Goal: Task Accomplishment & Management: Manage account settings

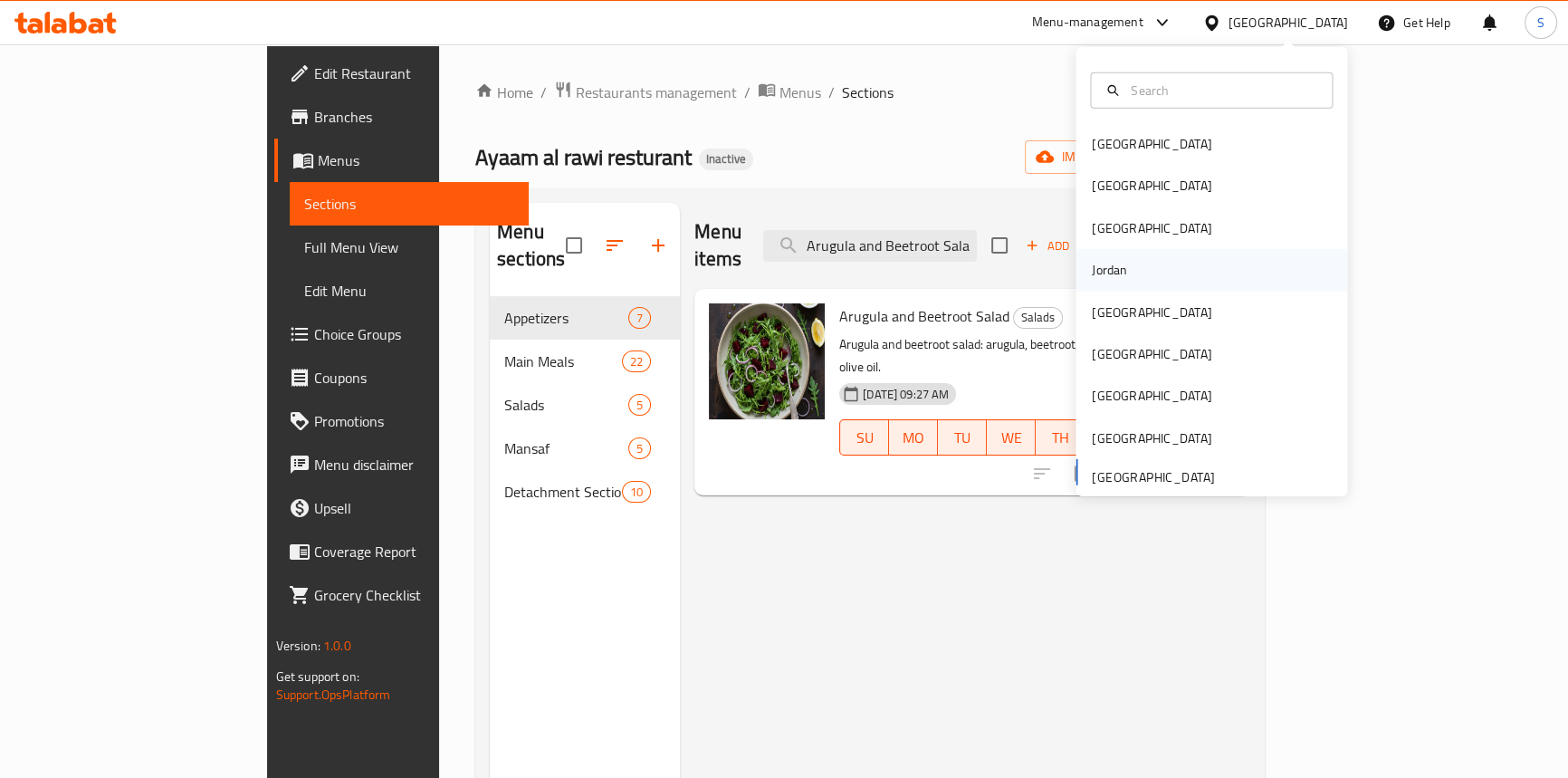
click at [1113, 261] on div "Jordan" at bounding box center [1108, 270] width 35 height 20
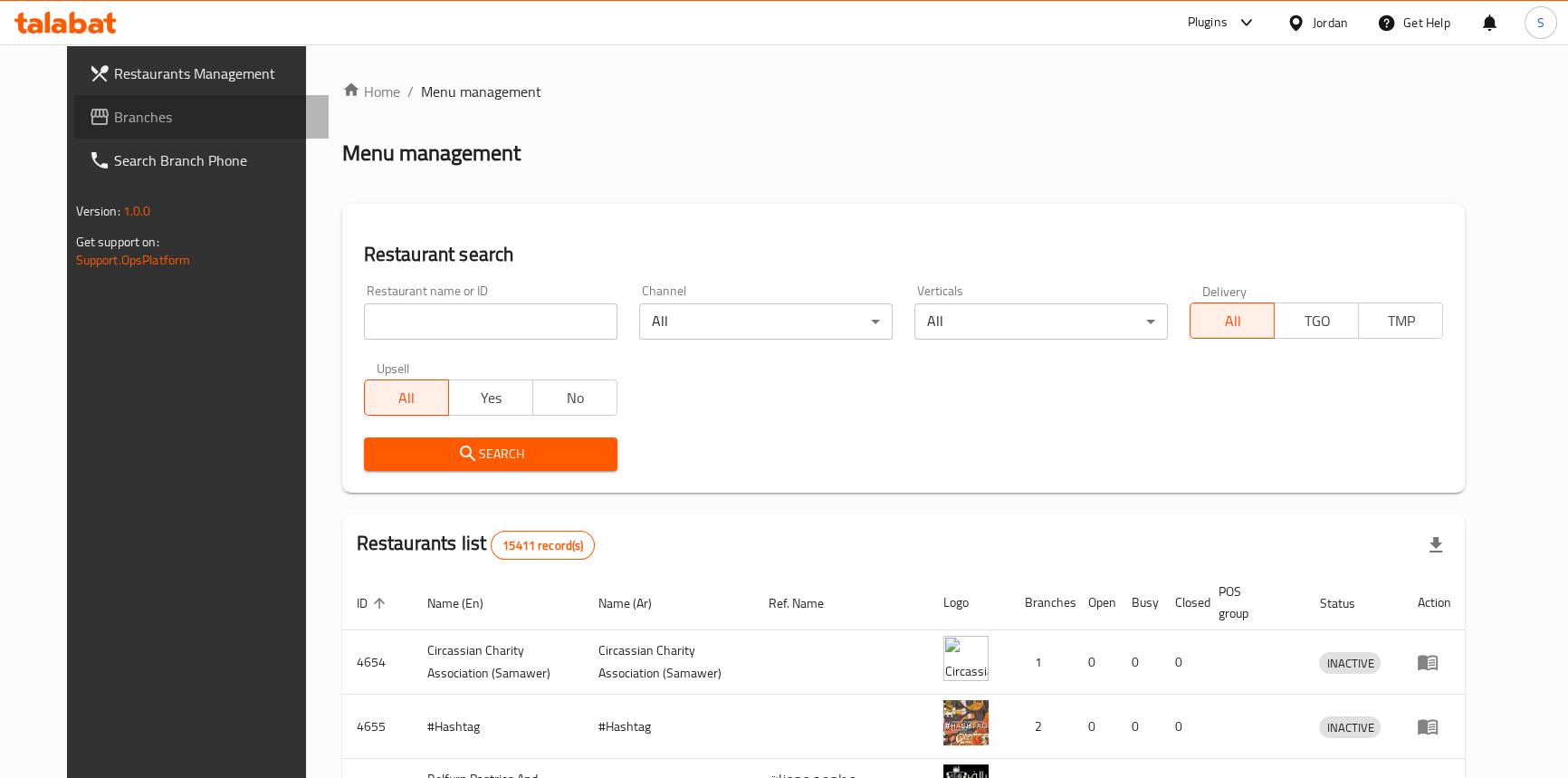
click at [114, 105] on span "Branches" at bounding box center [214, 116] width 200 height 22
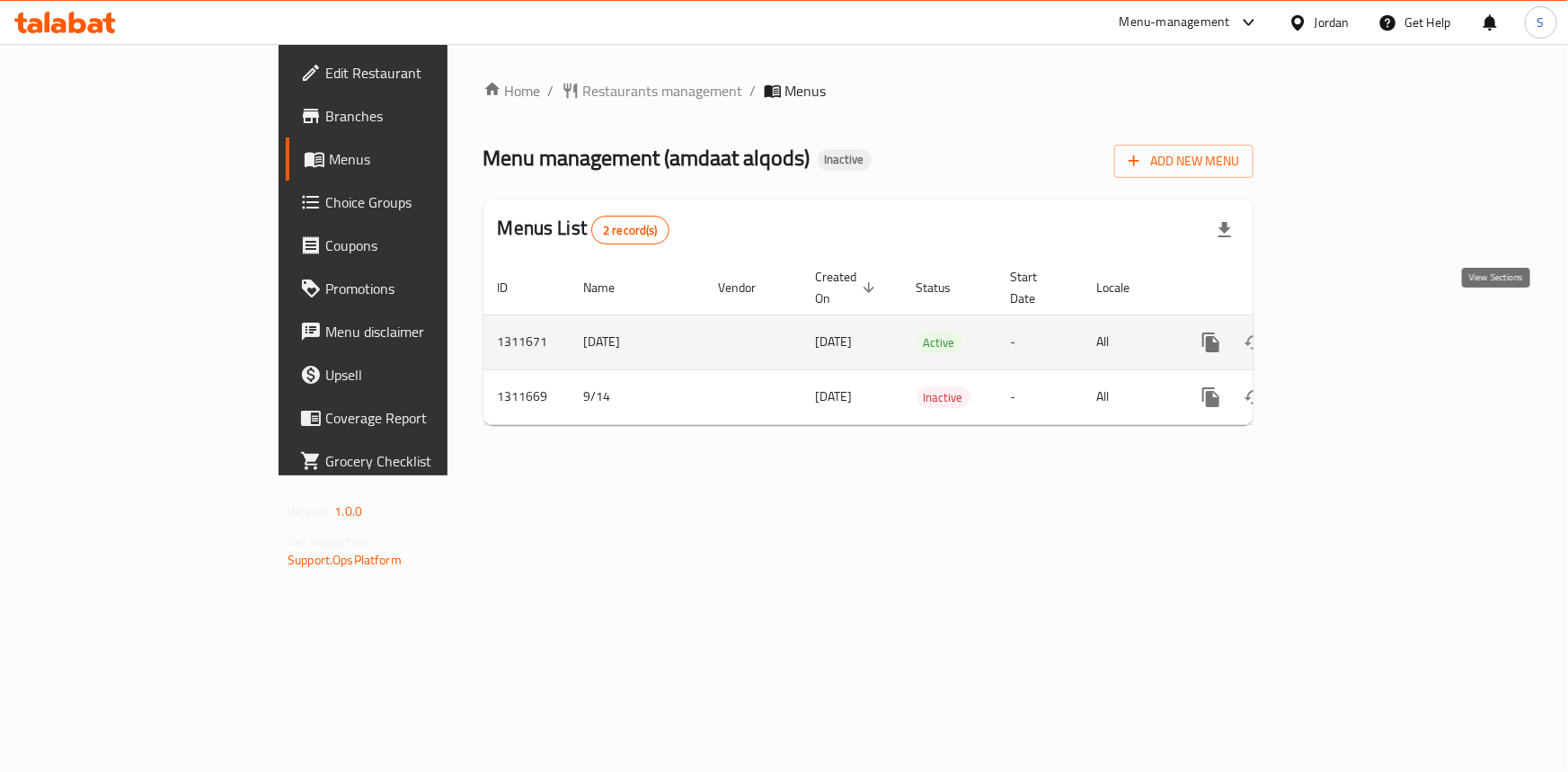
click at [1349, 334] on icon "enhanced table" at bounding box center [1340, 342] width 16 height 16
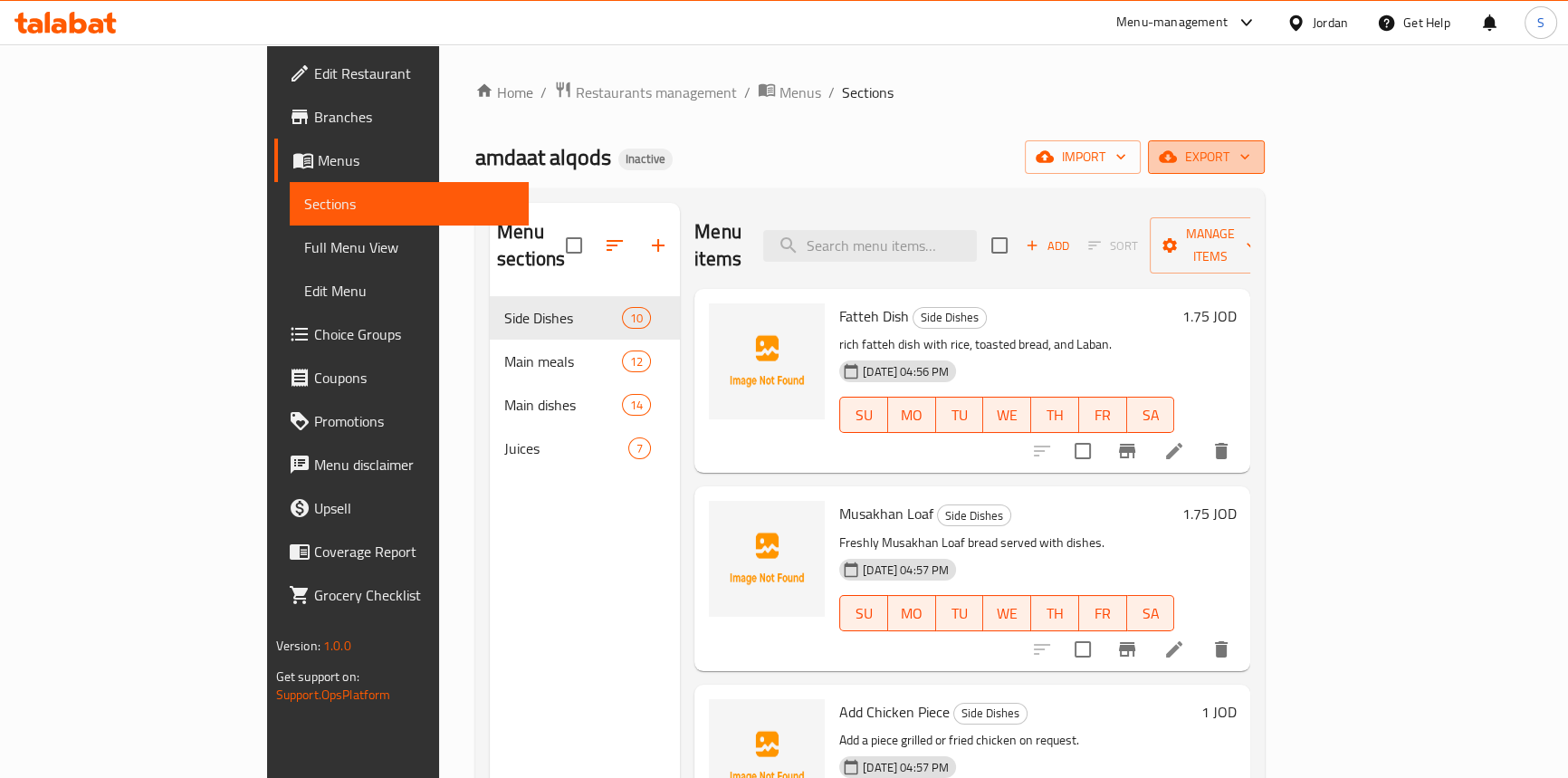
click at [1251, 162] on span "export" at bounding box center [1206, 156] width 88 height 23
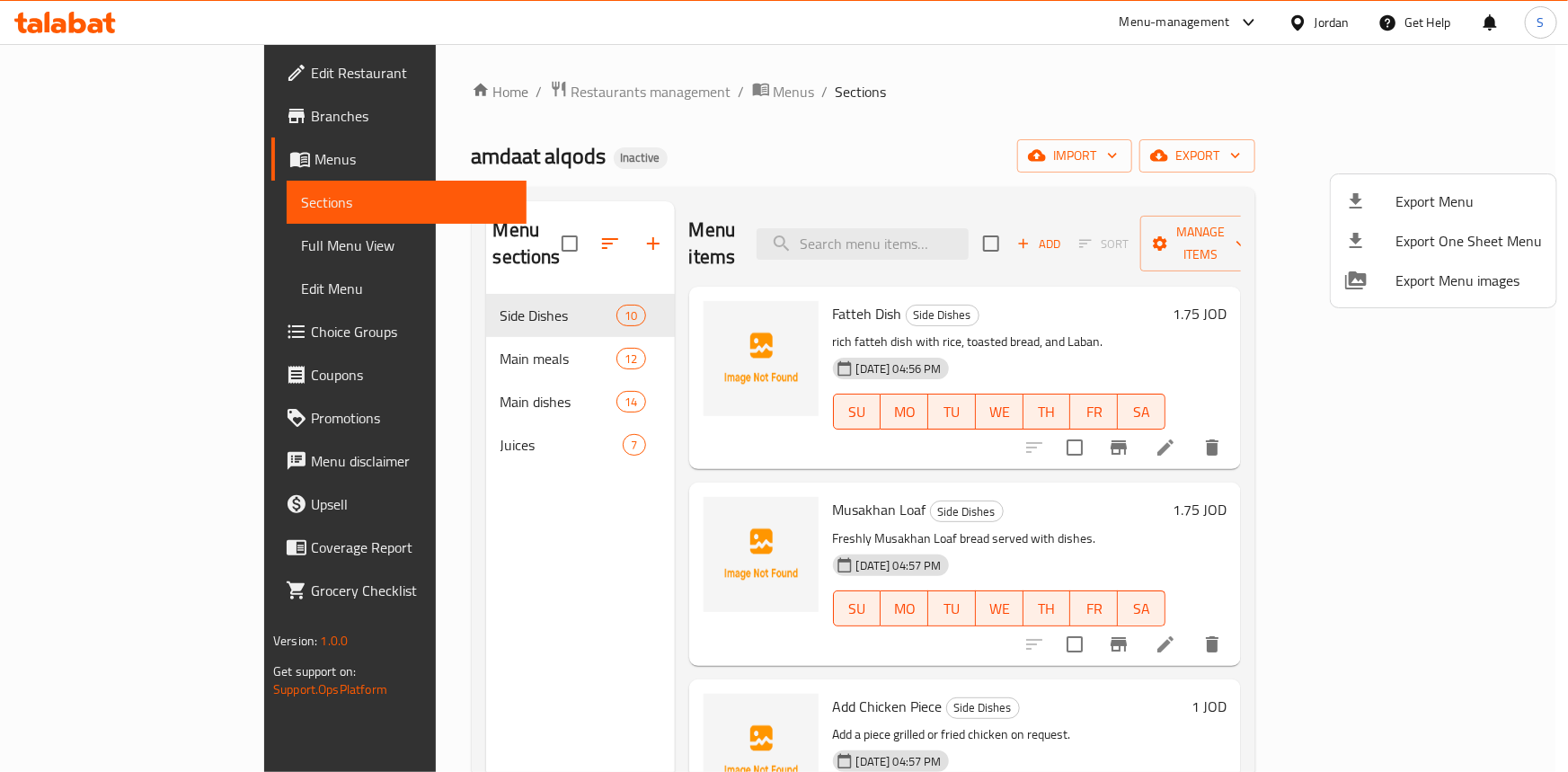
click at [872, 133] on div at bounding box center [784, 386] width 1568 height 772
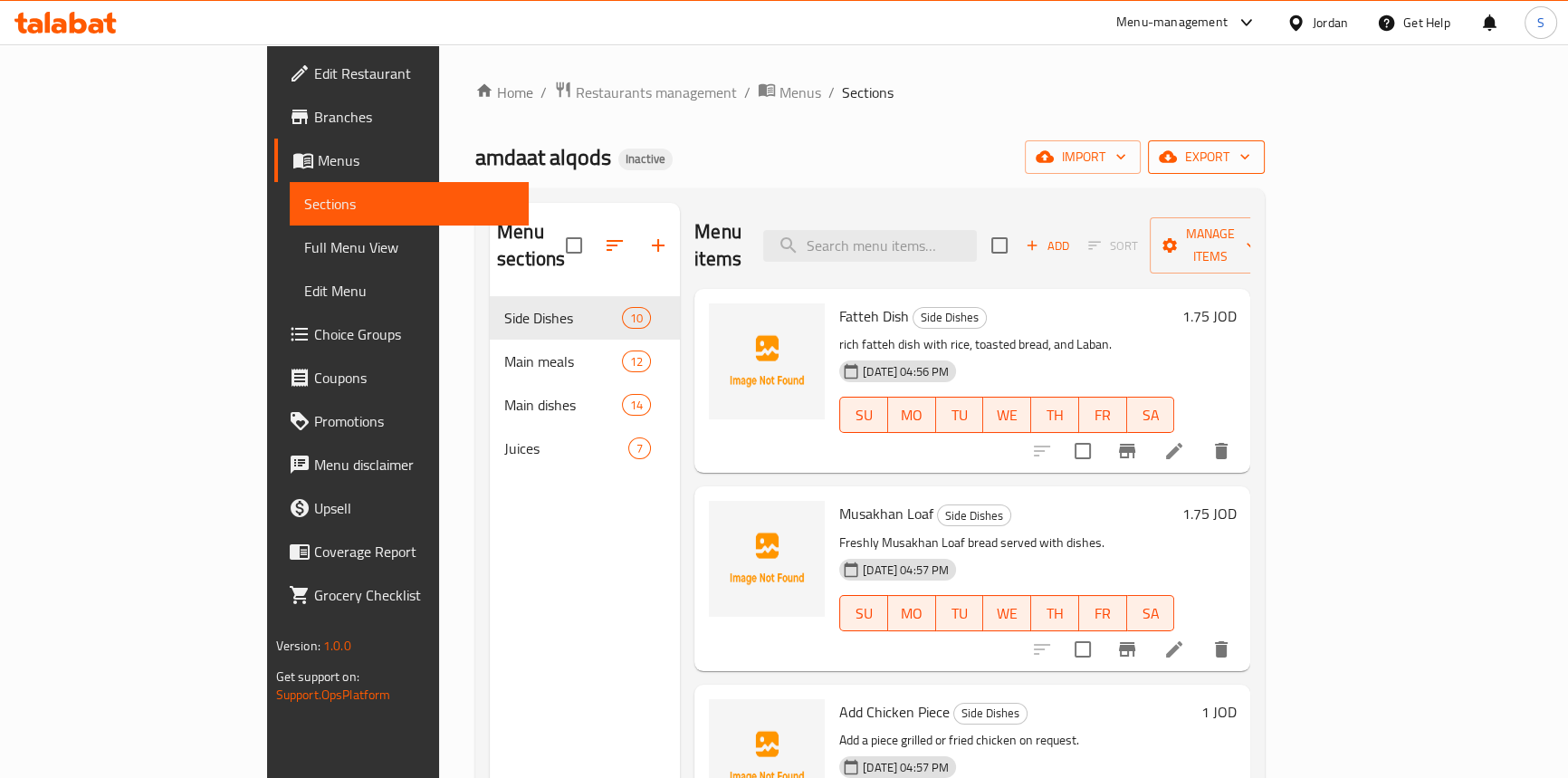
click at [1177, 158] on icon "button" at bounding box center [1168, 156] width 18 height 18
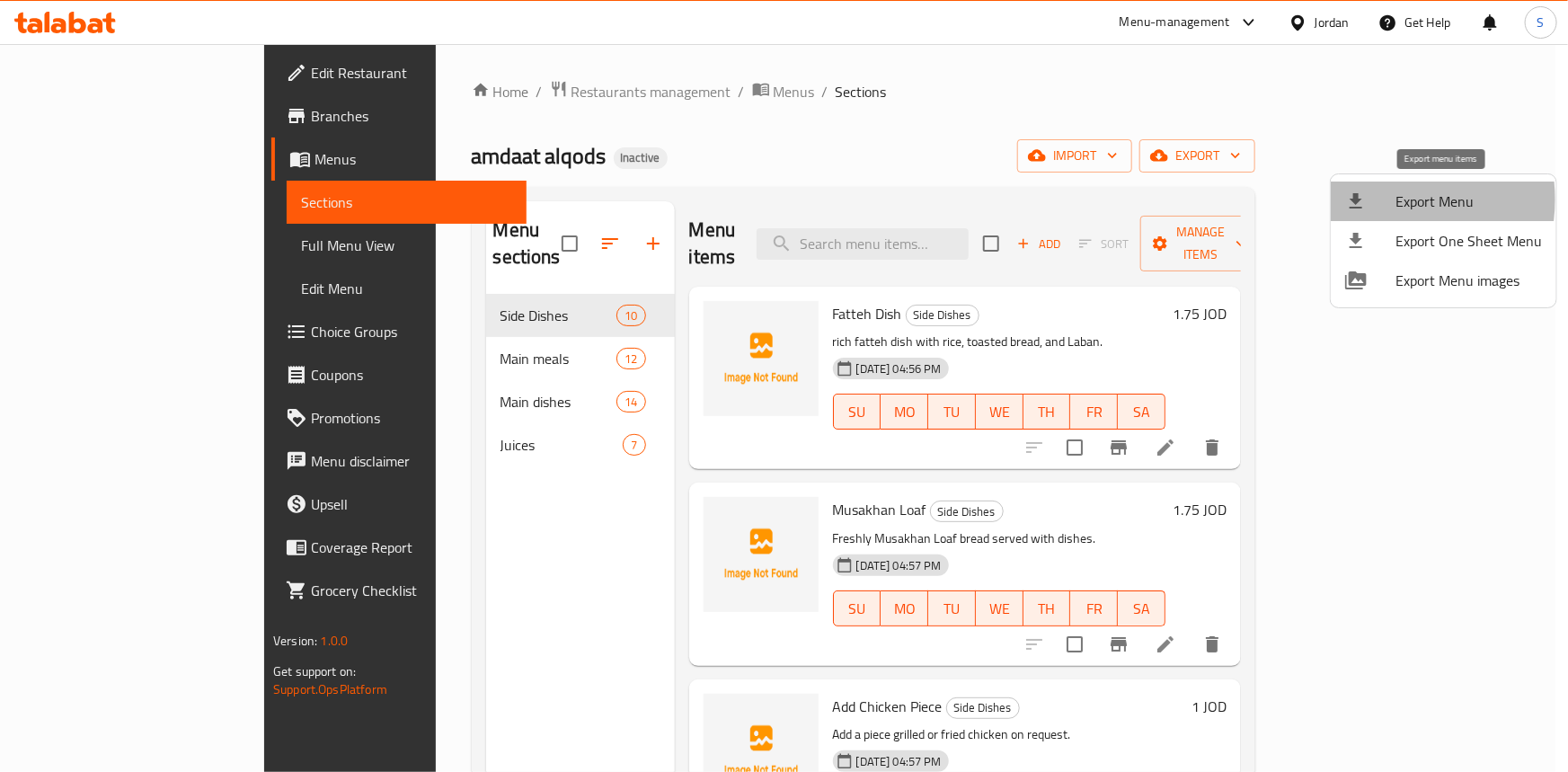
click at [1378, 199] on div at bounding box center [1370, 201] width 50 height 22
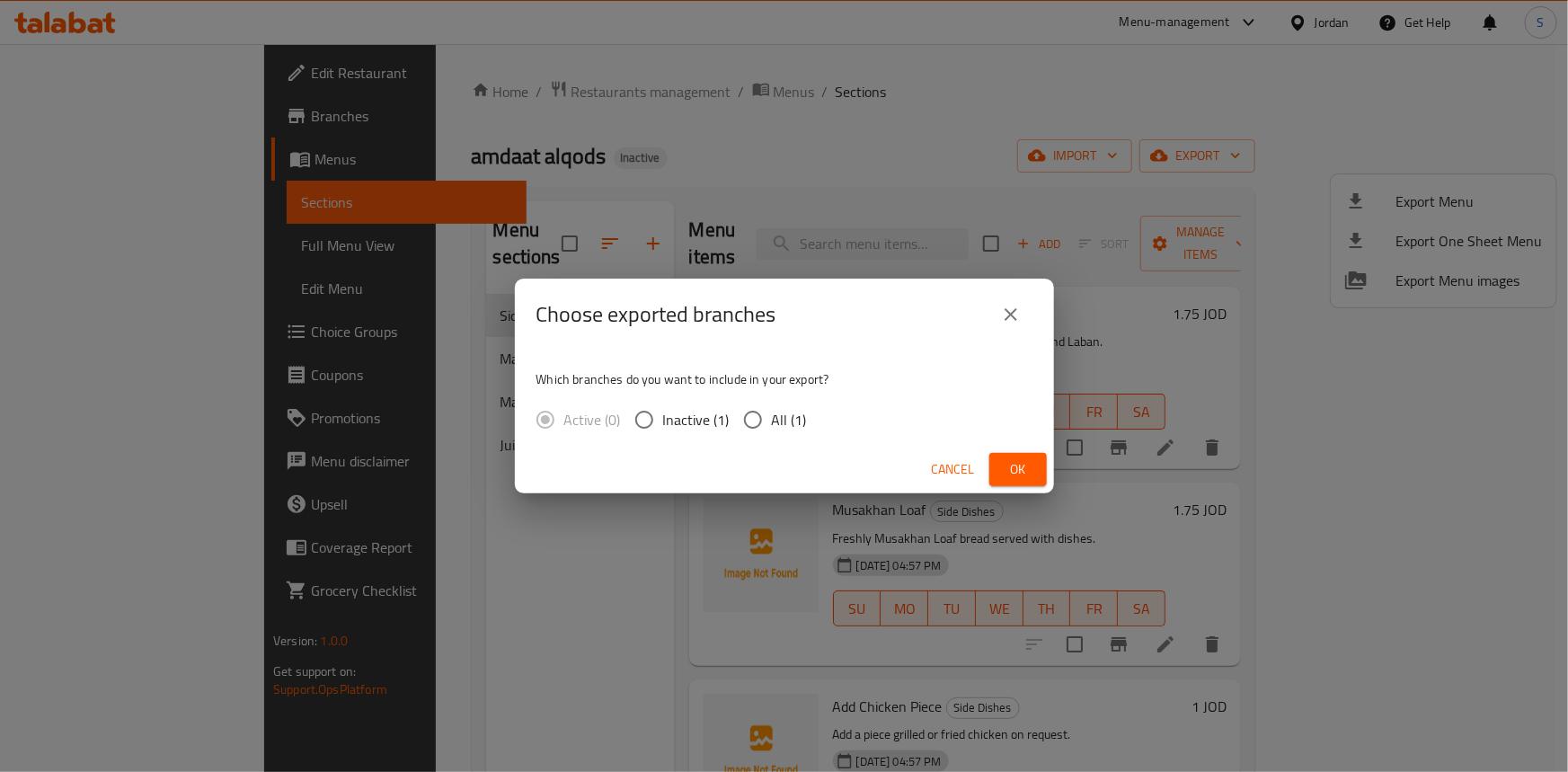
click at [754, 433] on input "All (1)" at bounding box center [752, 420] width 38 height 38
radio input "true"
click at [1039, 476] on button "Ok" at bounding box center [1018, 470] width 57 height 34
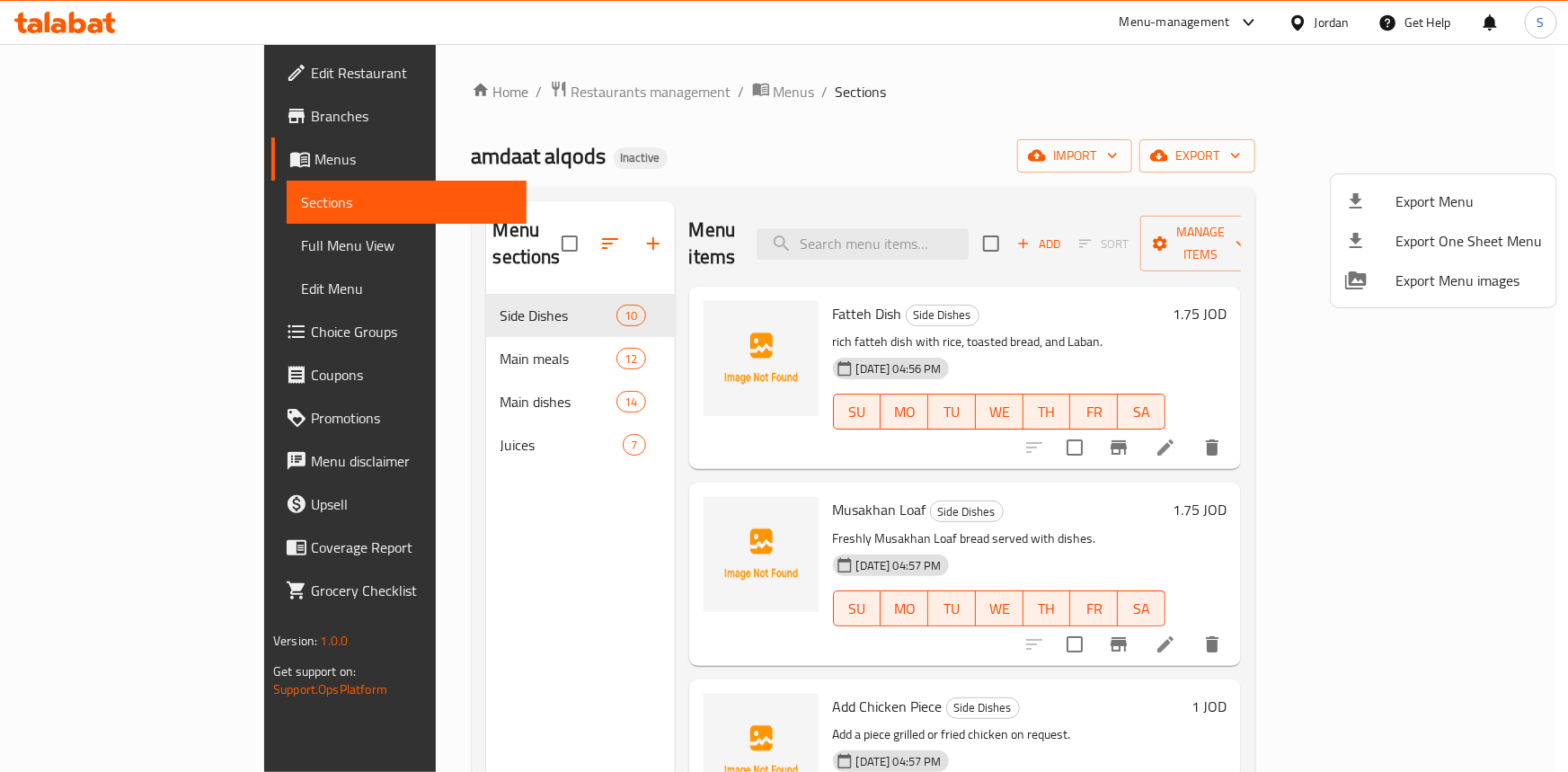
click at [70, 238] on div at bounding box center [784, 386] width 1568 height 772
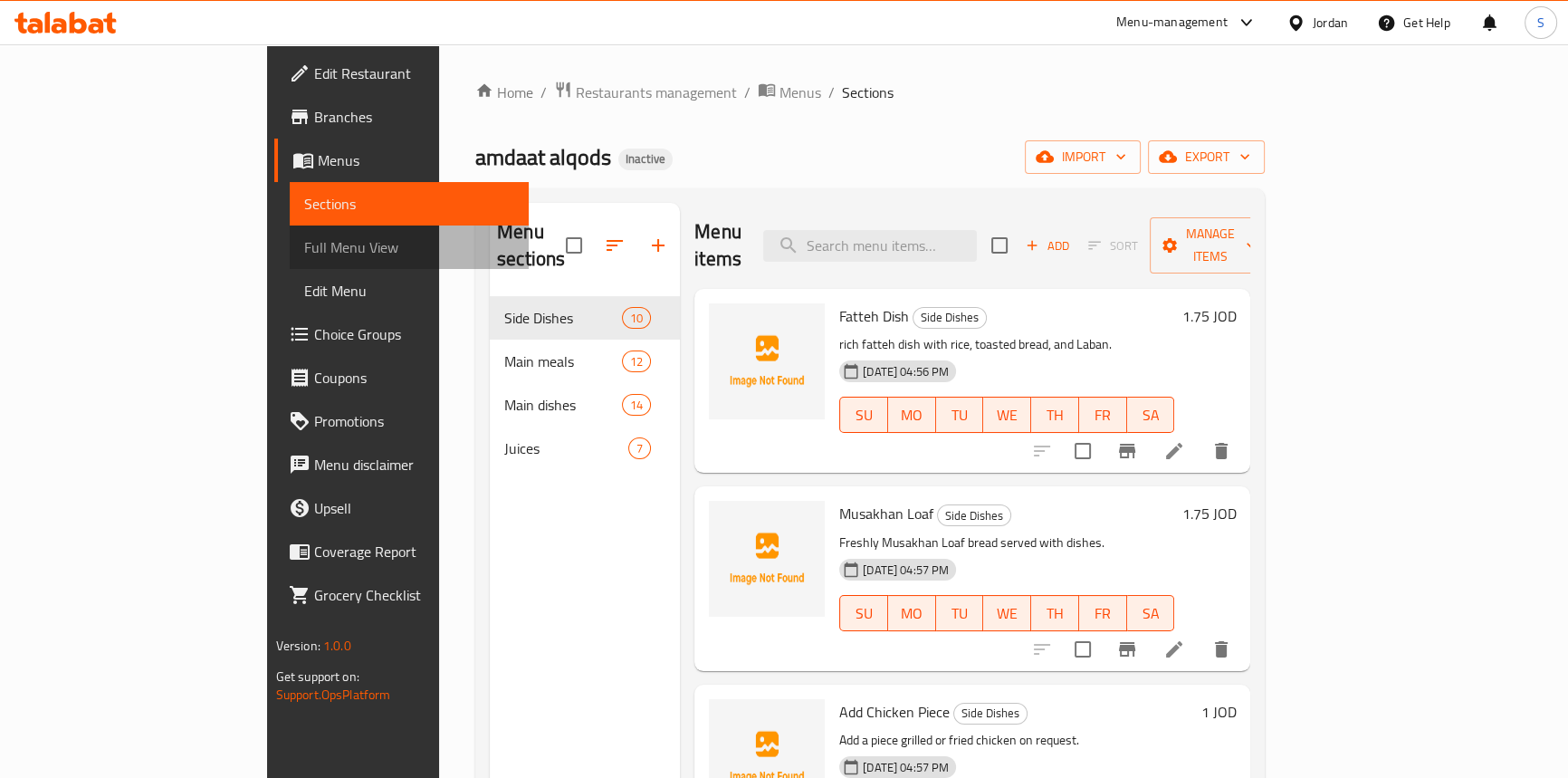
click at [304, 240] on span "Full Menu View" at bounding box center [409, 247] width 210 height 22
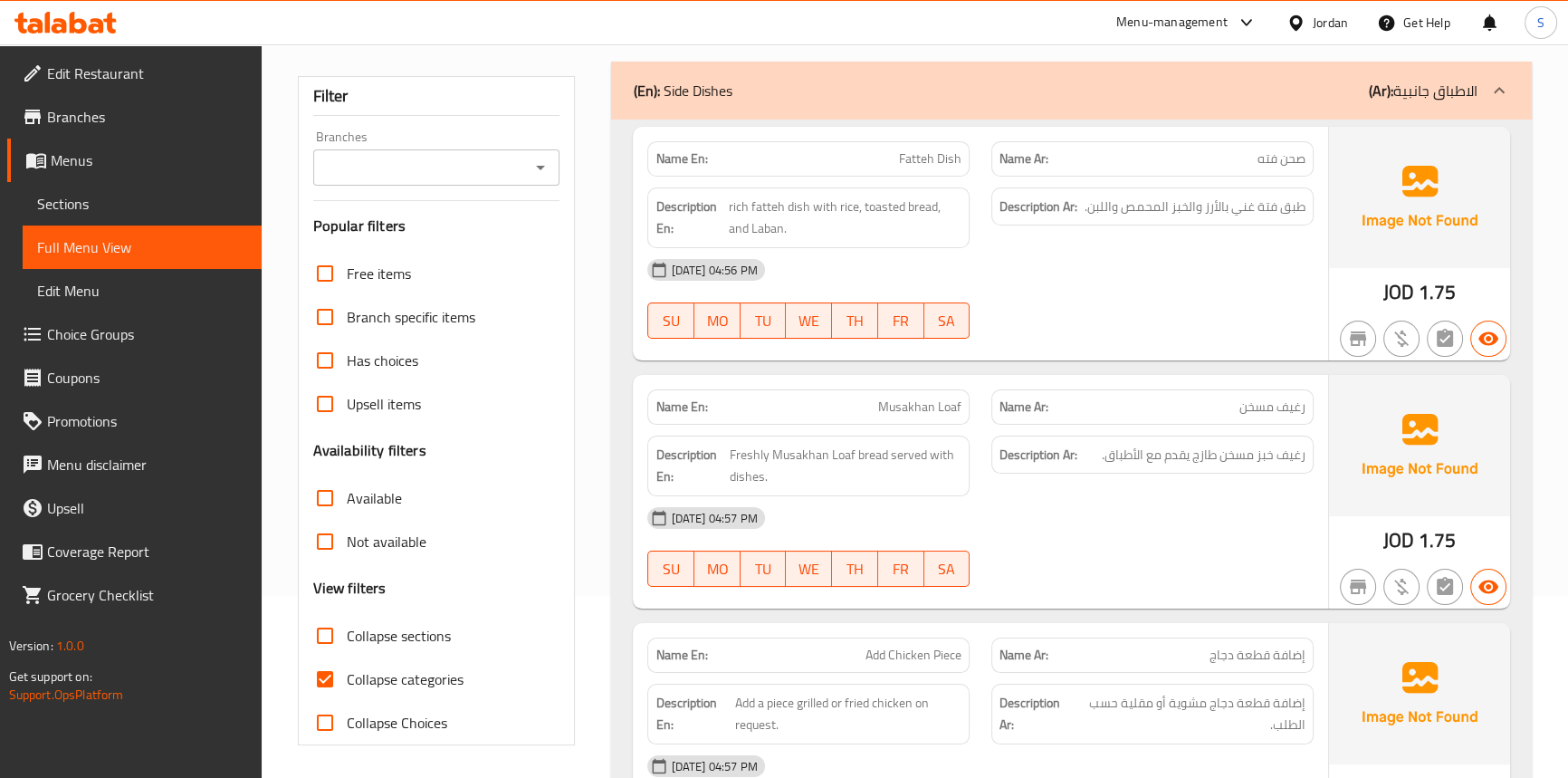
scroll to position [328, 0]
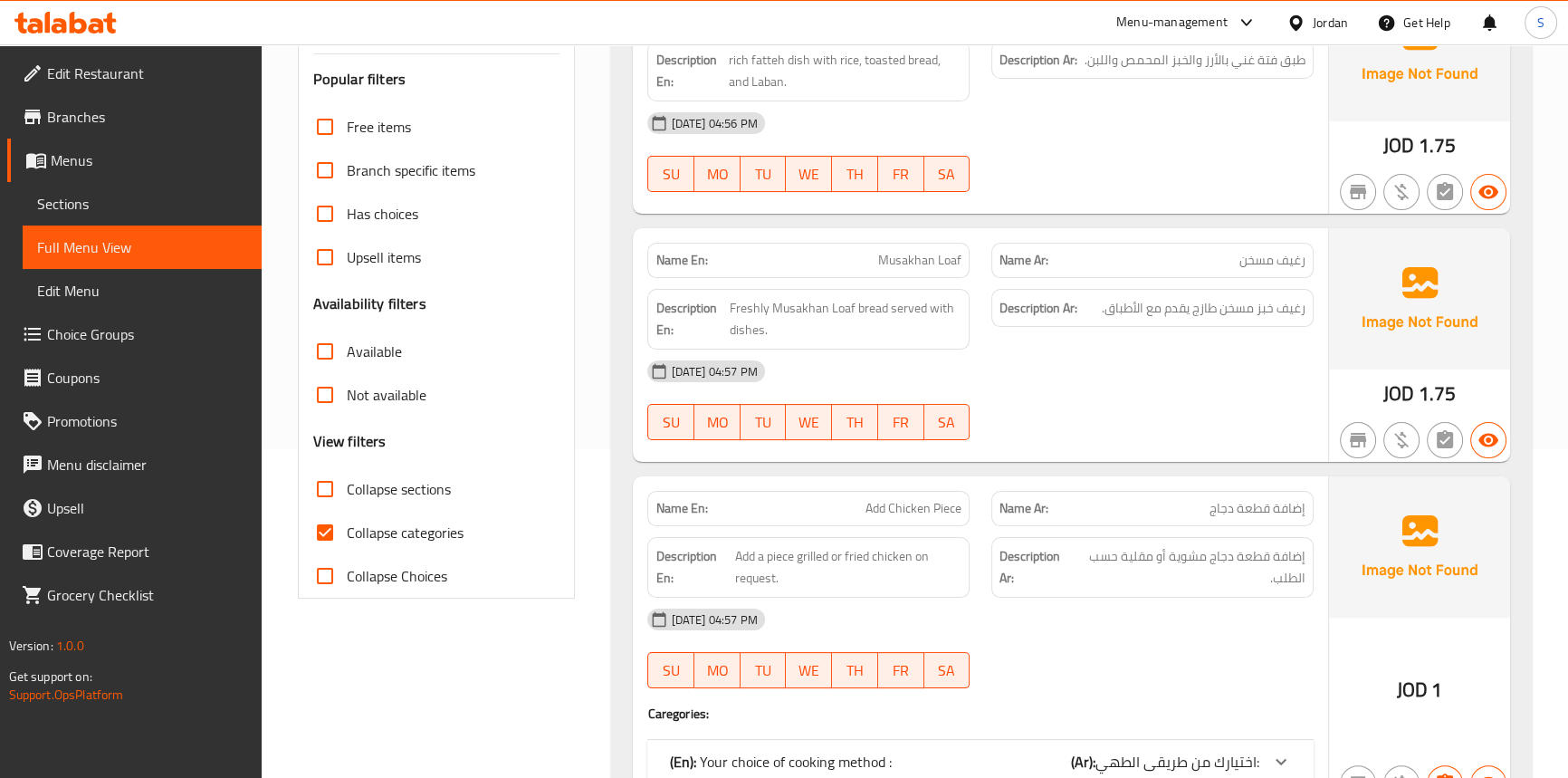
click at [372, 543] on span "Collapse categories" at bounding box center [404, 532] width 116 height 22
click at [346, 543] on input "Collapse categories" at bounding box center [325, 532] width 44 height 44
checkbox input "false"
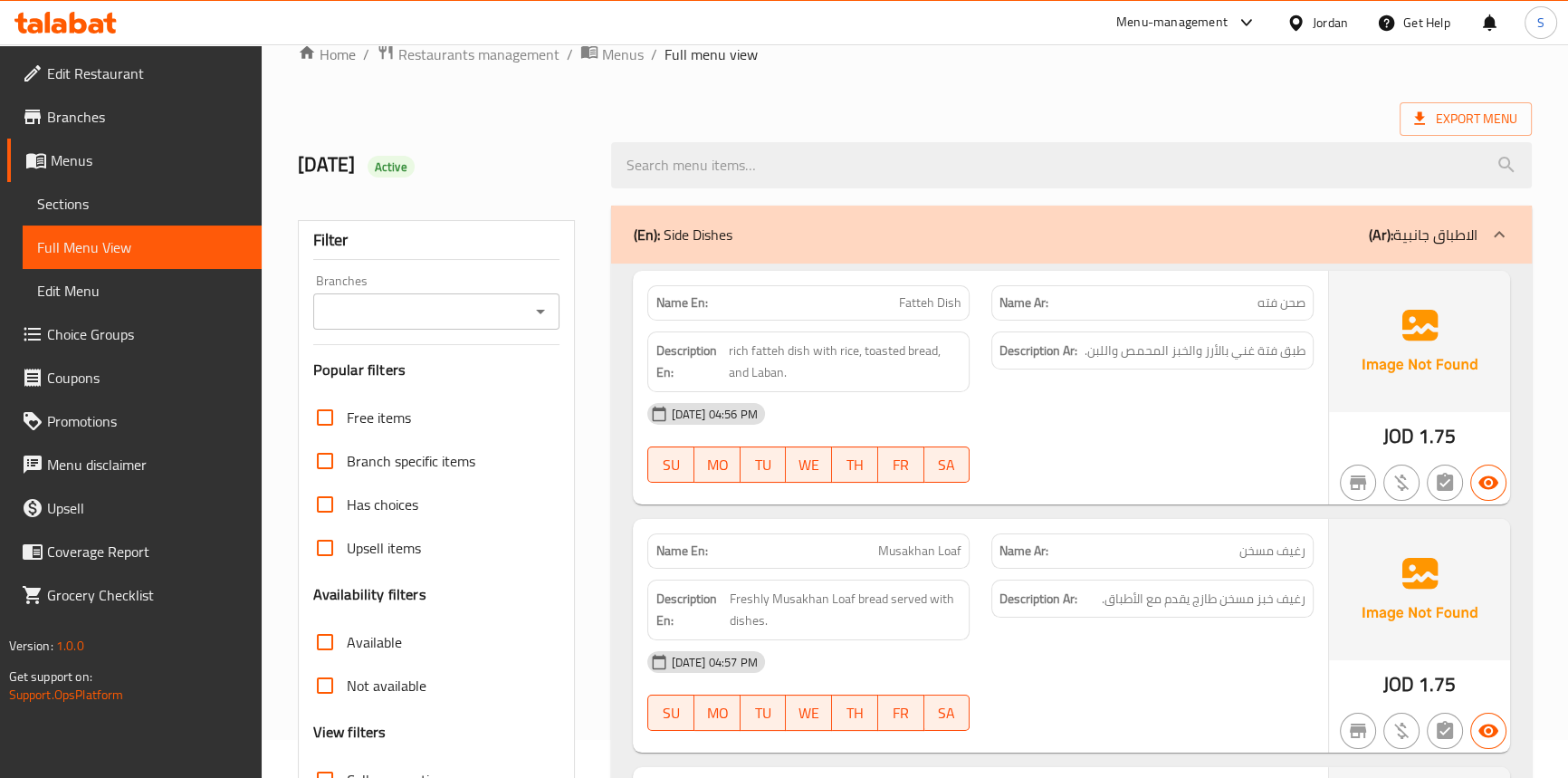
scroll to position [0, 0]
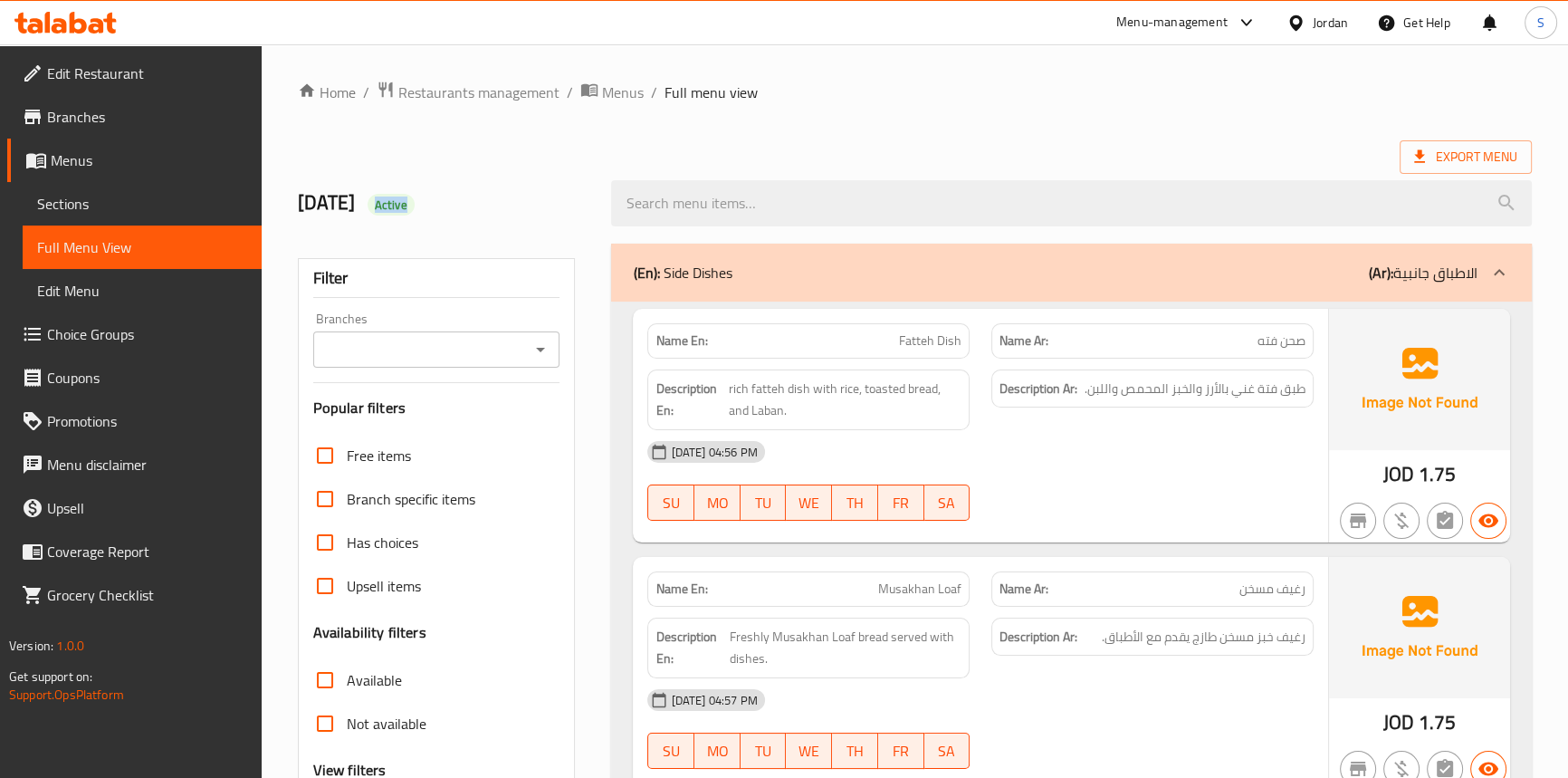
drag, startPoint x: 397, startPoint y: 208, endPoint x: 507, endPoint y: 190, distance: 111.5
click at [507, 190] on h2 "14/9/2025 Active" at bounding box center [444, 202] width 293 height 27
copy span "Active"
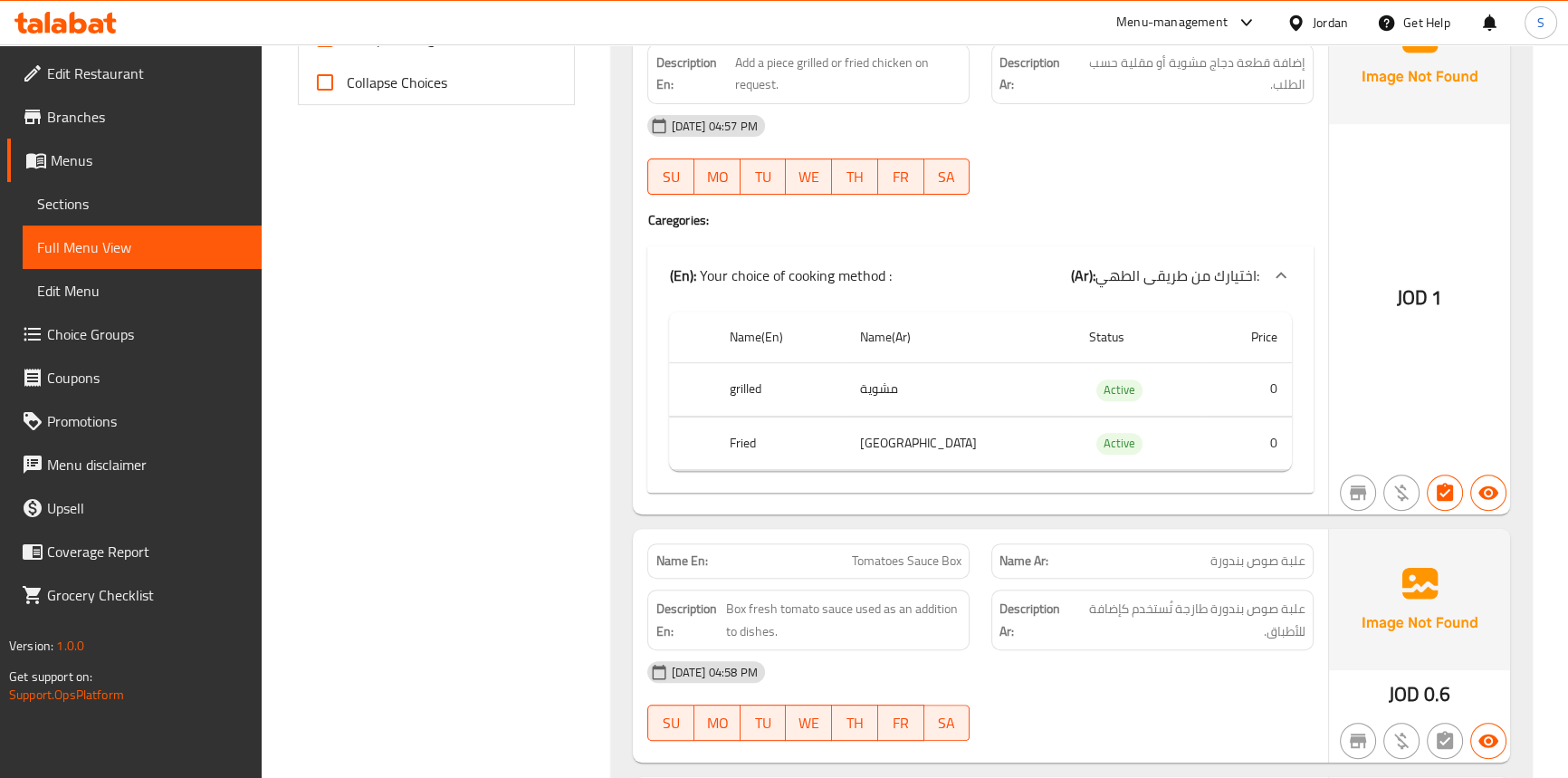
click at [110, 66] on span "Edit Restaurant" at bounding box center [146, 74] width 200 height 22
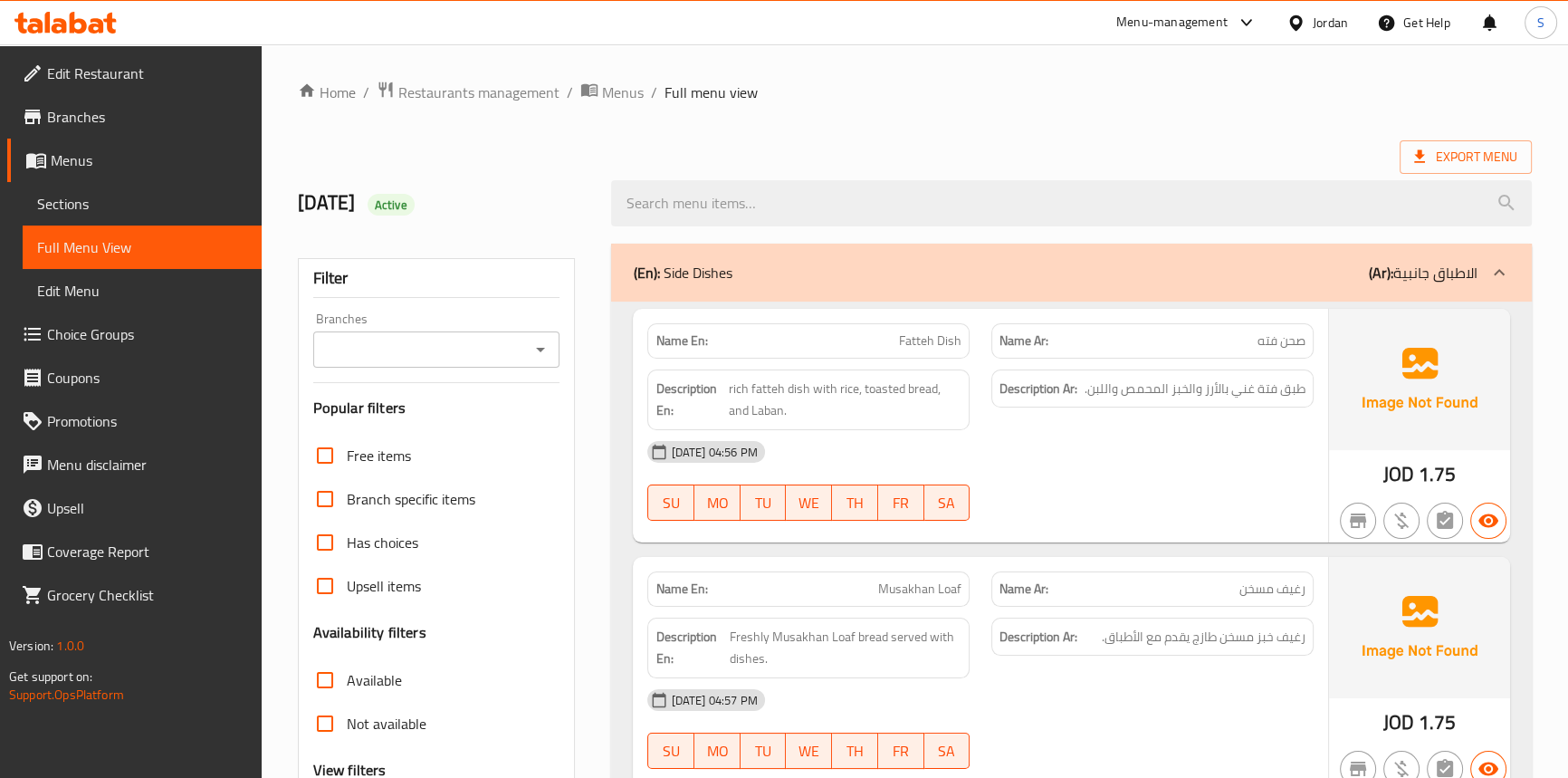
scroll to position [328, 0]
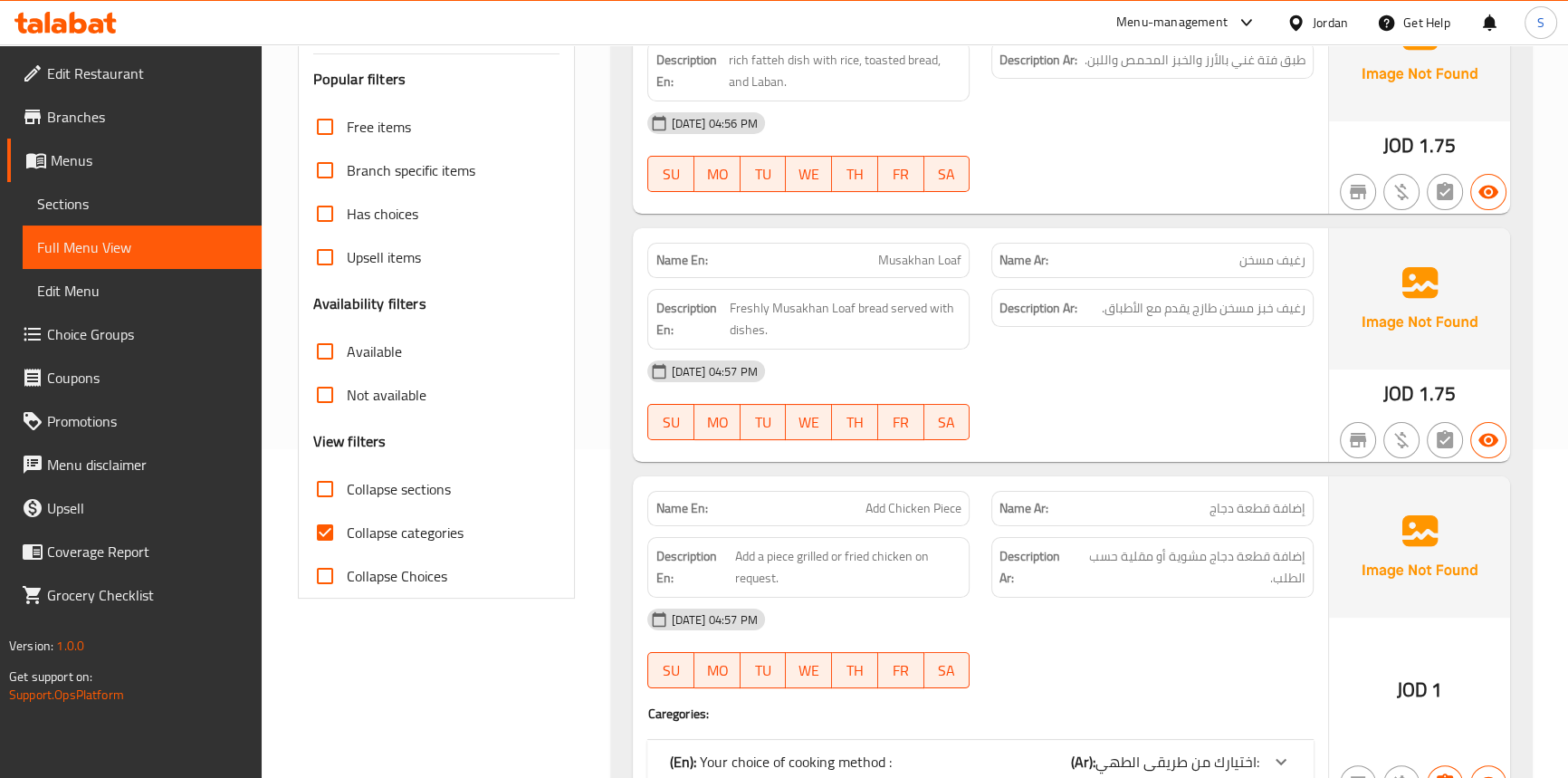
click at [353, 537] on span "Collapse categories" at bounding box center [404, 532] width 116 height 22
click at [346, 537] on input "Collapse categories" at bounding box center [325, 532] width 44 height 44
checkbox input "false"
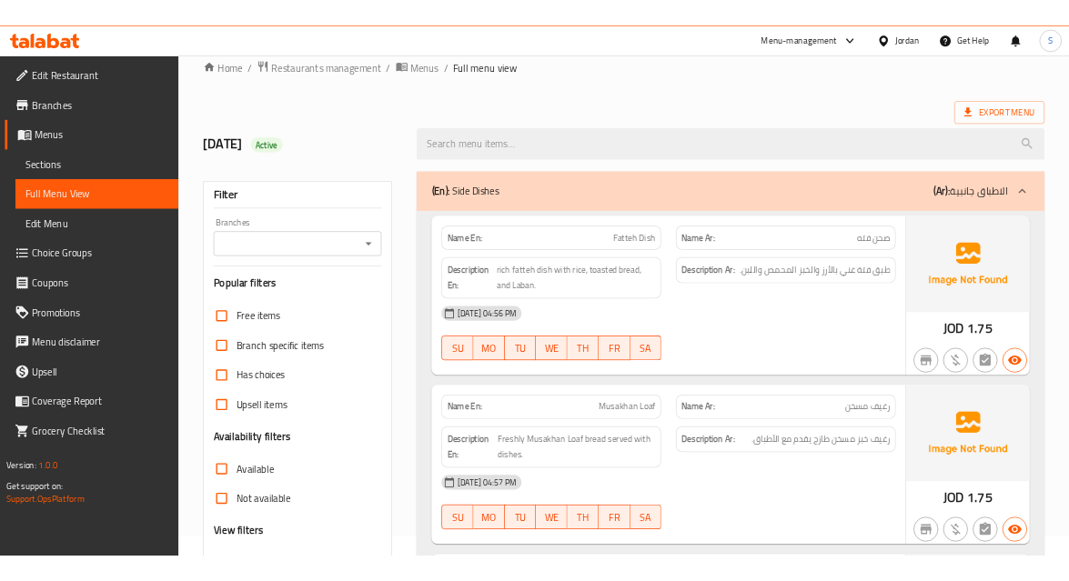
scroll to position [0, 0]
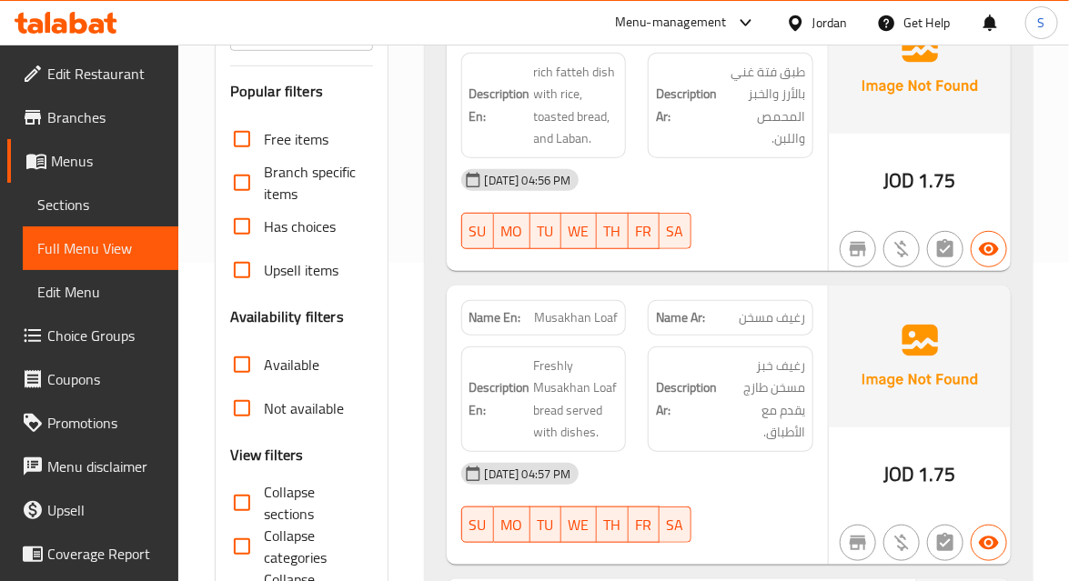
scroll to position [82, 0]
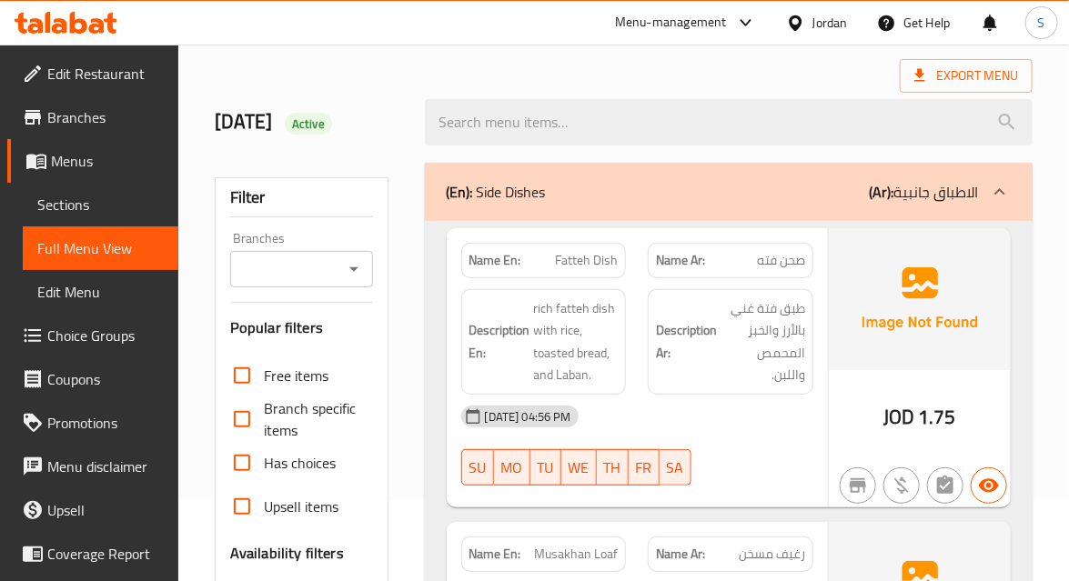
click at [875, 191] on b "(Ar):" at bounding box center [881, 191] width 25 height 27
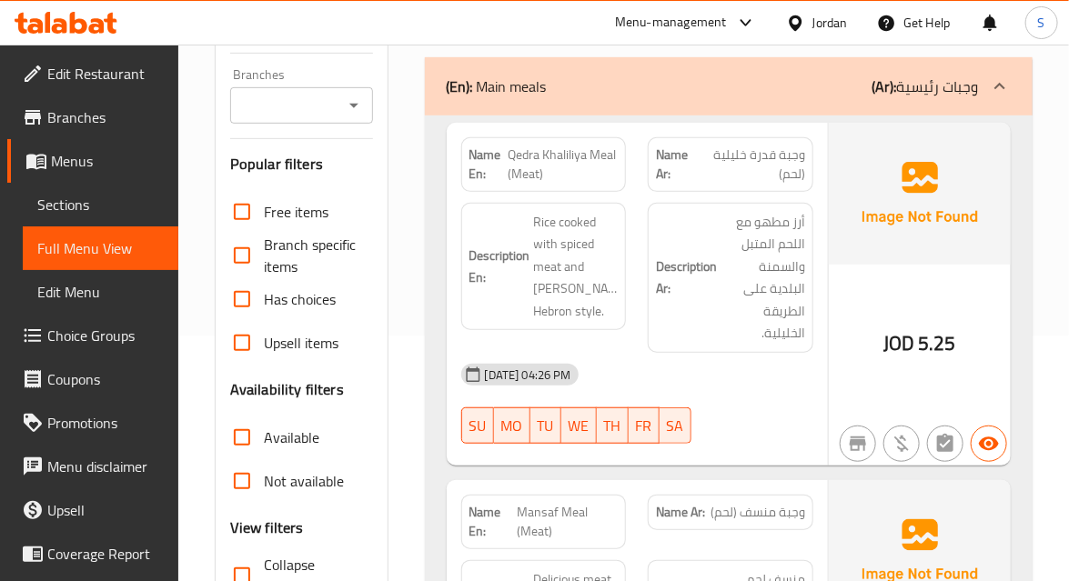
scroll to position [247, 0]
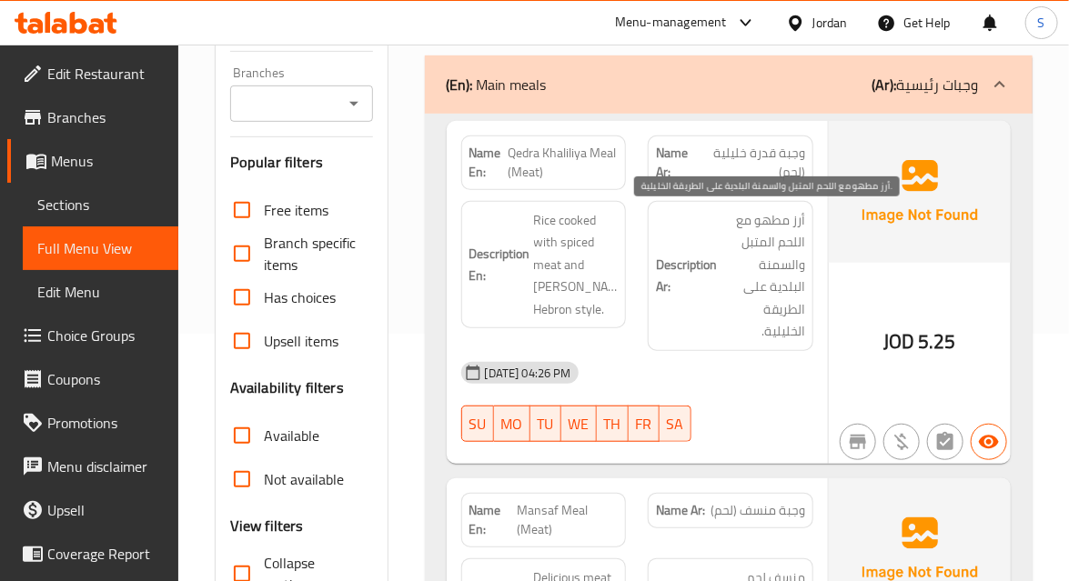
click at [725, 266] on span "أرز مطهو مع اللحم المتبل والسمنة البلدية على الطريقة الخليلية." at bounding box center [763, 276] width 85 height 134
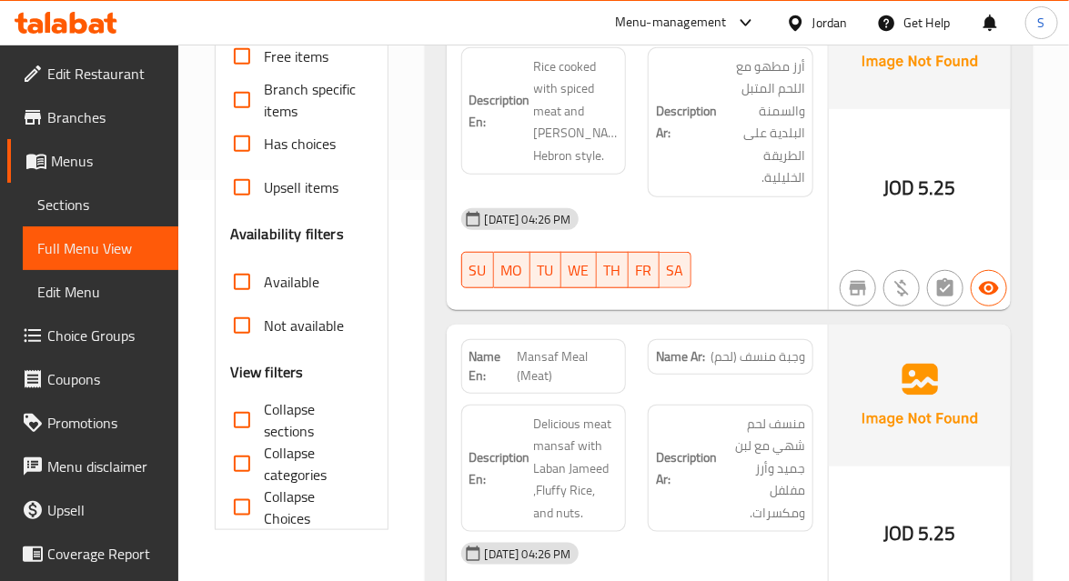
scroll to position [413, 0]
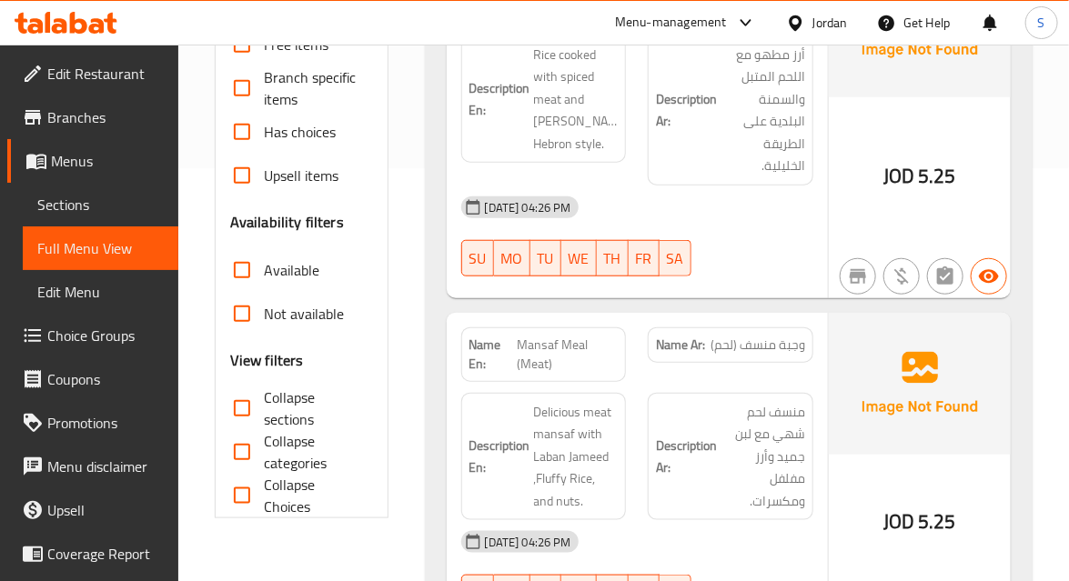
click at [753, 456] on span "منسف لحم شهي مع لبن جميد وأرز مفلفل ومكسرات." at bounding box center [763, 457] width 85 height 112
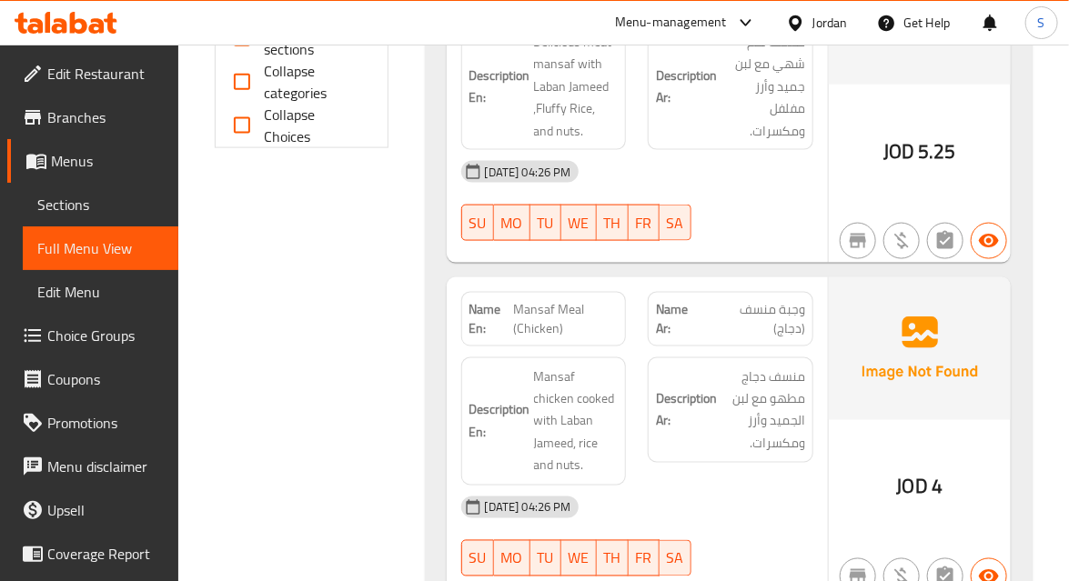
scroll to position [827, 0]
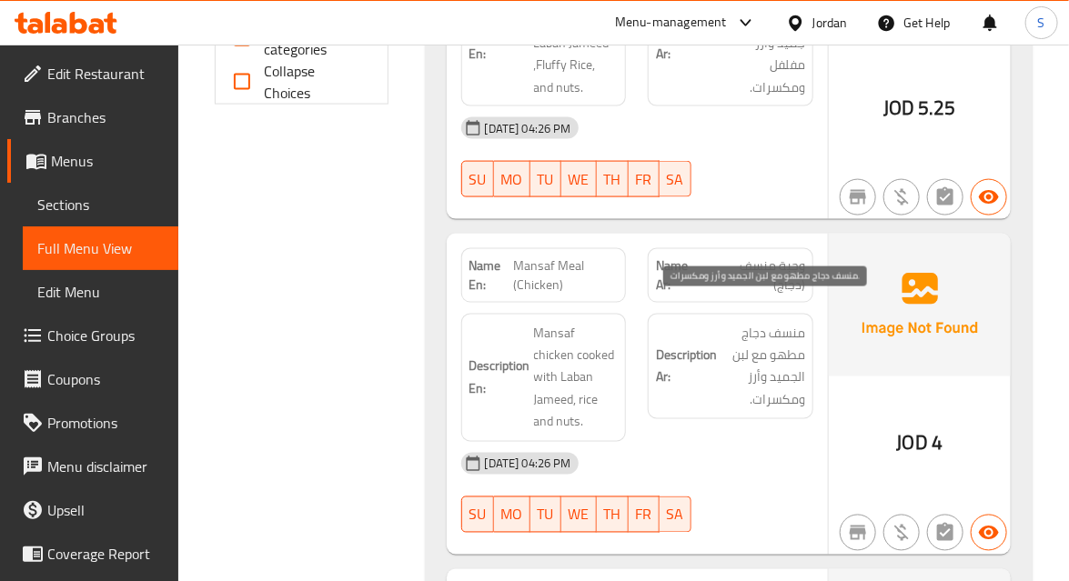
click at [754, 362] on span "منسف دجاج مطهو مع لبن الجميد وأرز ومكسرات." at bounding box center [763, 366] width 85 height 89
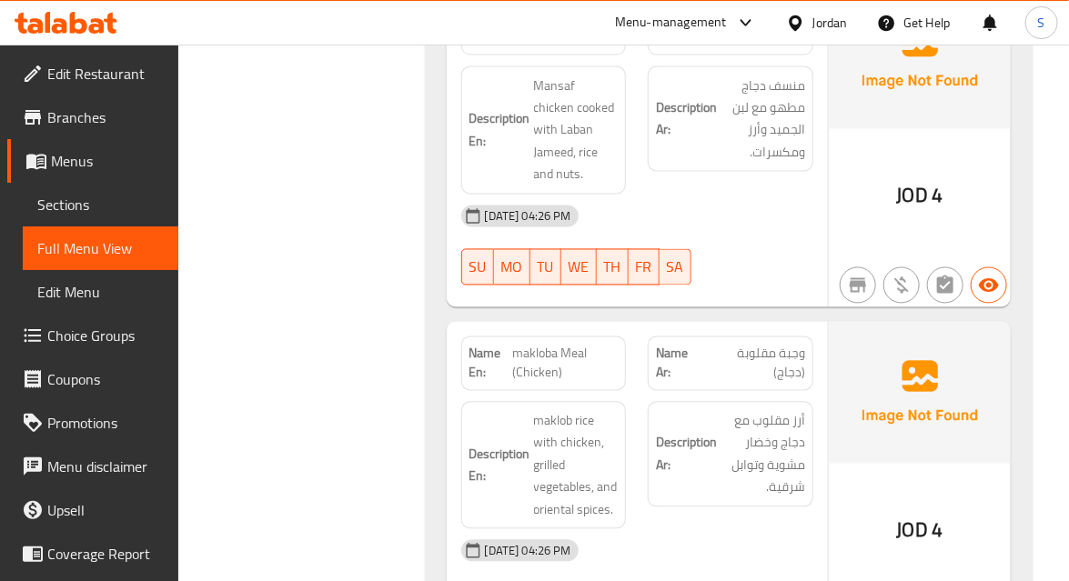
click at [710, 432] on strong "Description Ar:" at bounding box center [686, 454] width 61 height 45
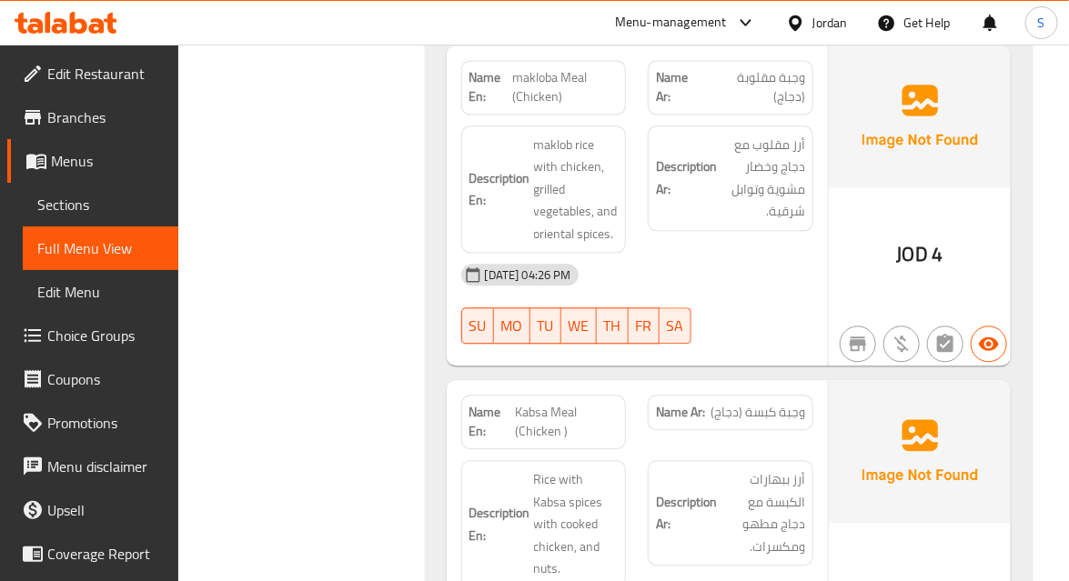
scroll to position [1489, 0]
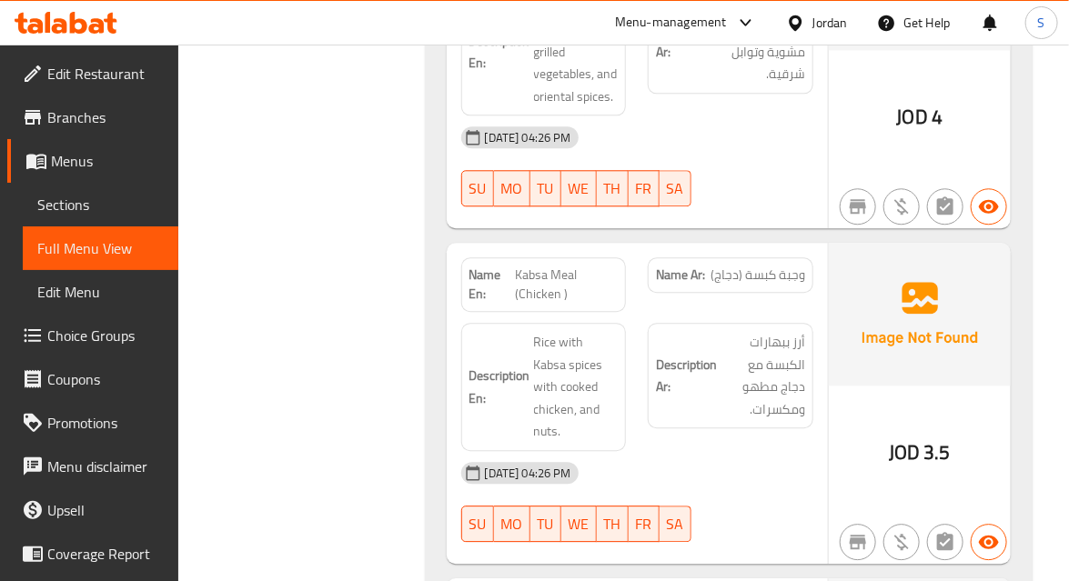
click at [777, 451] on div "14-09-2025 04:26 PM" at bounding box center [637, 473] width 374 height 44
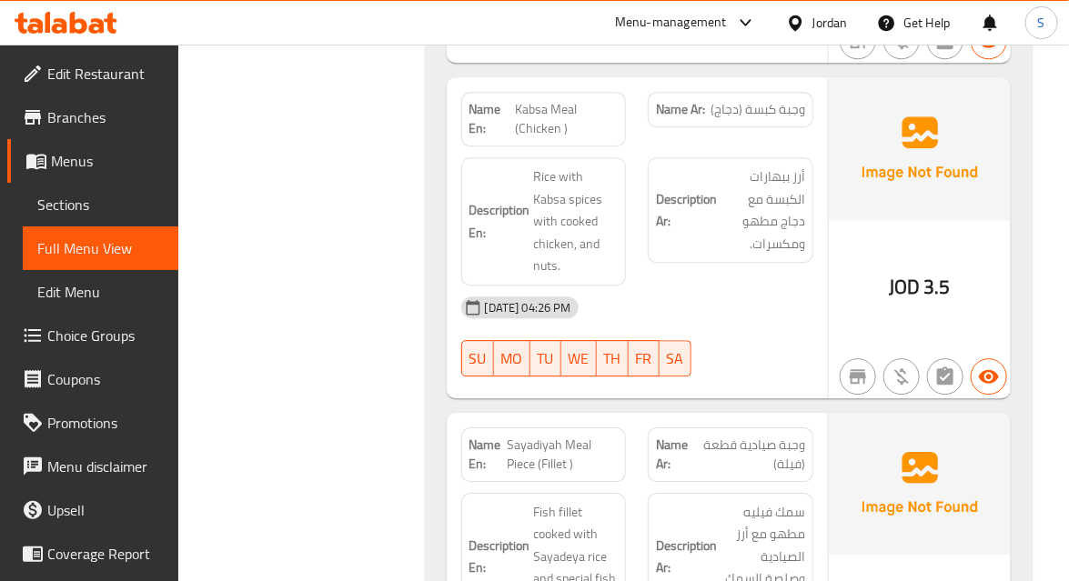
scroll to position [1737, 0]
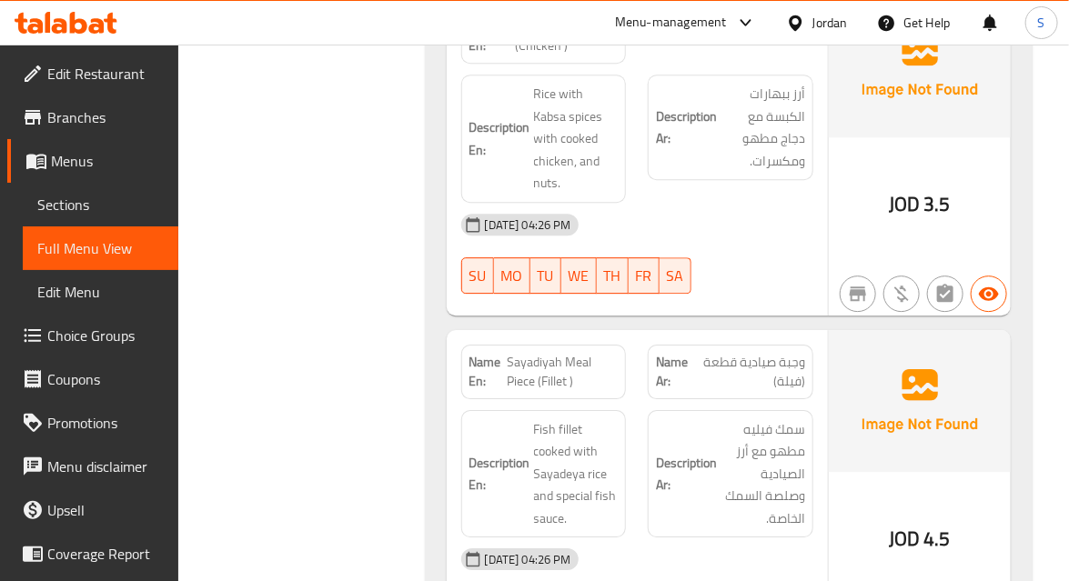
click at [768, 419] on span "سمك فيليه مطهو مع أرز الصيادية وصلصة السمك الخاصة." at bounding box center [763, 475] width 85 height 112
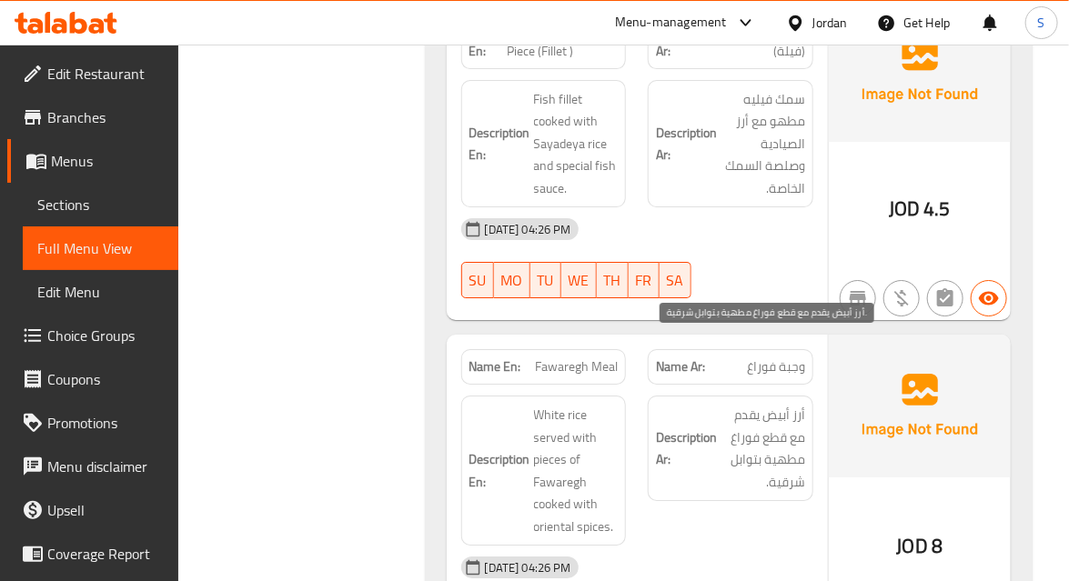
click at [783, 413] on span "أرز أبيض يقدم مع قطع فوراغ مطهية بتوابل شرقية." at bounding box center [763, 448] width 85 height 89
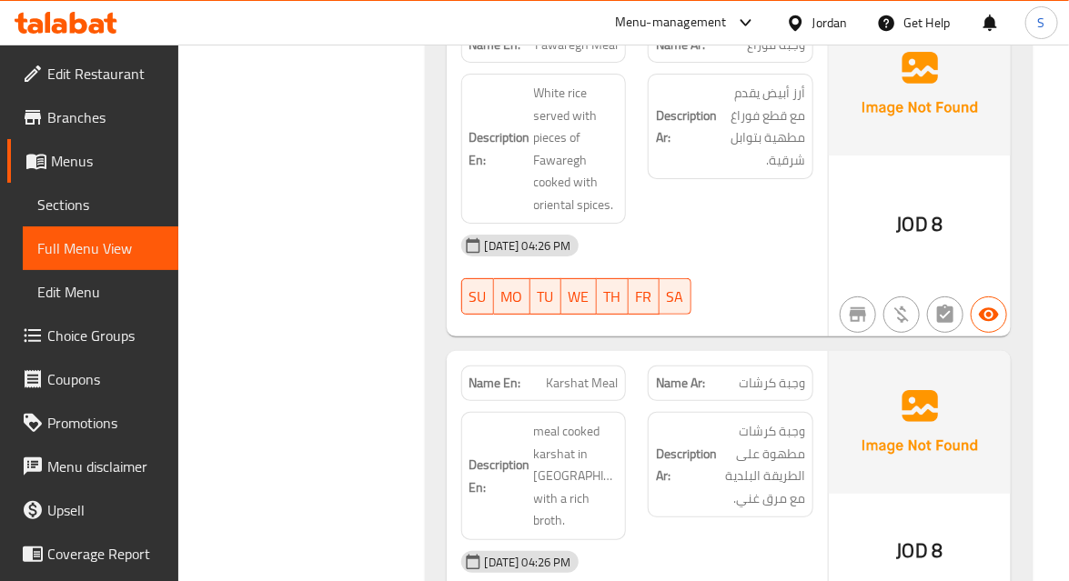
scroll to position [2398, 0]
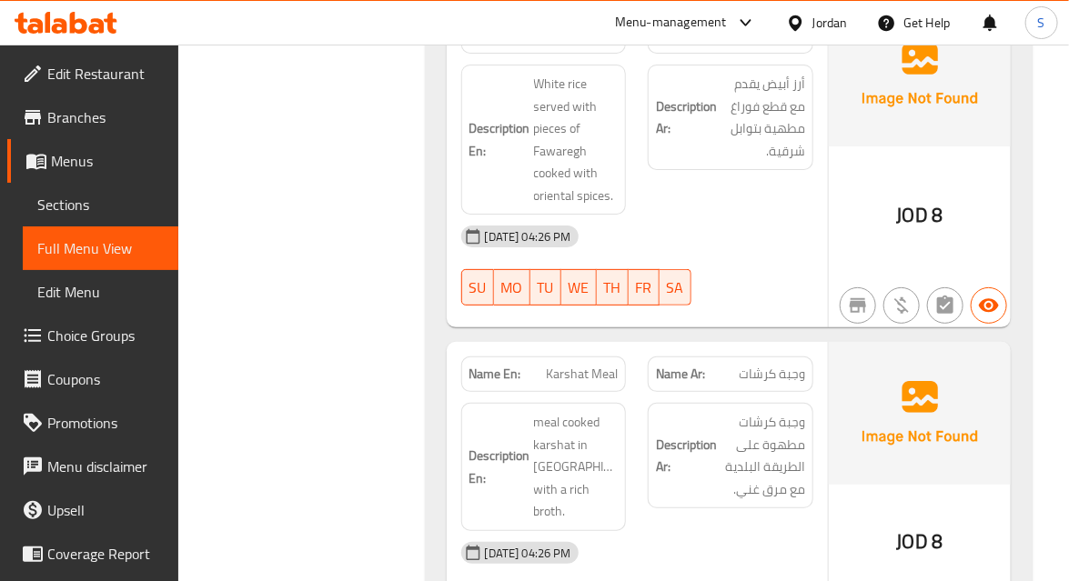
click at [811, 426] on div "Description Ar: وجبة كرشات مطهوة على الطريقة البلدية مع مرق غني." at bounding box center [731, 456] width 166 height 106
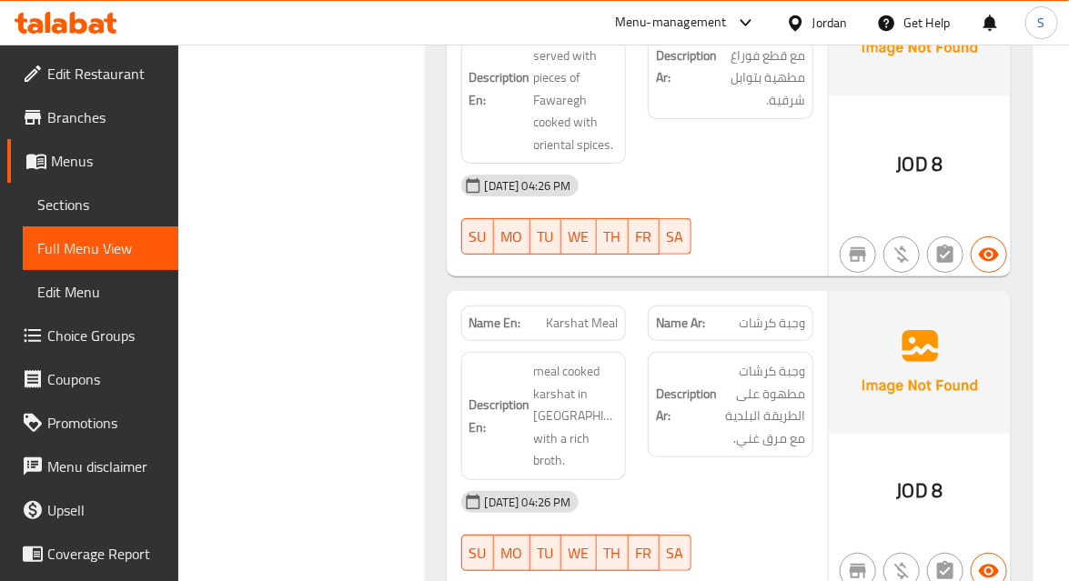
scroll to position [2647, 0]
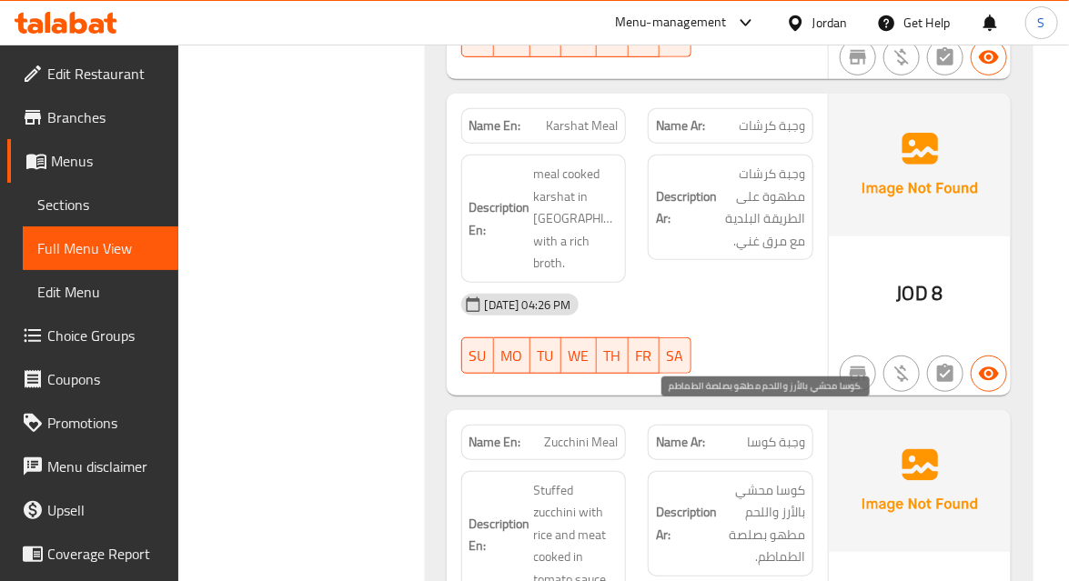
click at [760, 480] on span "كوسا محشي بالأرز واللحم مطهو بصلصة الطماطم." at bounding box center [763, 524] width 85 height 89
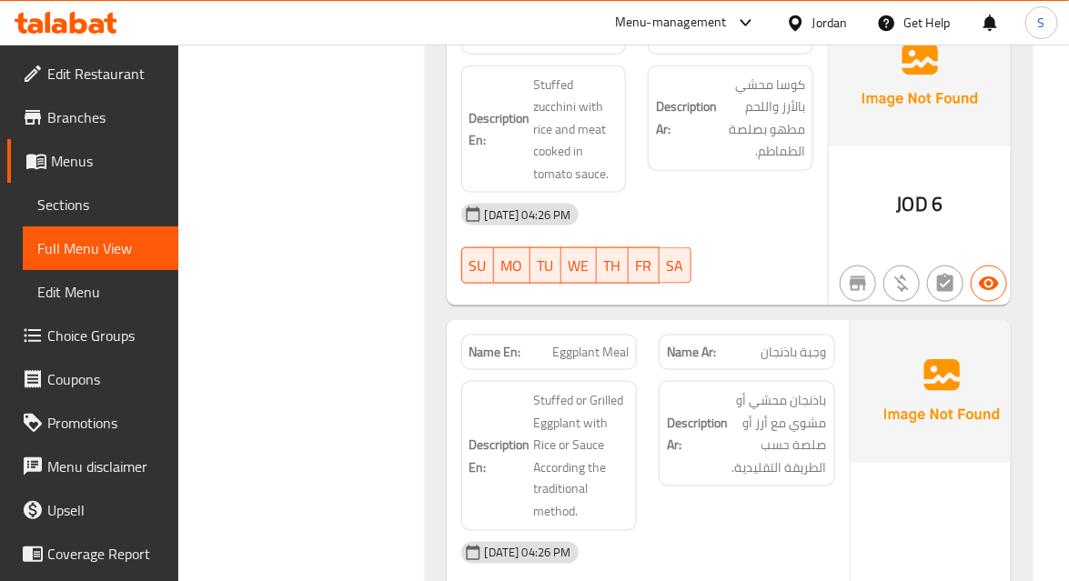
scroll to position [3058, 0]
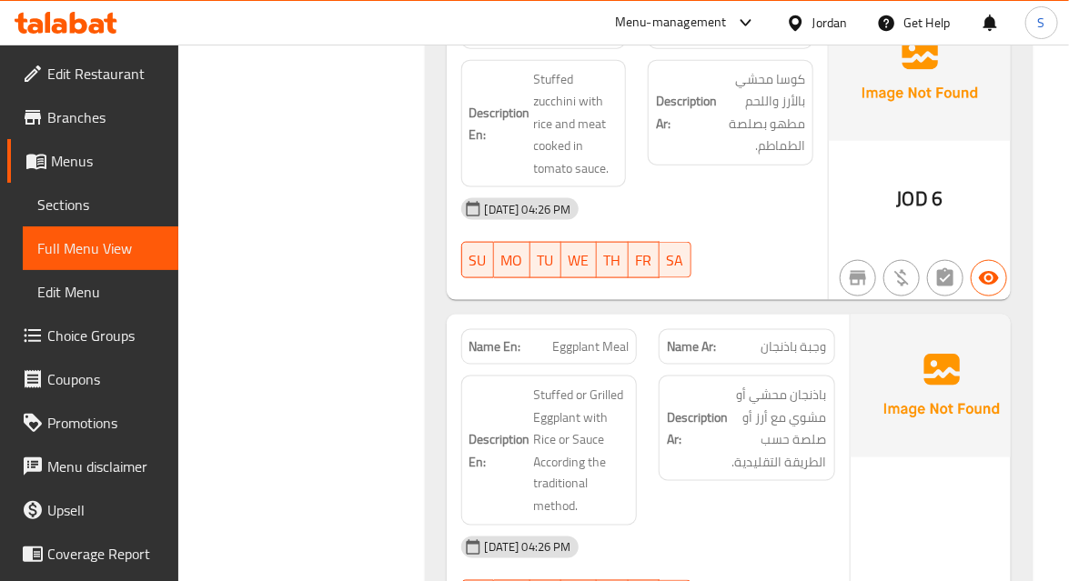
click at [794, 526] on div "14-09-2025 04:26 PM" at bounding box center [648, 548] width 396 height 44
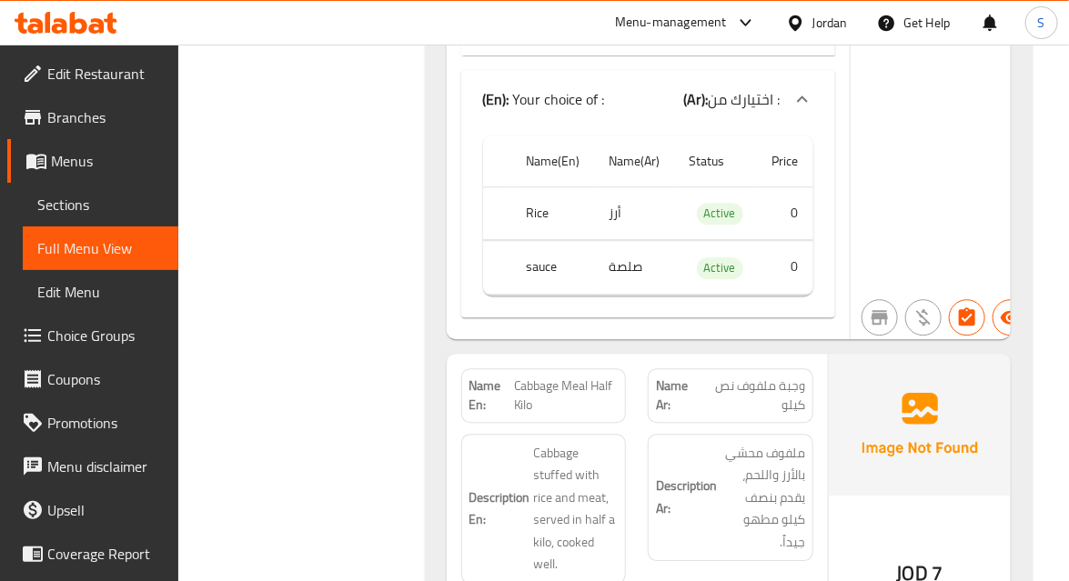
scroll to position [3968, 0]
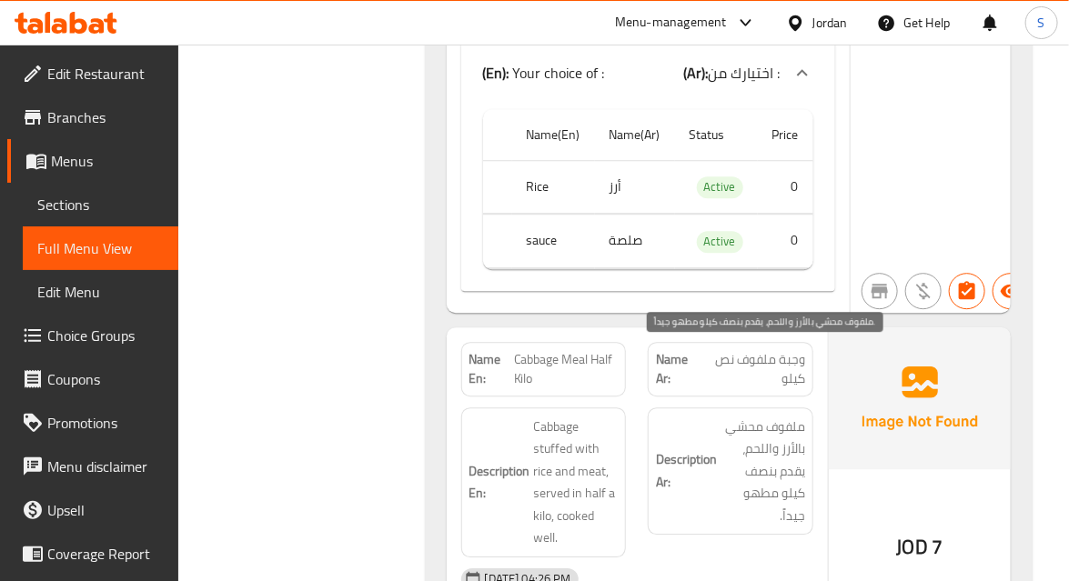
click at [788, 441] on span "ملفوف محشي بالأرز واللحم، يقدم بنصف كيلو مطهو جيداً." at bounding box center [763, 472] width 85 height 112
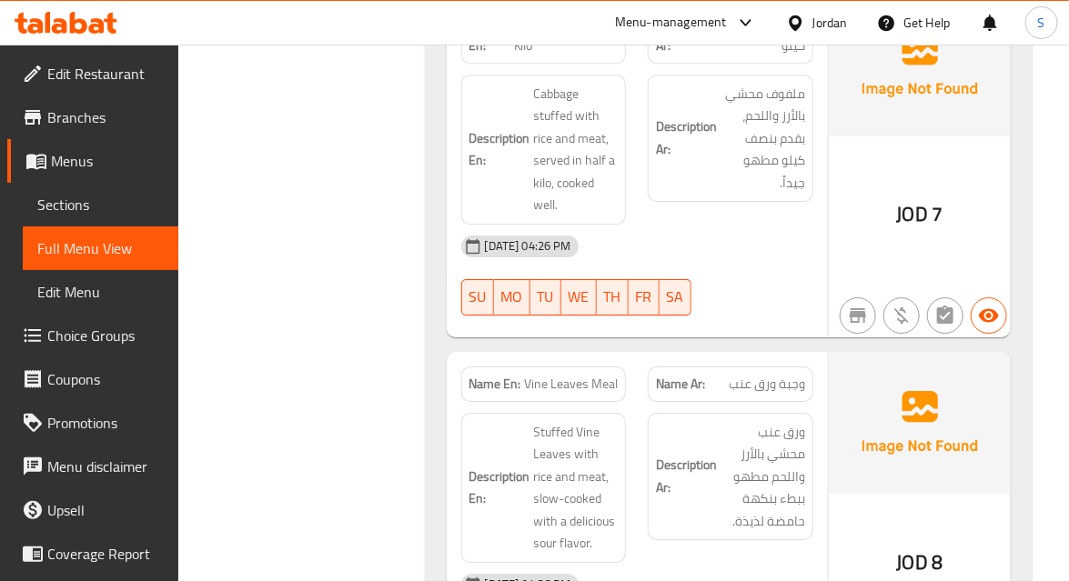
scroll to position [4382, 0]
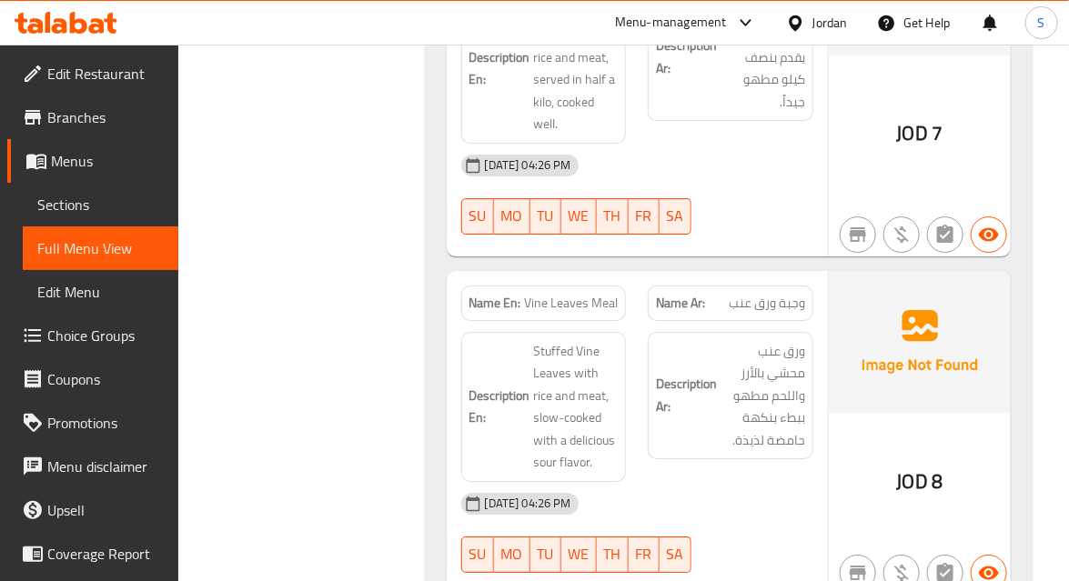
click at [764, 387] on div "Description Ar: ورق عنب محشي بالأرز واللحم مطهو ببطء بنكهة حامضة لذيذة." at bounding box center [731, 396] width 166 height 128
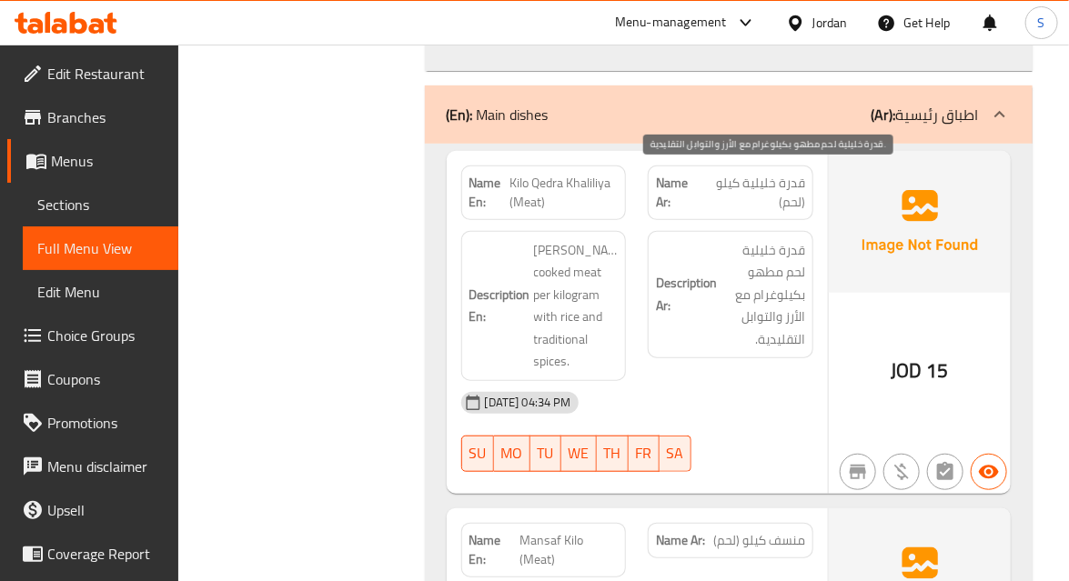
scroll to position [4961, 0]
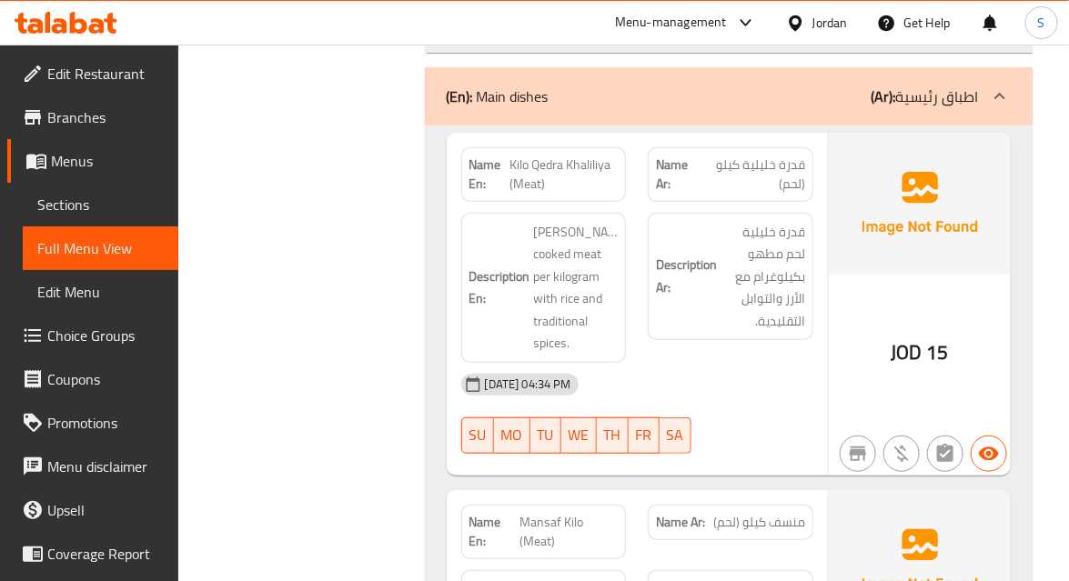
click at [792, 364] on div "14-09-2025 04:34 PM SU MO TU WE TH FR SA" at bounding box center [637, 414] width 374 height 102
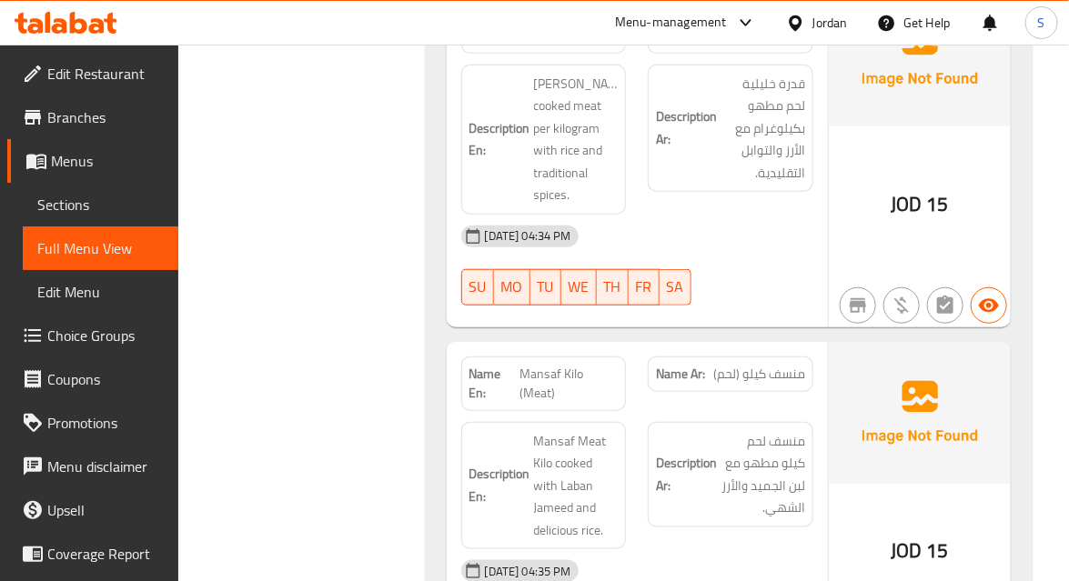
scroll to position [5126, 0]
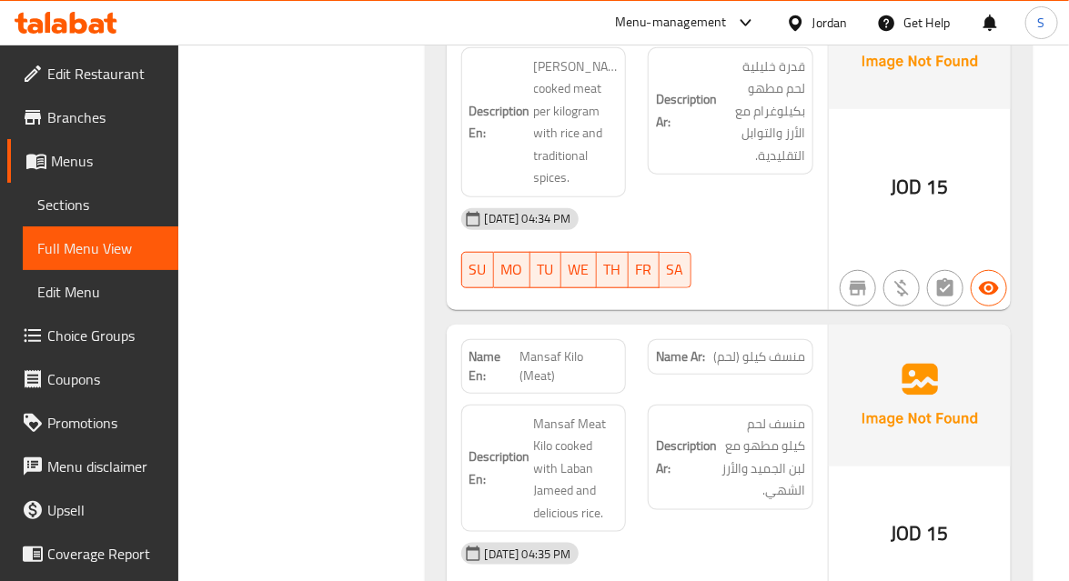
click at [770, 414] on span "منسف لحم كيلو مطهو مع لبن الجميد والأرز الشهي." at bounding box center [763, 457] width 85 height 89
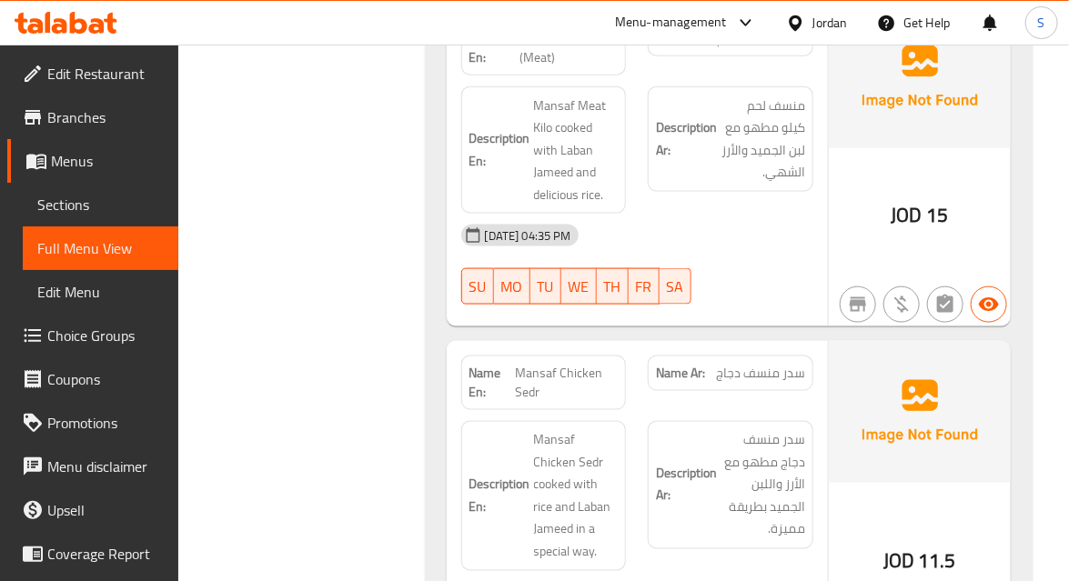
scroll to position [5540, 0]
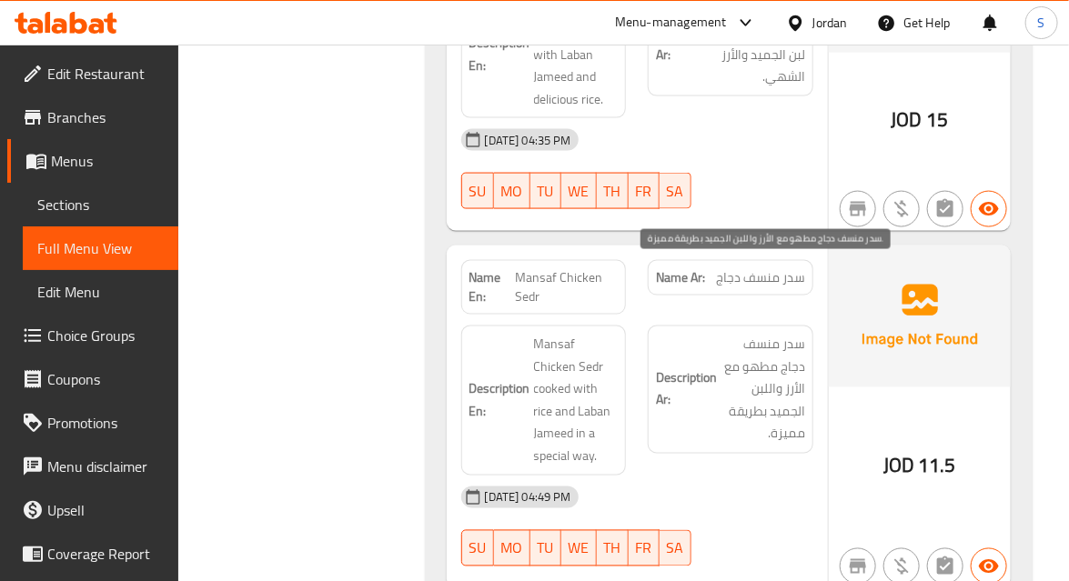
click at [762, 353] on span "سدر منسف دجاج مطهو مع الأرز واللبن الجميد بطريقة مميزة." at bounding box center [763, 390] width 85 height 112
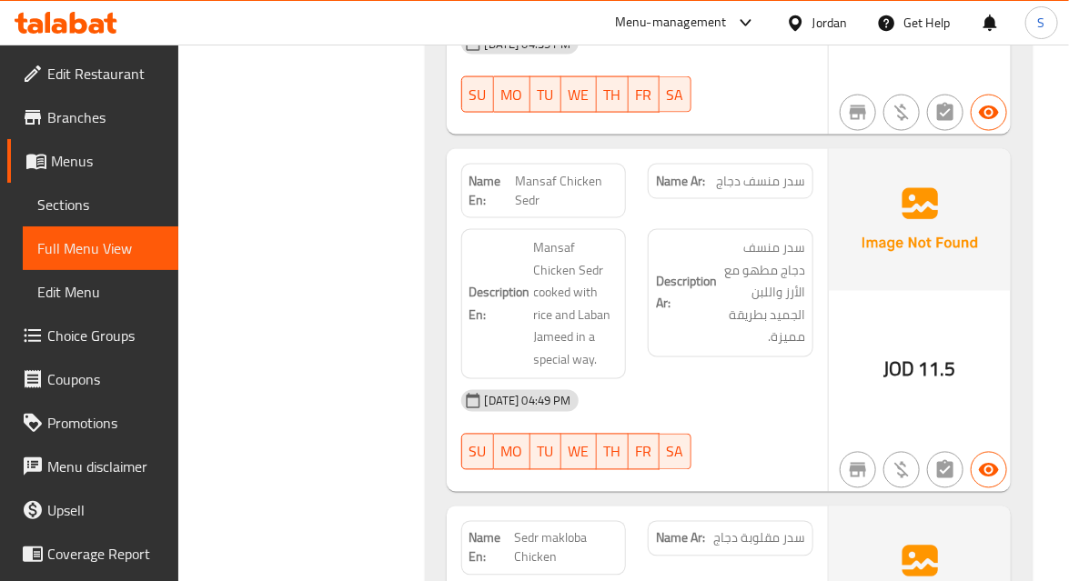
scroll to position [5788, 0]
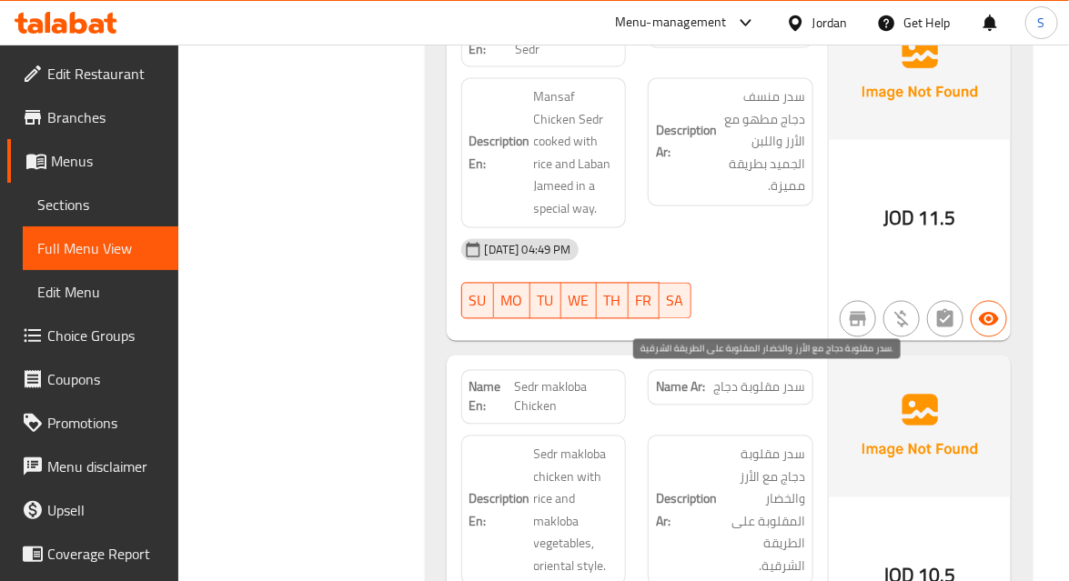
click at [754, 448] on span "سدر مقلوبة دجاج مع الأرز والخضار المقلوبة على الطريقة الشرقية." at bounding box center [763, 511] width 85 height 134
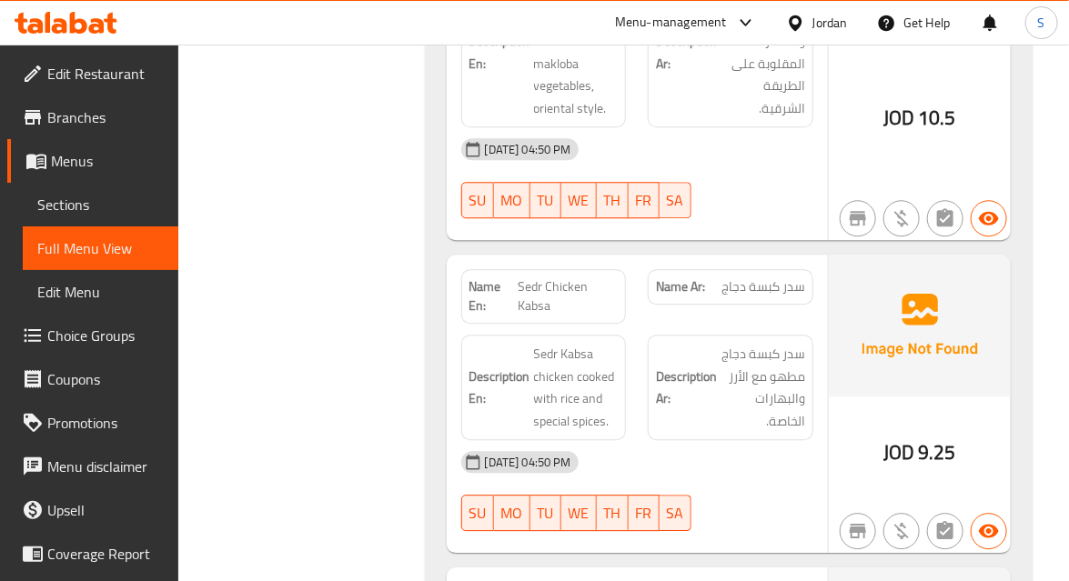
scroll to position [6285, 0]
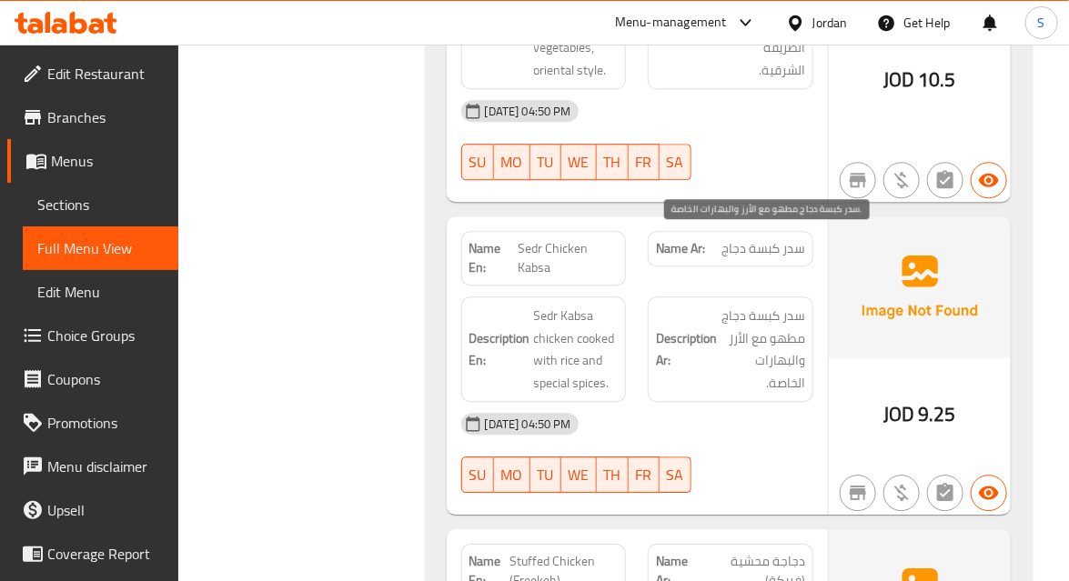
click at [752, 317] on span "سدر كبسة دجاج مطهو مع الأرز والبهارات الخاصة." at bounding box center [763, 349] width 85 height 89
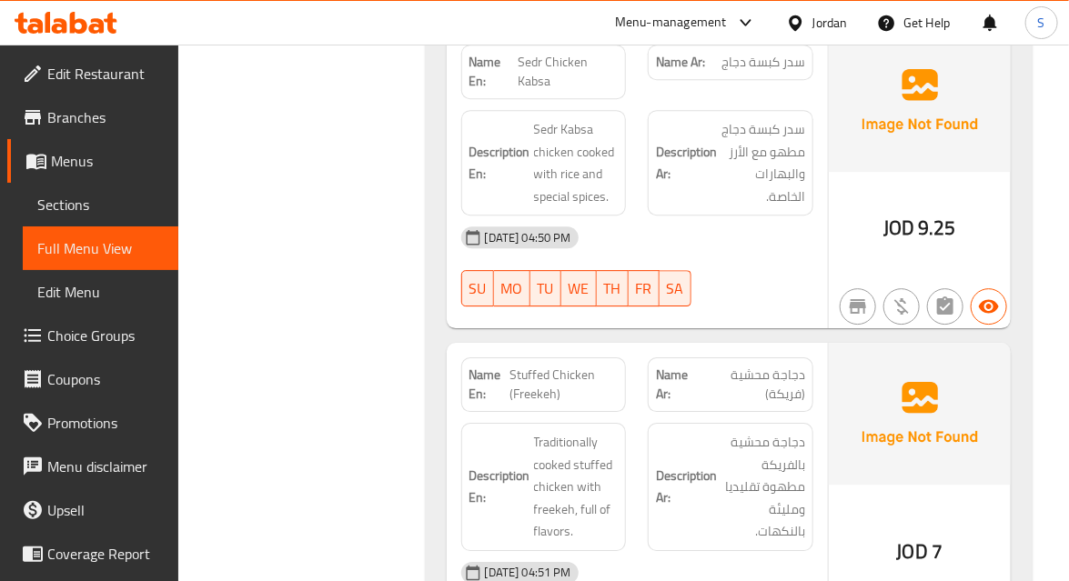
scroll to position [6533, 0]
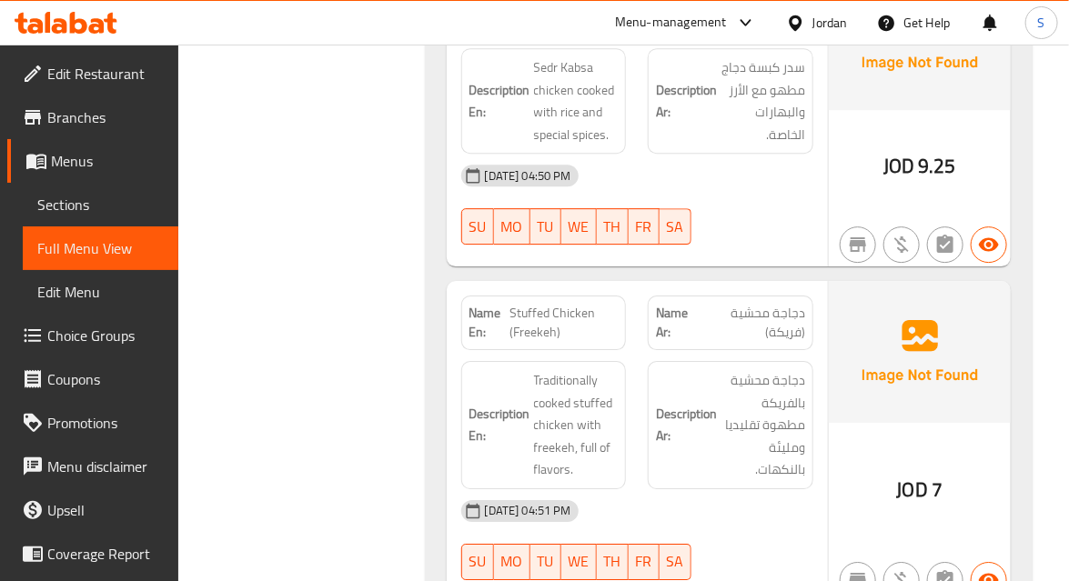
click at [719, 369] on h6 "Description Ar: دجاجة محشية بالفريكة مطهوة تقليديا ومليئة بالنكهات." at bounding box center [730, 425] width 149 height 112
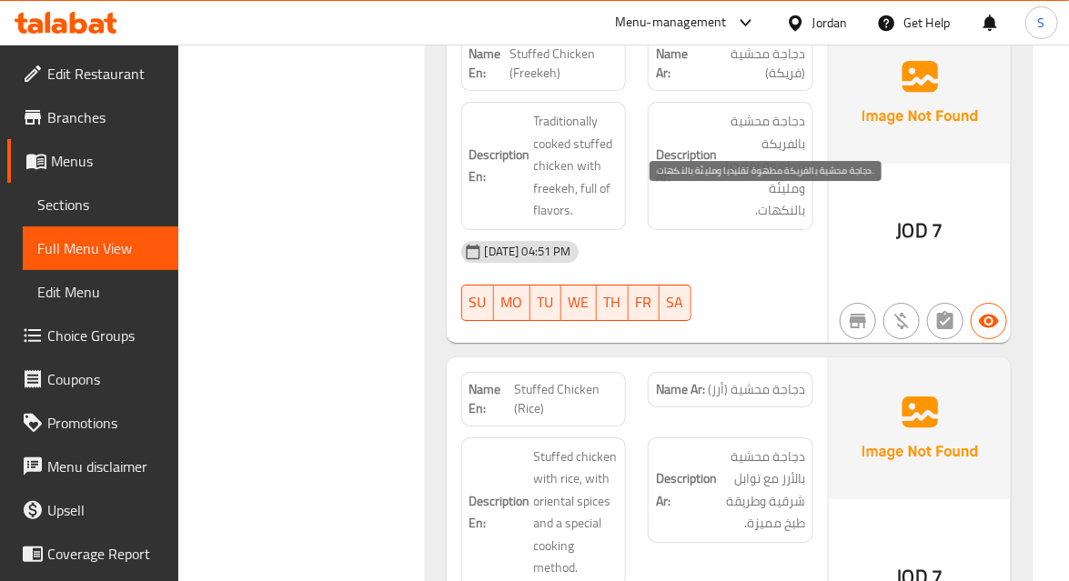
scroll to position [6863, 0]
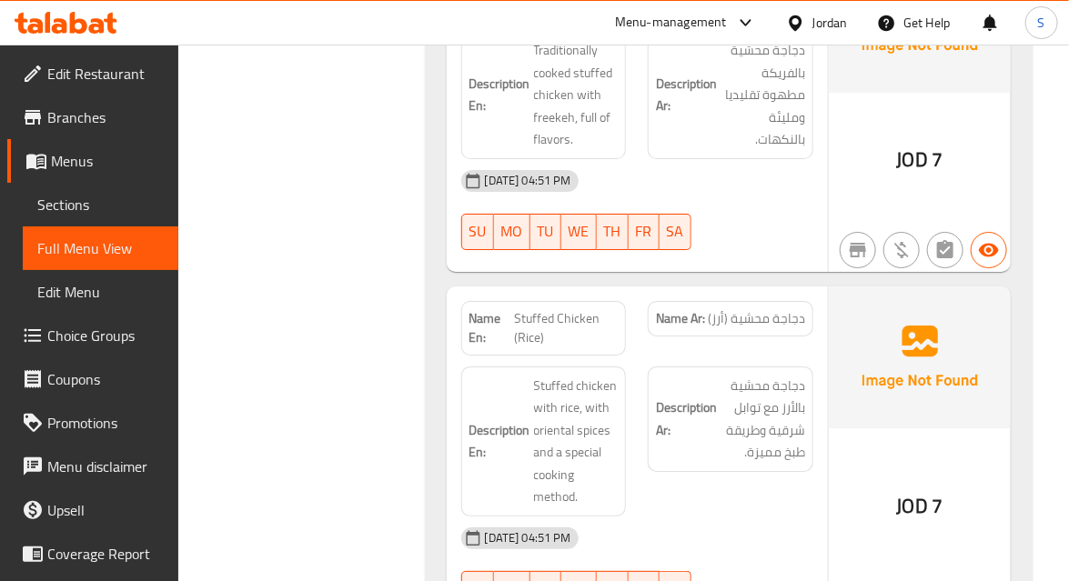
click at [808, 406] on div "Description Ar: دجاجة محشية بالأرز مع توابل شرقية وطريقة طبخ مميزة." at bounding box center [730, 442] width 187 height 172
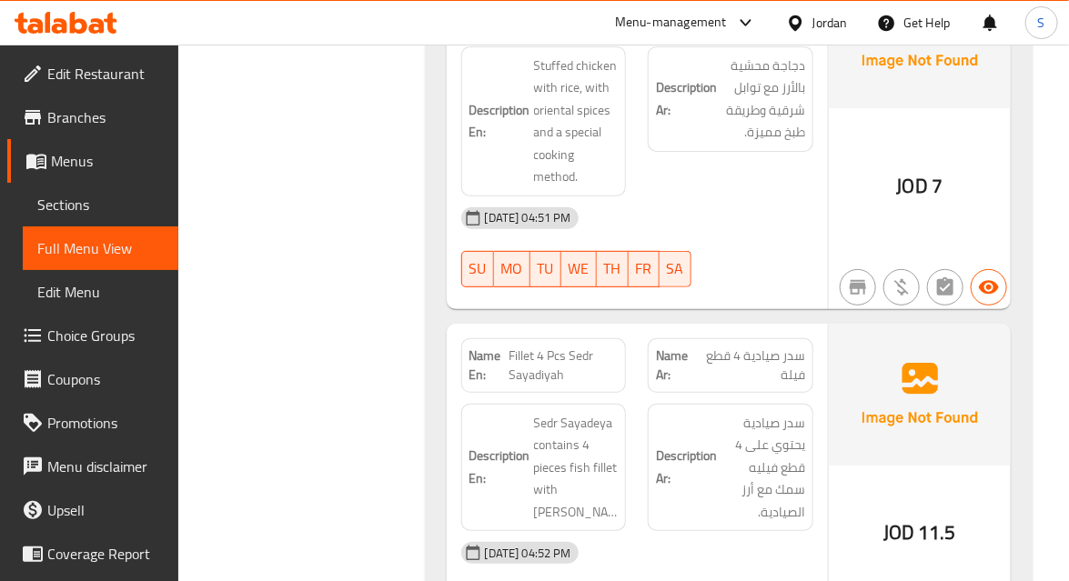
scroll to position [7277, 0]
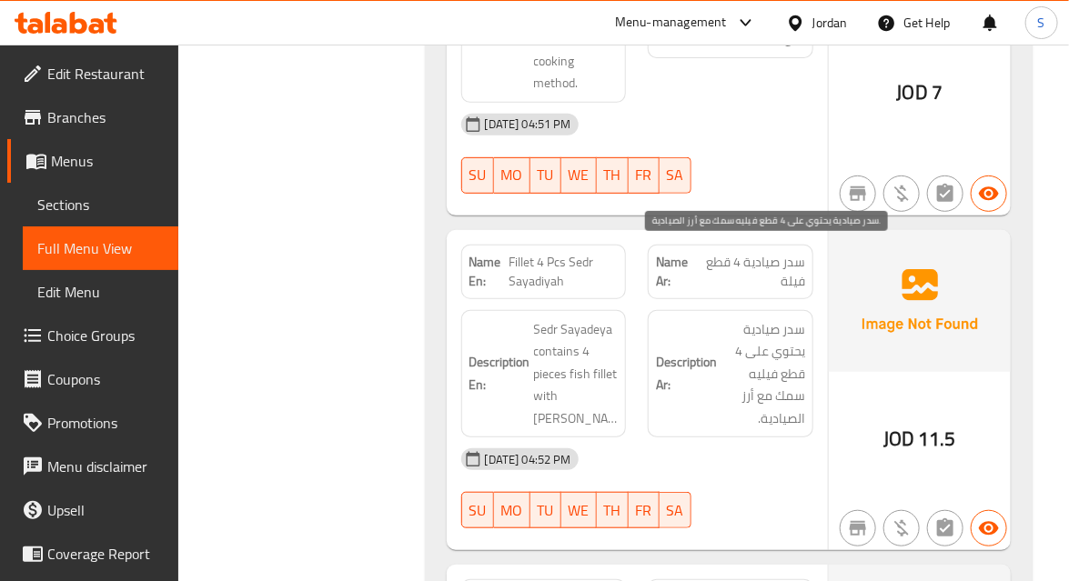
click at [780, 341] on span "سدر صيادية يحتوي على 4 قطع فيليه سمك مع أرز الصيادية." at bounding box center [763, 374] width 85 height 112
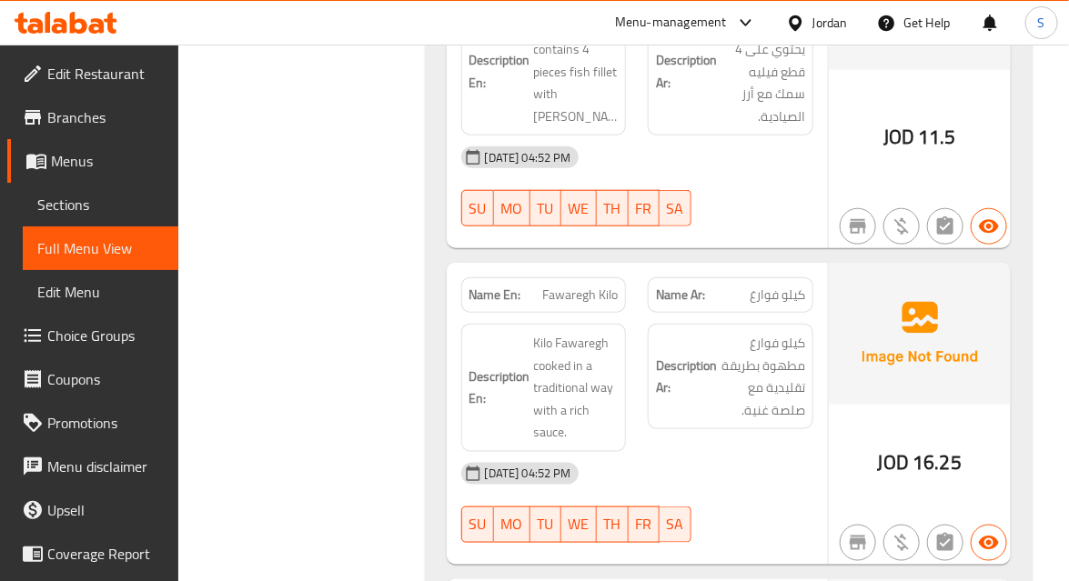
scroll to position [7608, 0]
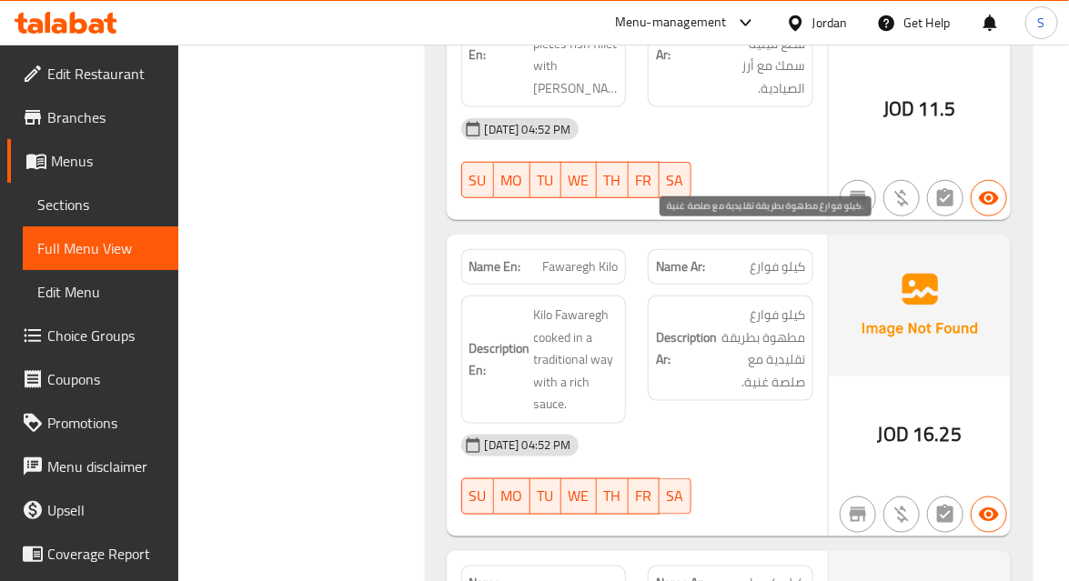
click at [775, 304] on span "كيلو فوارغ مطهوة بطريقة تقليدية مع صلصة غنية." at bounding box center [763, 348] width 85 height 89
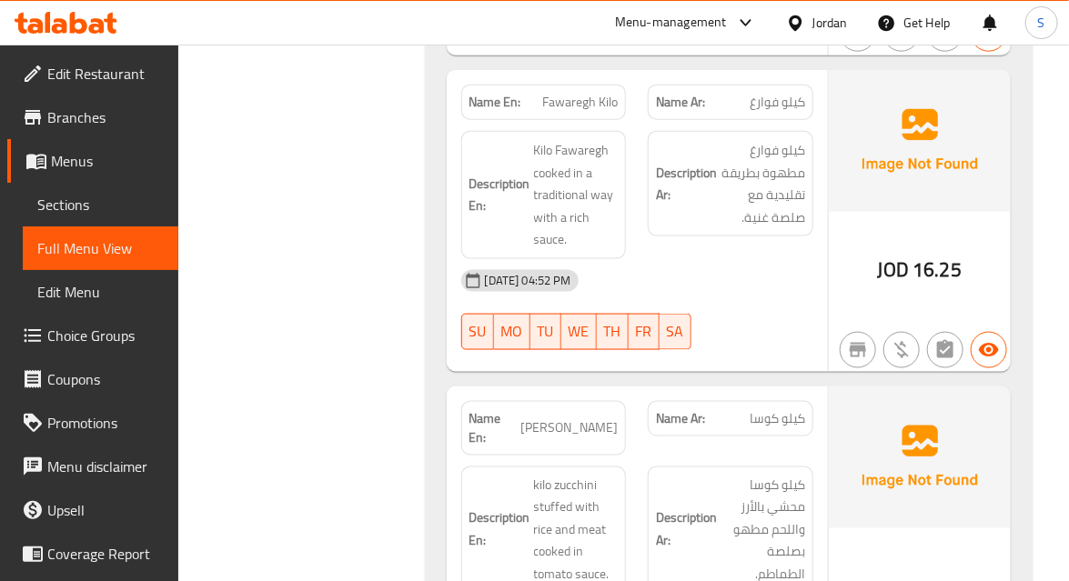
scroll to position [7773, 0]
click at [746, 474] on span "كيلو كوسا محشي بالأرز واللحم مطهو بصلصة الطماطم." at bounding box center [763, 530] width 85 height 112
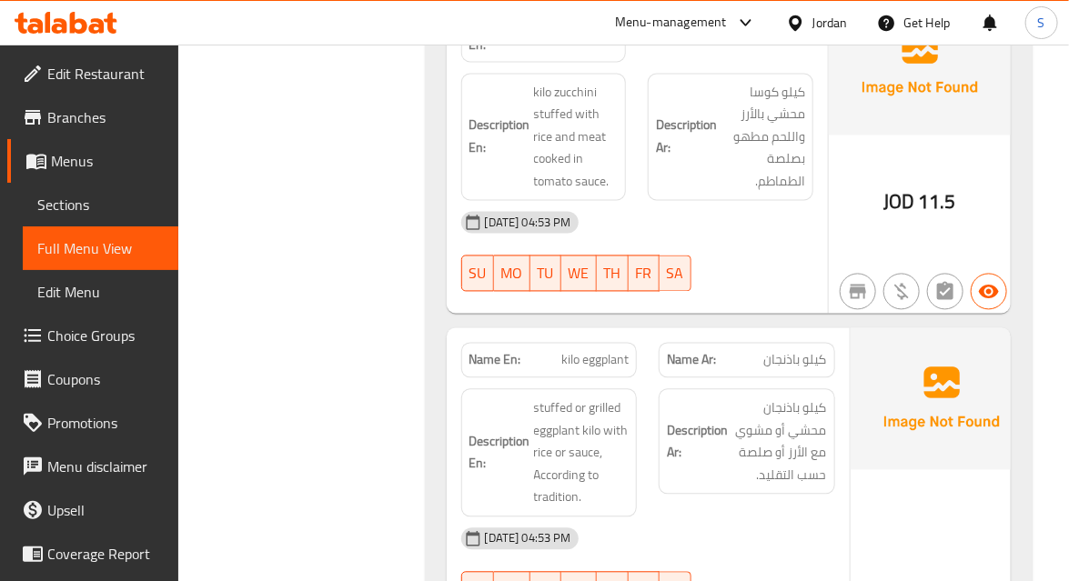
scroll to position [8187, 0]
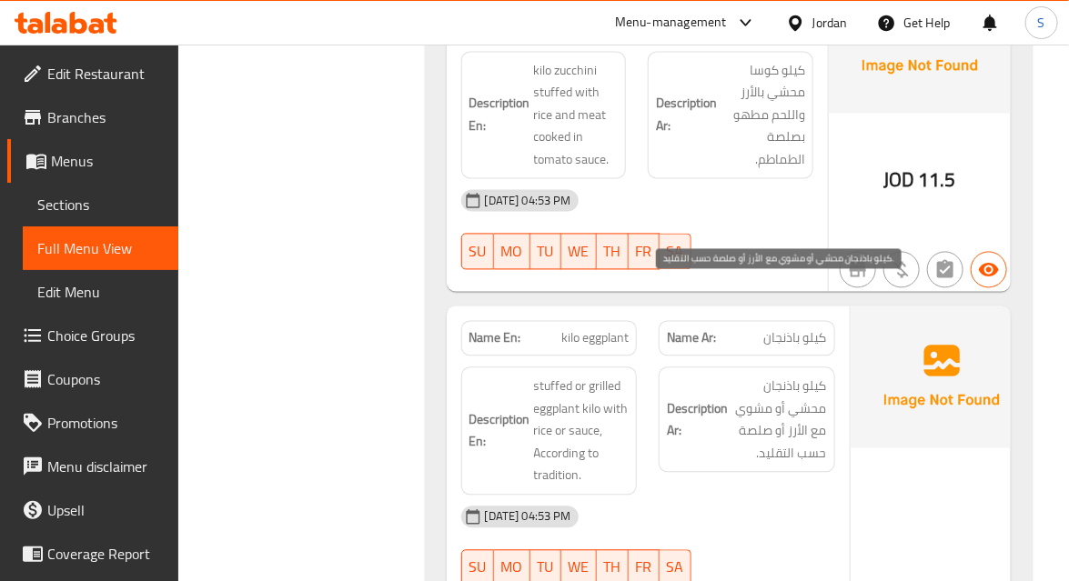
click at [804, 376] on span "كيلو باذنجان محشي أو مشوي مع الأرز أو صلصة حسب التقليد." at bounding box center [780, 420] width 96 height 89
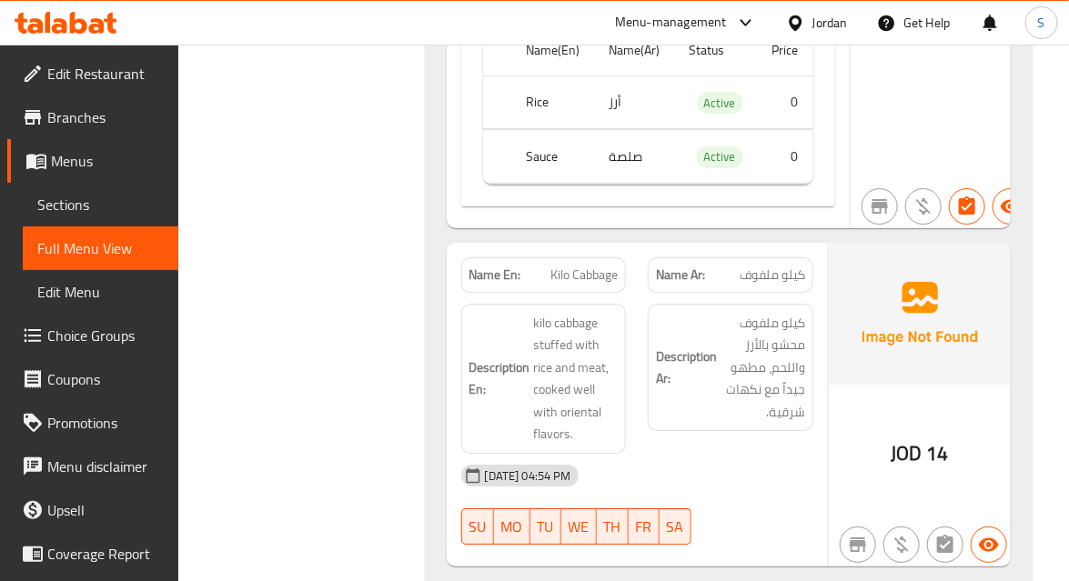
scroll to position [9180, 0]
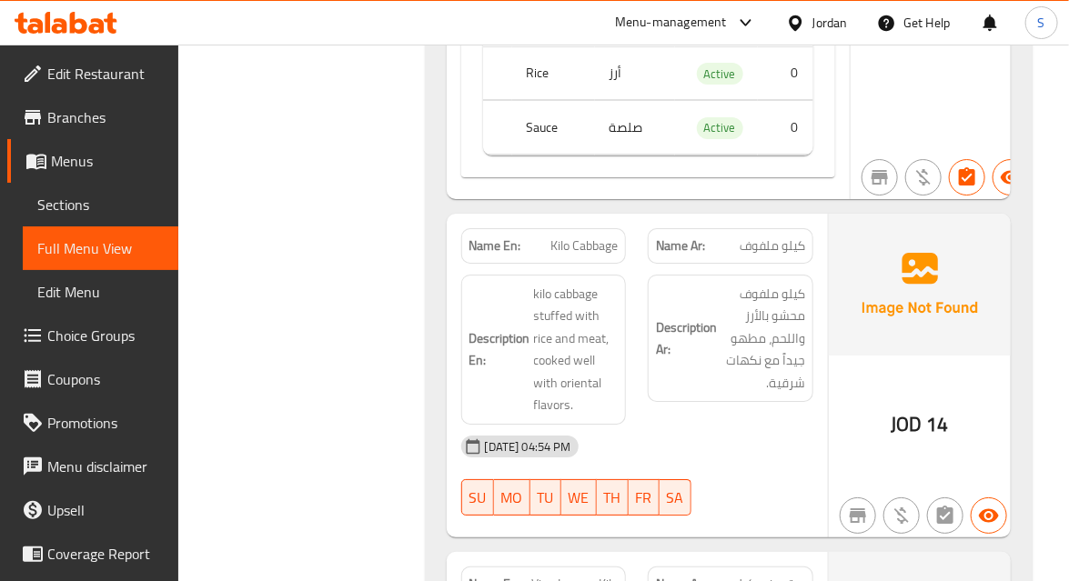
click at [800, 425] on div "14-09-2025 04:54 PM" at bounding box center [637, 447] width 374 height 44
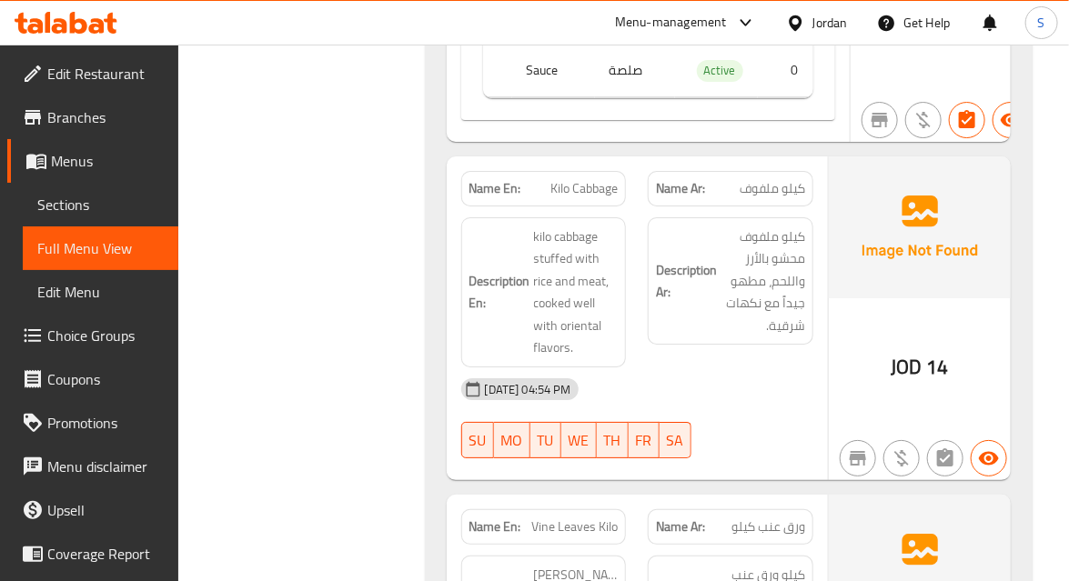
scroll to position [9345, 0]
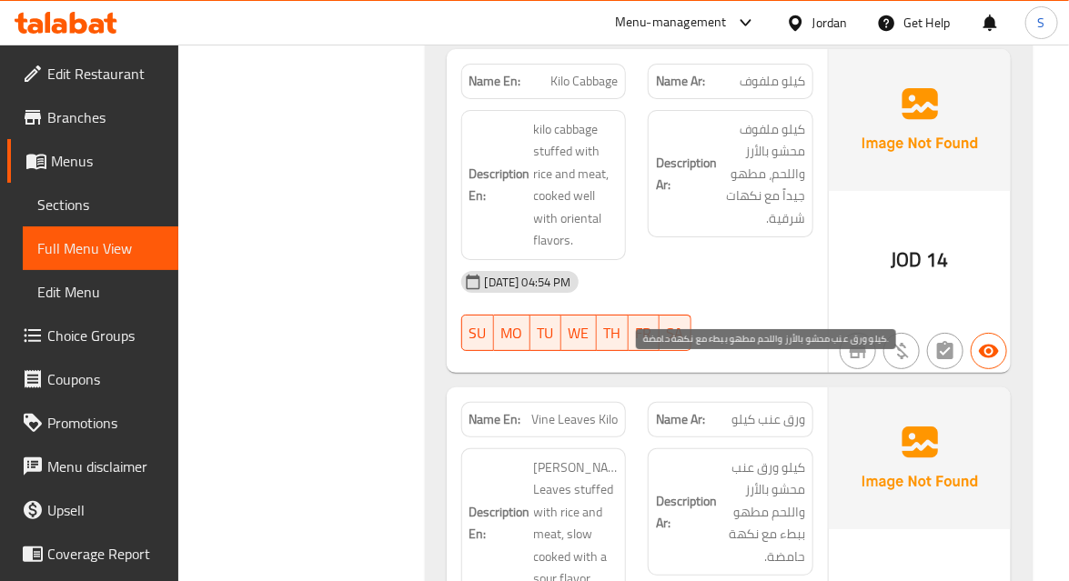
click at [794, 457] on span "كيلو ورق عنب محشو بالأرز واللحم مطهو ببطء مع نكهة حامضة." at bounding box center [763, 513] width 85 height 112
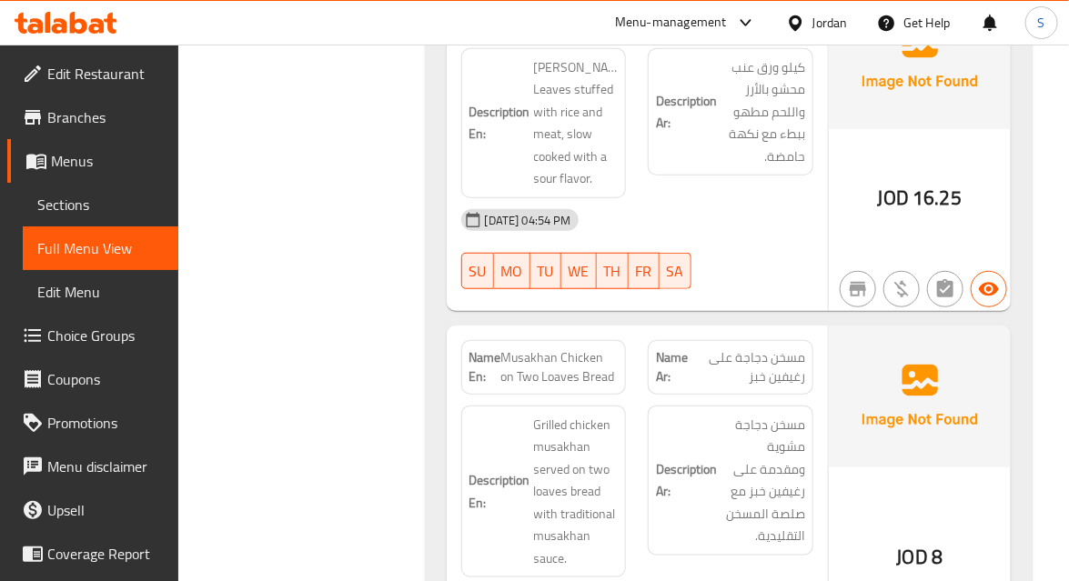
scroll to position [9758, 0]
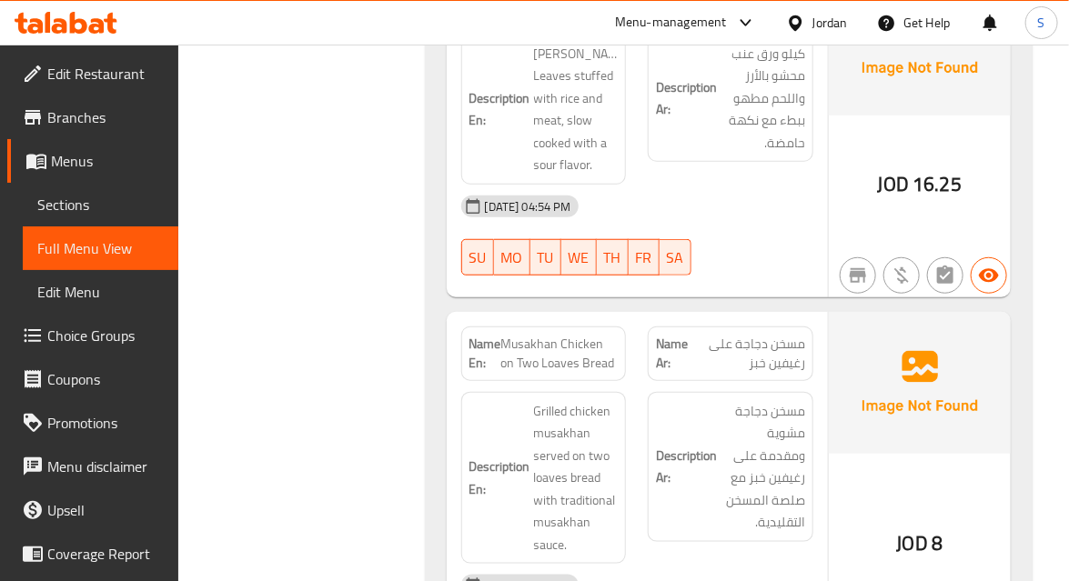
click at [744, 400] on span "مسخن دجاجة مشوية ومقدمة على رغيفين خبز مع صلصة المسخن التقليدية." at bounding box center [763, 467] width 85 height 134
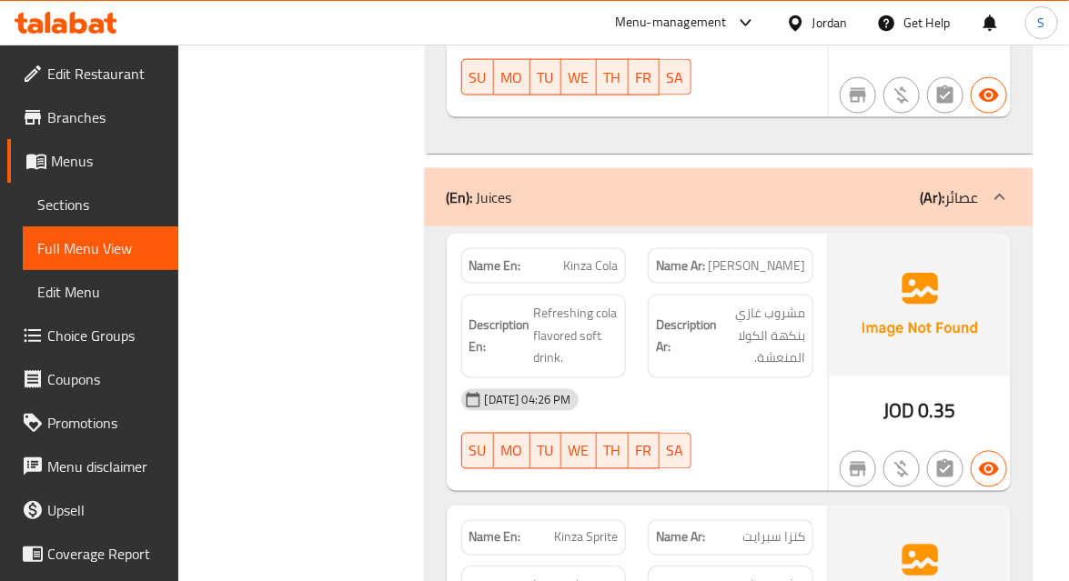
scroll to position [10420, 0]
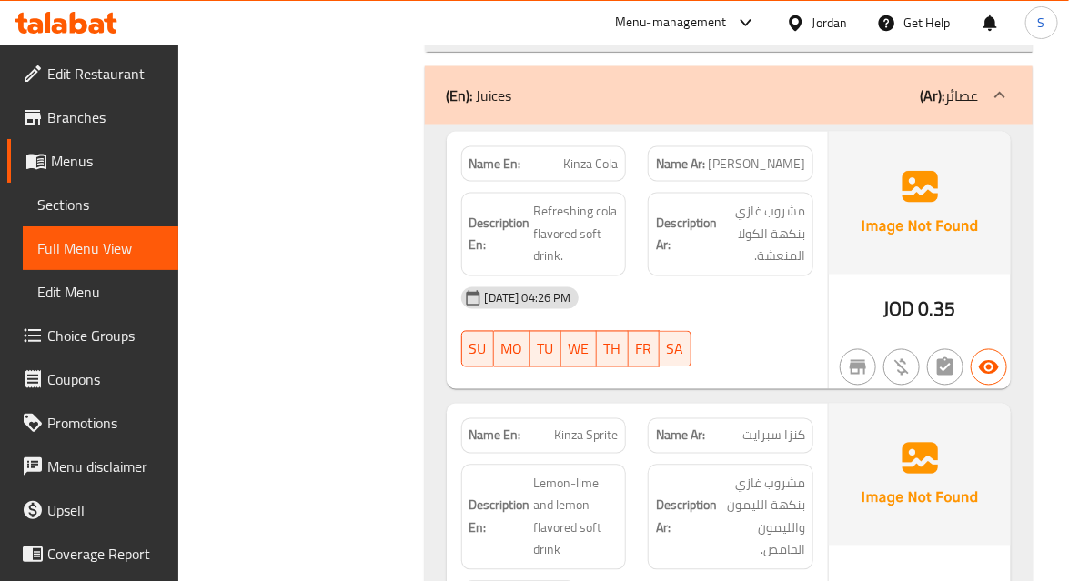
click at [747, 277] on div "14-09-2025 04:26 PM SU MO TU WE TH FR SA" at bounding box center [637, 328] width 374 height 102
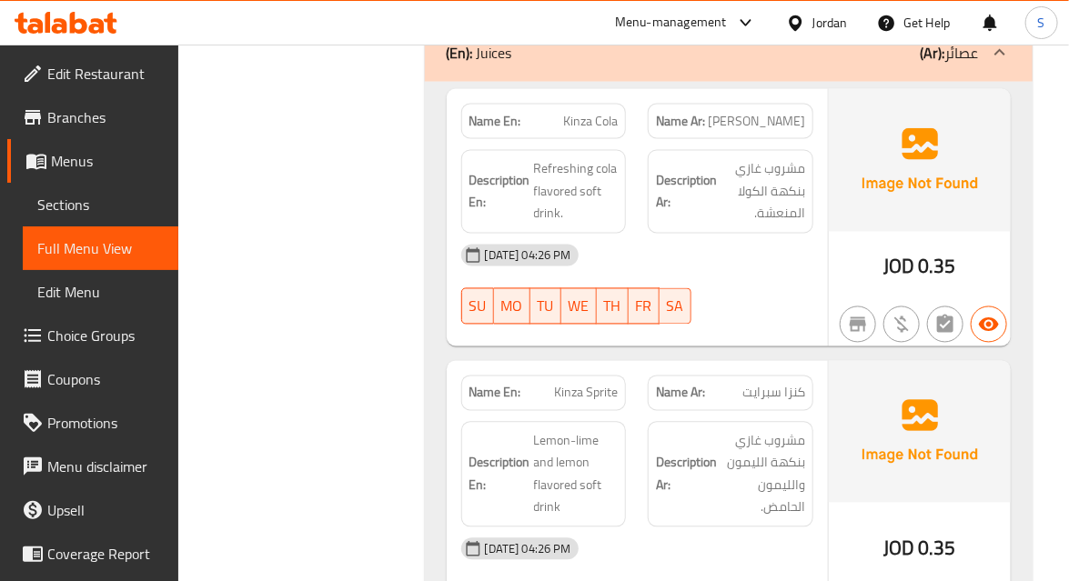
scroll to position [10503, 0]
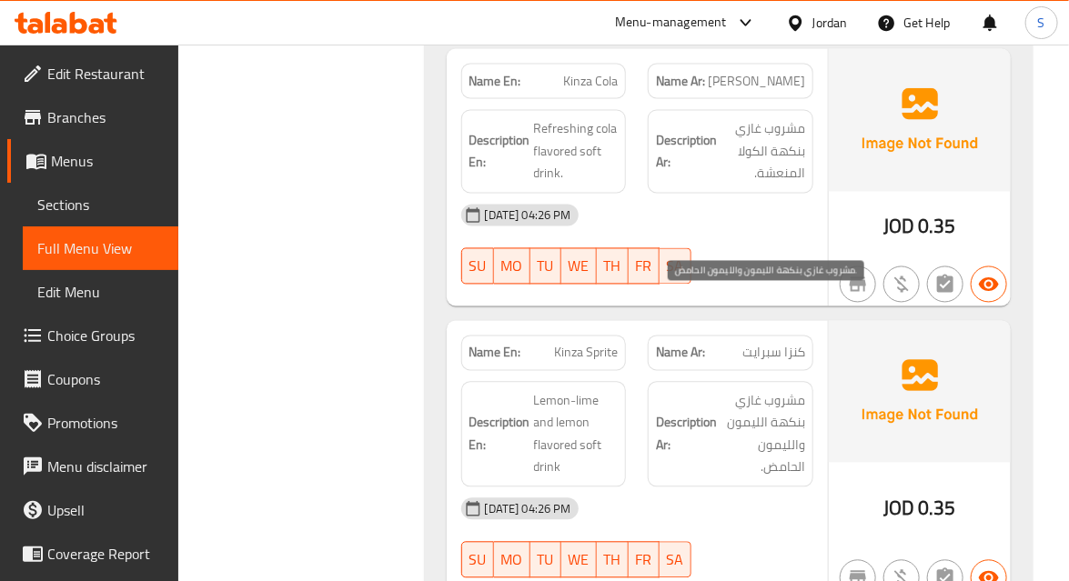
click at [762, 390] on span "مشروب غازي بنكهة الليمون والليمون الحامض." at bounding box center [763, 434] width 85 height 89
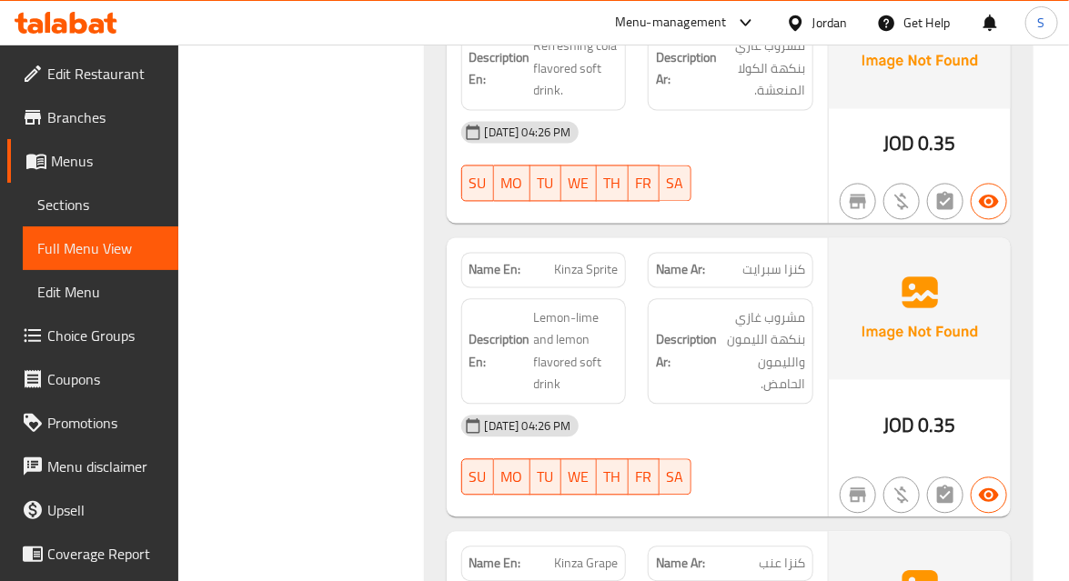
scroll to position [10751, 0]
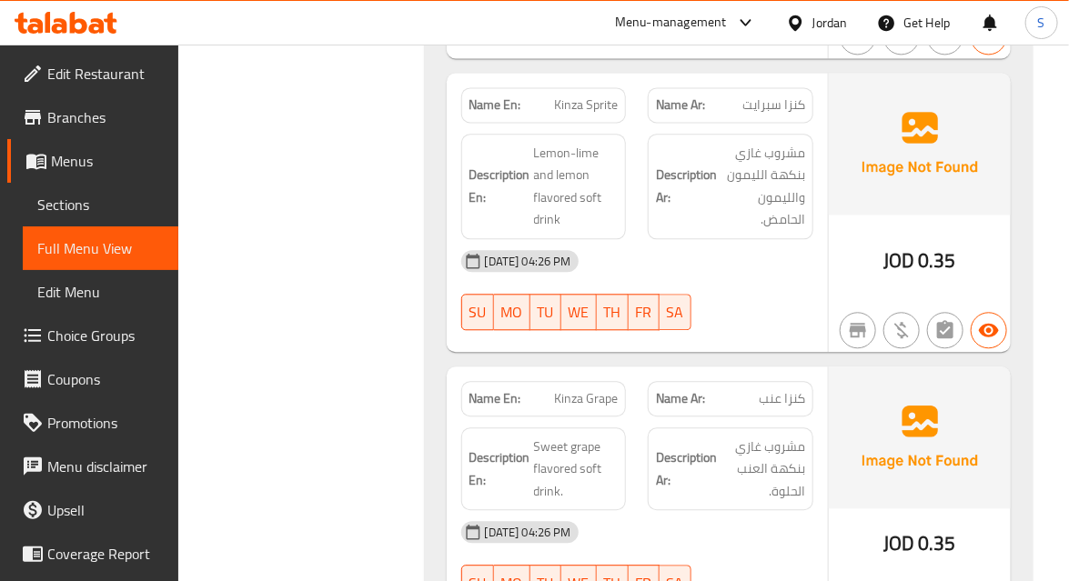
click at [751, 436] on span "مشروب غازي بنكهة العنب الحلوة." at bounding box center [763, 469] width 85 height 67
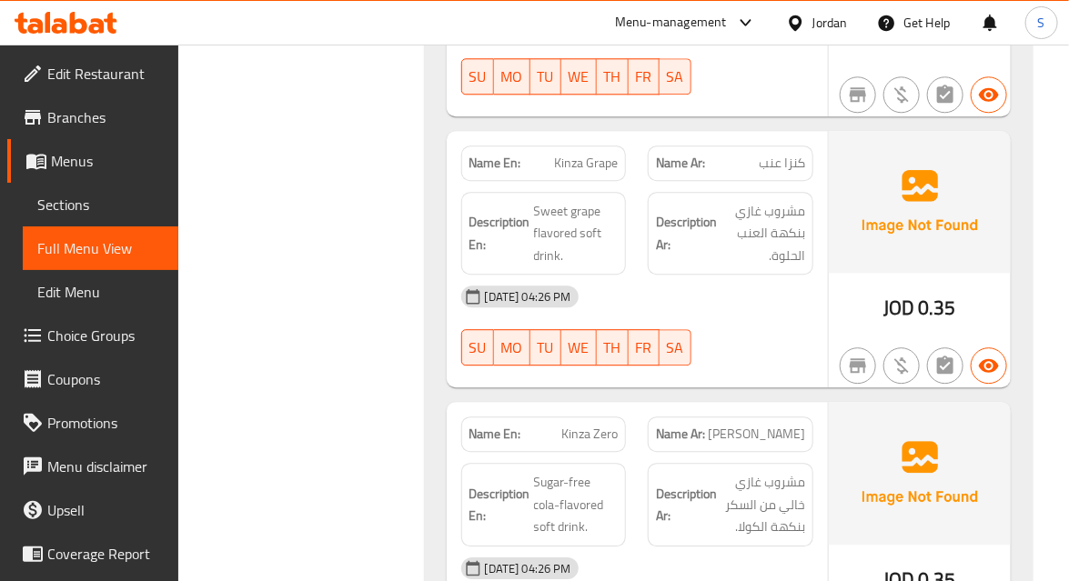
scroll to position [11082, 0]
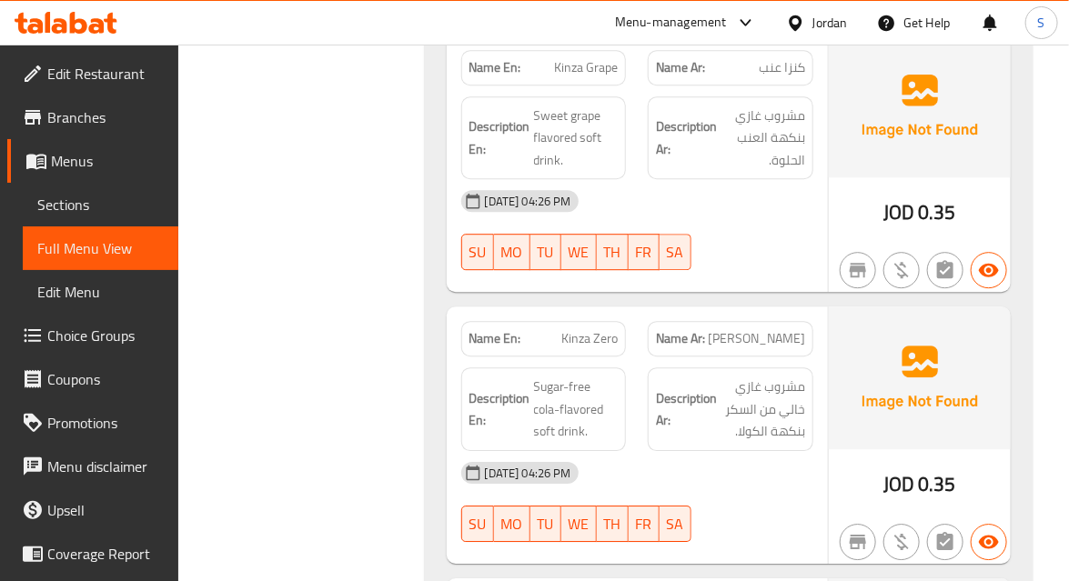
click at [833, 351] on img at bounding box center [920, 378] width 182 height 142
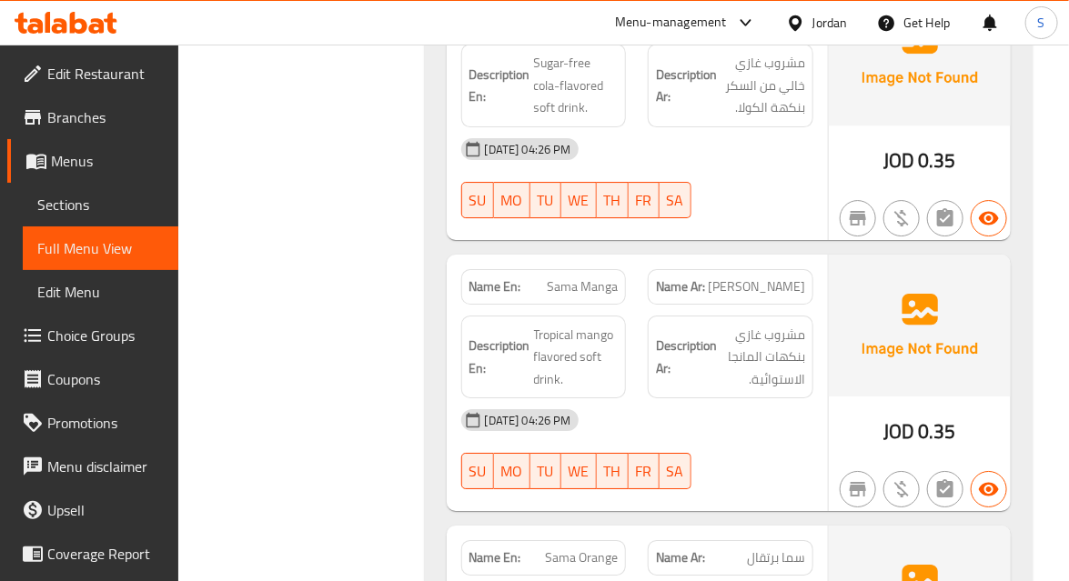
scroll to position [11413, 0]
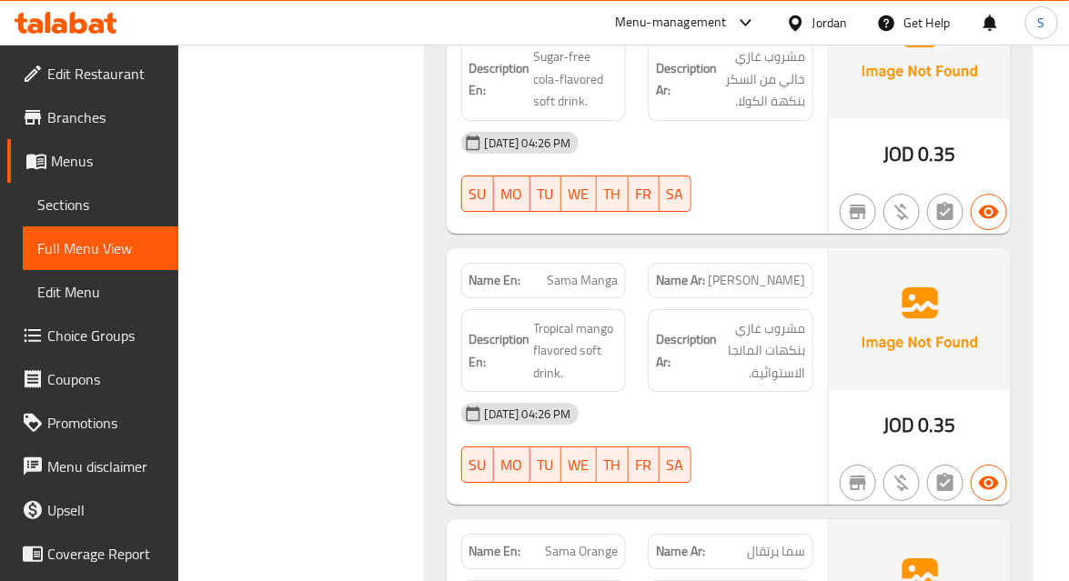
click at [736, 392] on div "14-09-2025 04:26 PM SU MO TU WE TH FR SA" at bounding box center [637, 443] width 374 height 102
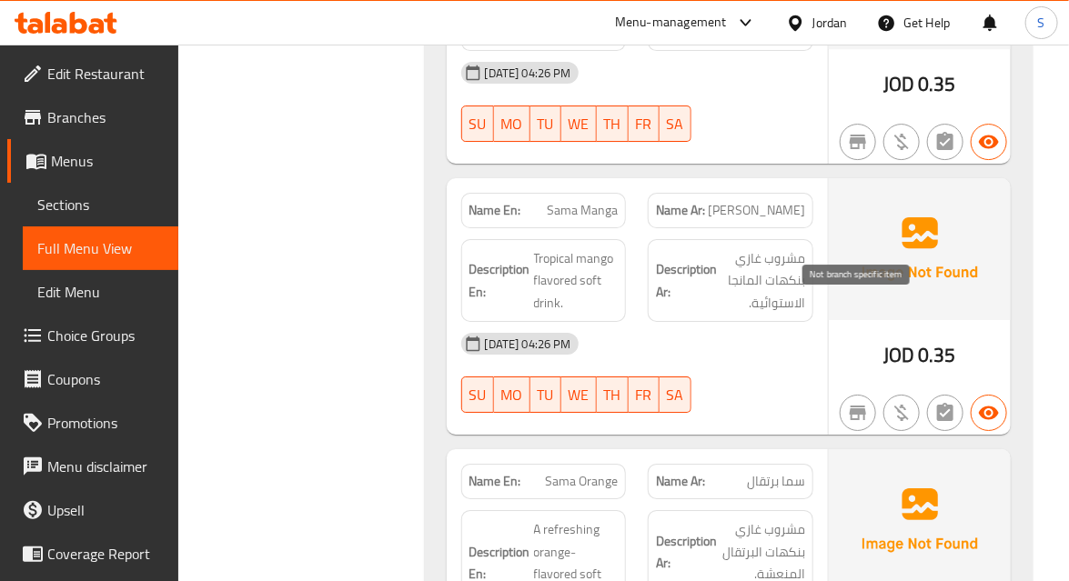
scroll to position [11578, 0]
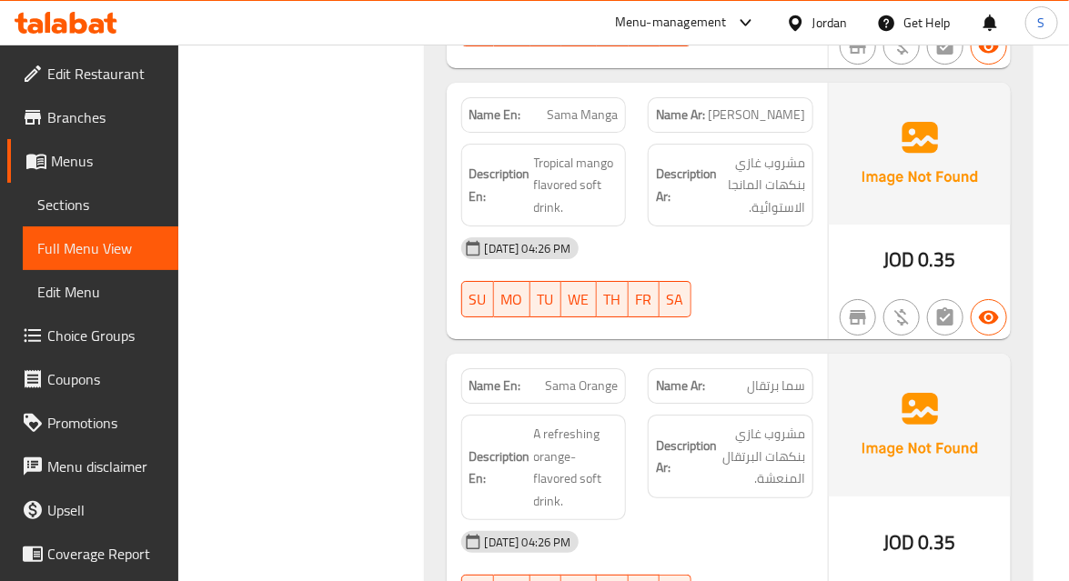
click at [774, 404] on div "Description Ar: مشروب غازي بنكهات البرتقال المنعشة." at bounding box center [730, 467] width 187 height 127
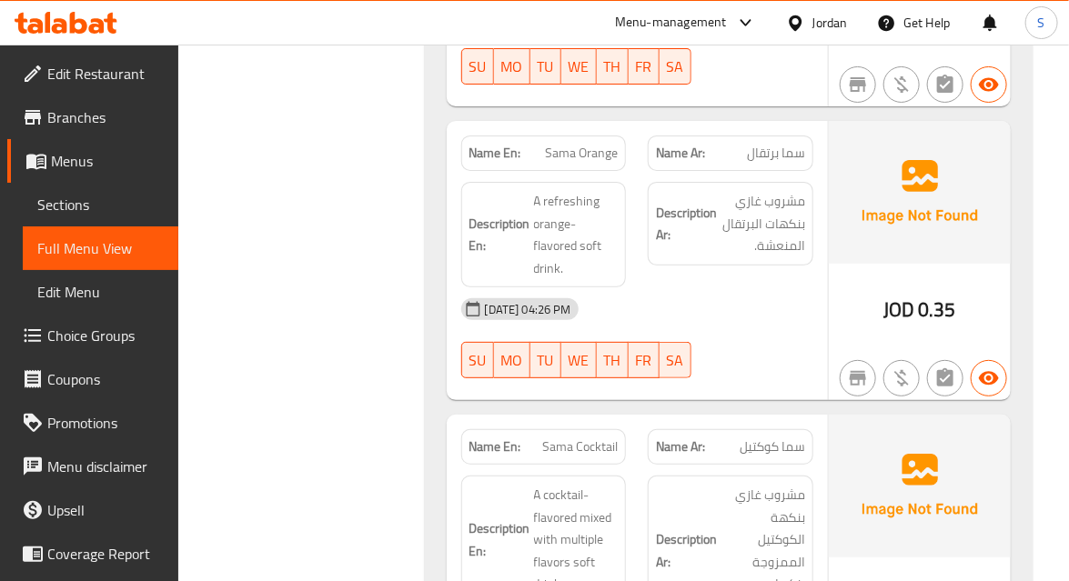
scroll to position [11827, 0]
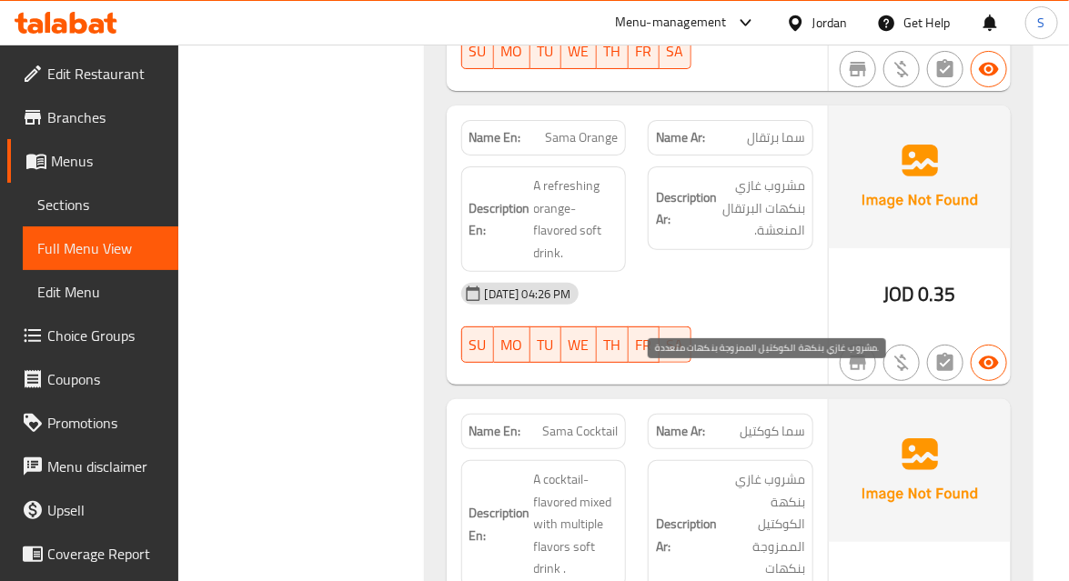
click at [781, 469] on span "مشروب غازي بنكهة الكوكتيل الممزوجة بنكهات متعددة." at bounding box center [763, 536] width 85 height 134
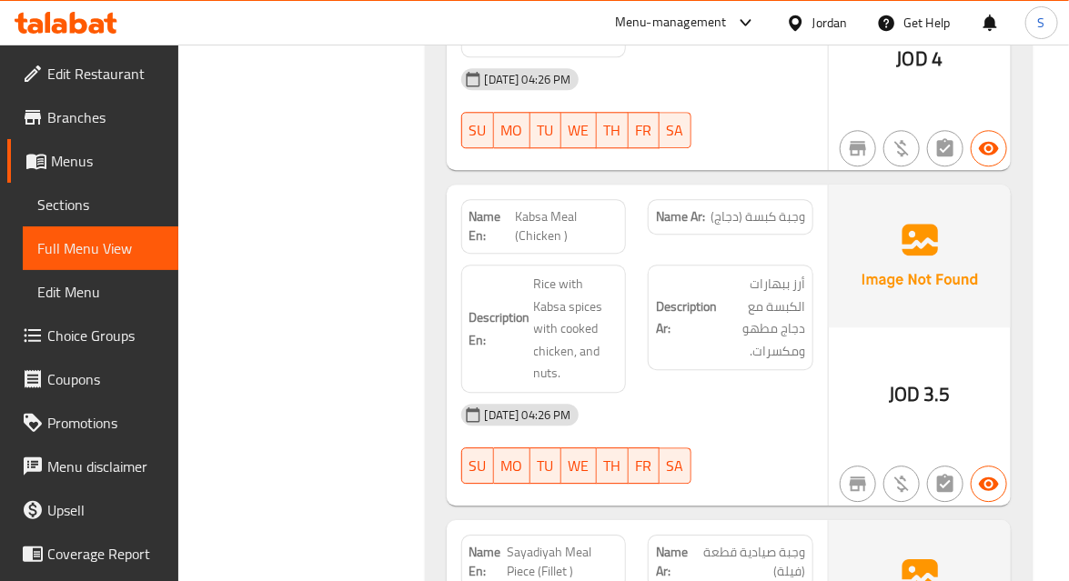
scroll to position [0, 0]
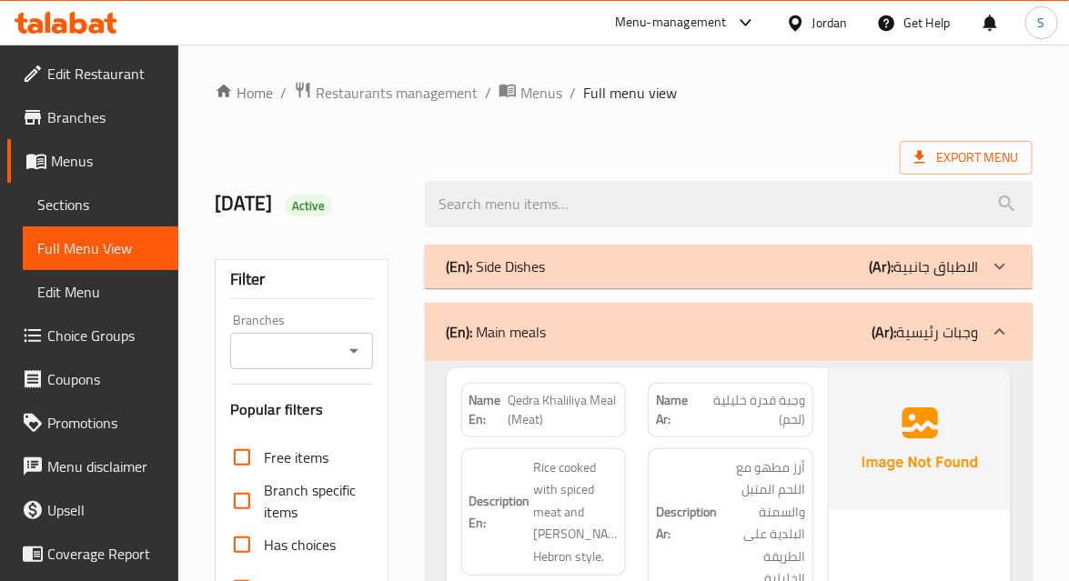
click at [831, 282] on div "(En): Side Dishes (Ar): الاطباق جانبية" at bounding box center [729, 267] width 608 height 44
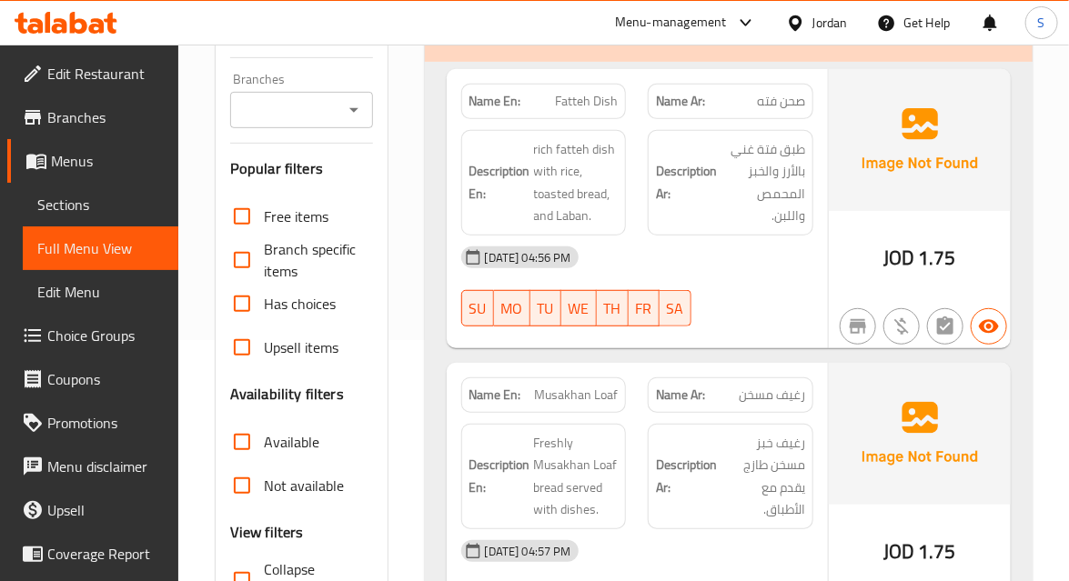
scroll to position [247, 0]
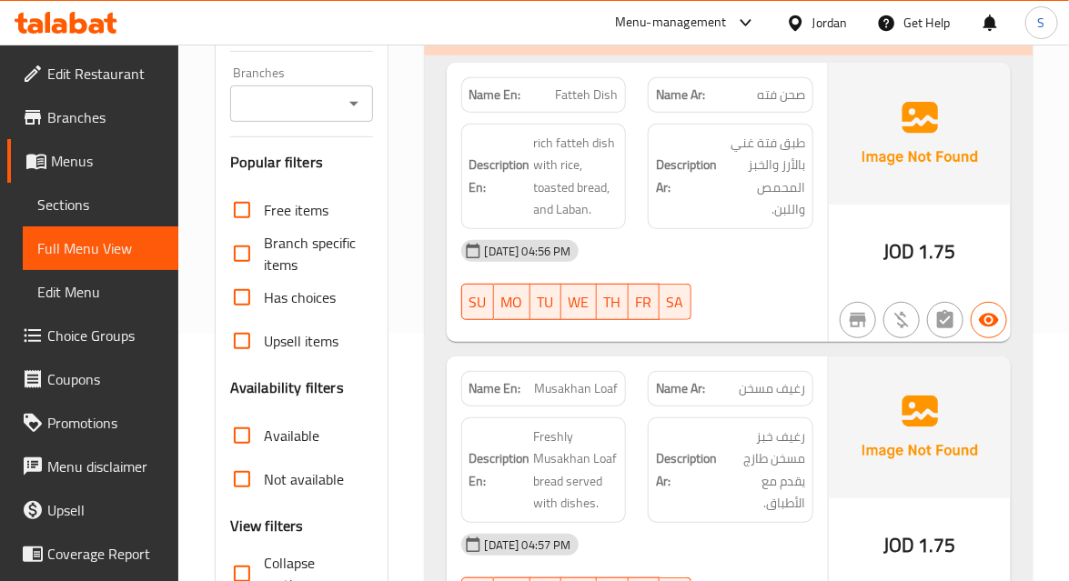
click at [749, 247] on div "14-09-2025 04:56 PM" at bounding box center [637, 251] width 374 height 44
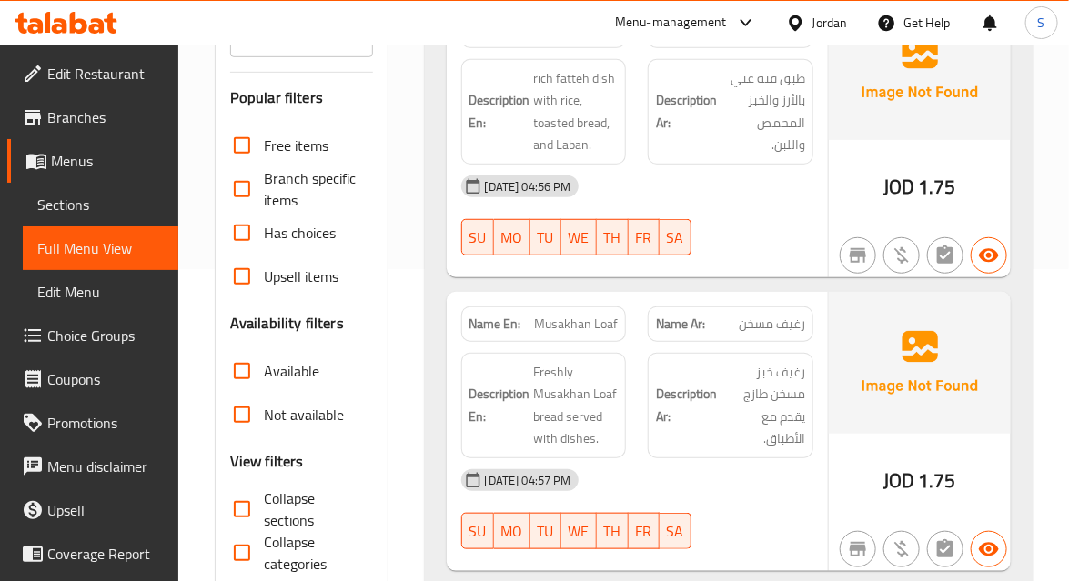
scroll to position [413, 0]
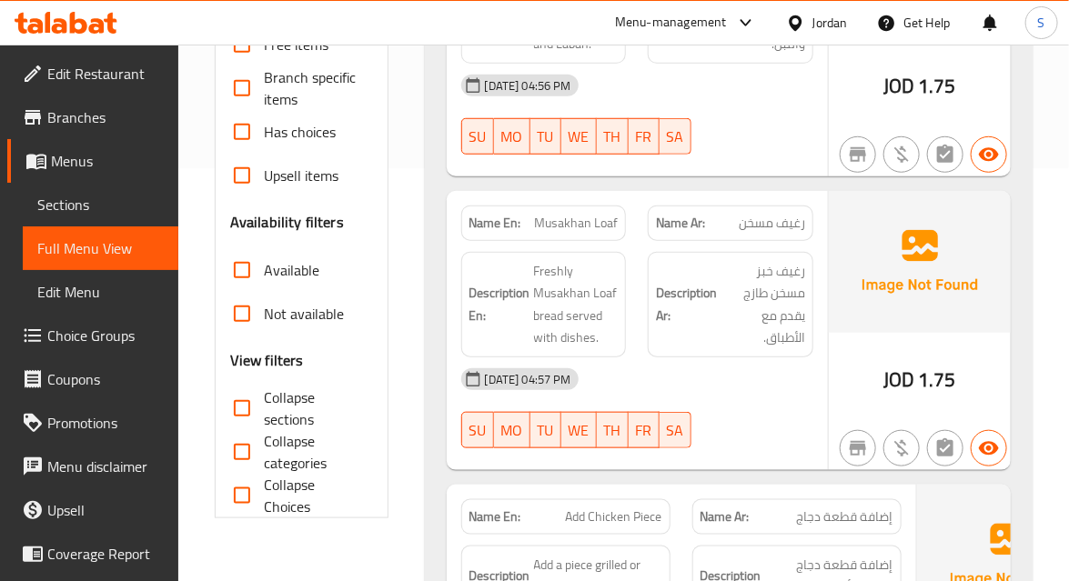
click at [764, 349] on div "Description Ar: رغيف خبز مسخن طازج يقدم مع الأطباق." at bounding box center [731, 305] width 166 height 106
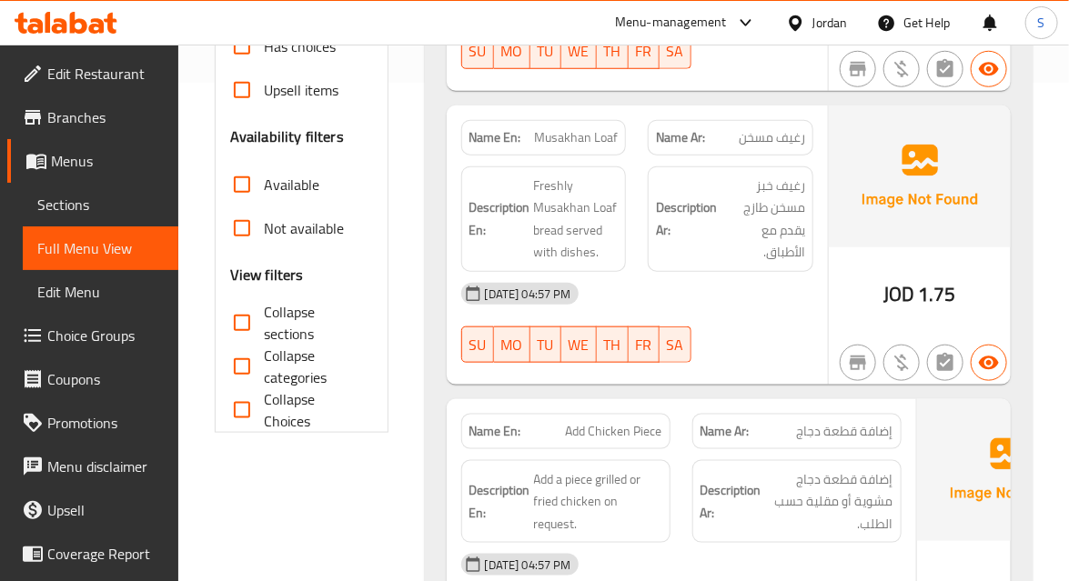
scroll to position [579, 0]
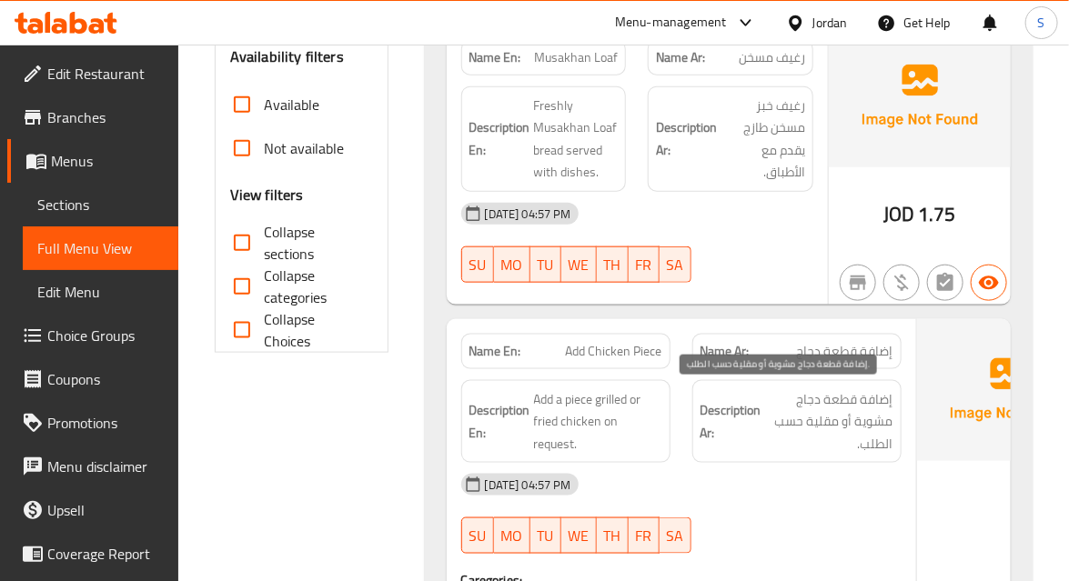
click at [782, 423] on span "إضافة قطعة دجاج مشوية أو مقلية حسب الطلب." at bounding box center [829, 422] width 128 height 67
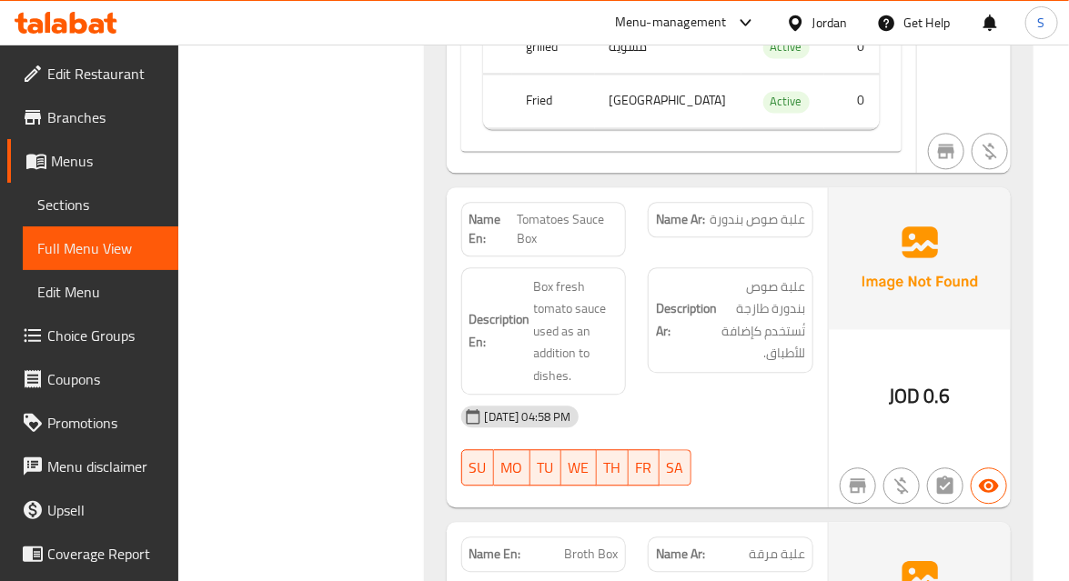
scroll to position [1323, 0]
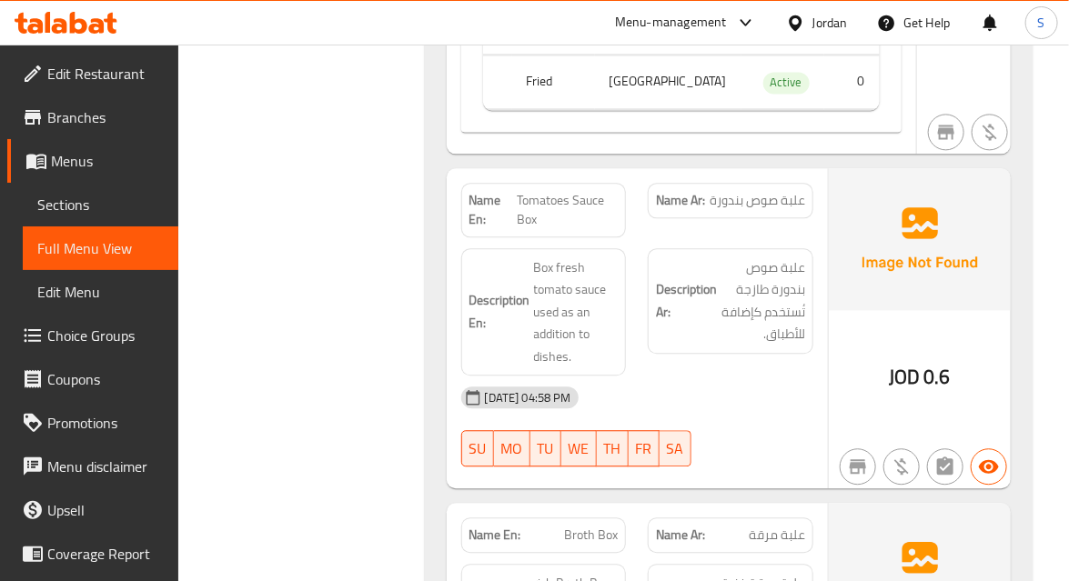
click at [808, 401] on div "14-09-2025 04:58 PM" at bounding box center [637, 398] width 374 height 44
click at [772, 380] on div "Description Ar: علبة صوص بندورة طازجة تُستخدم كإضافة للأطباق." at bounding box center [730, 312] width 187 height 150
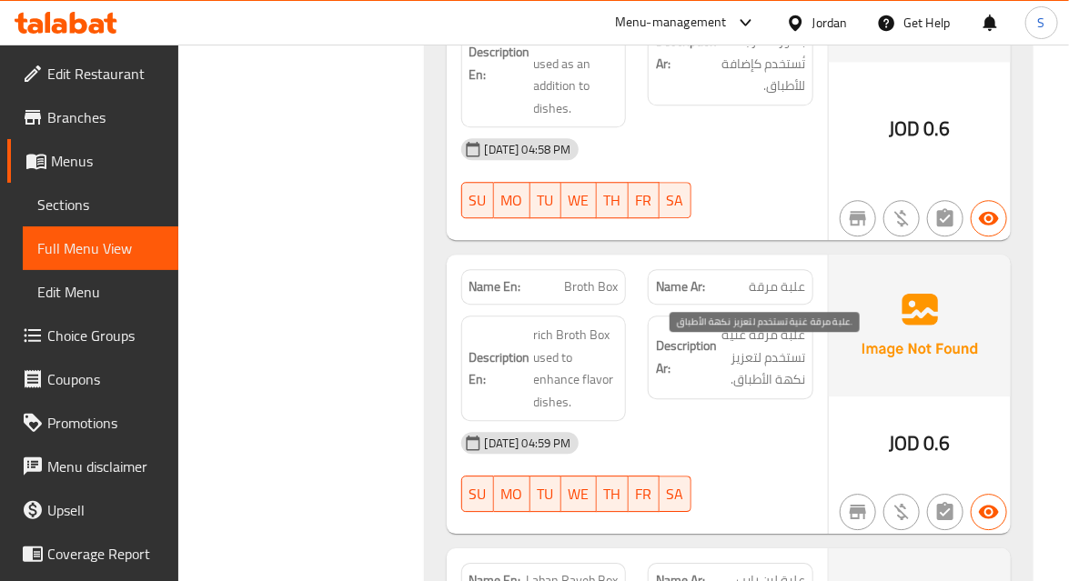
click at [773, 387] on span "علبة مرقة غنية تستخدم لتعزيز نكهة الأطباق." at bounding box center [763, 357] width 85 height 67
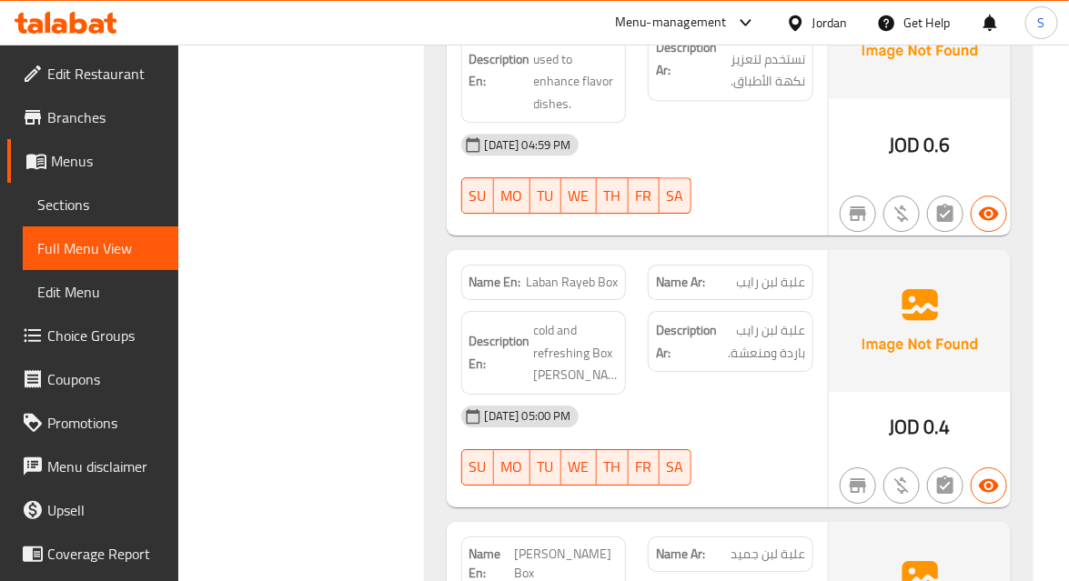
scroll to position [1984, 0]
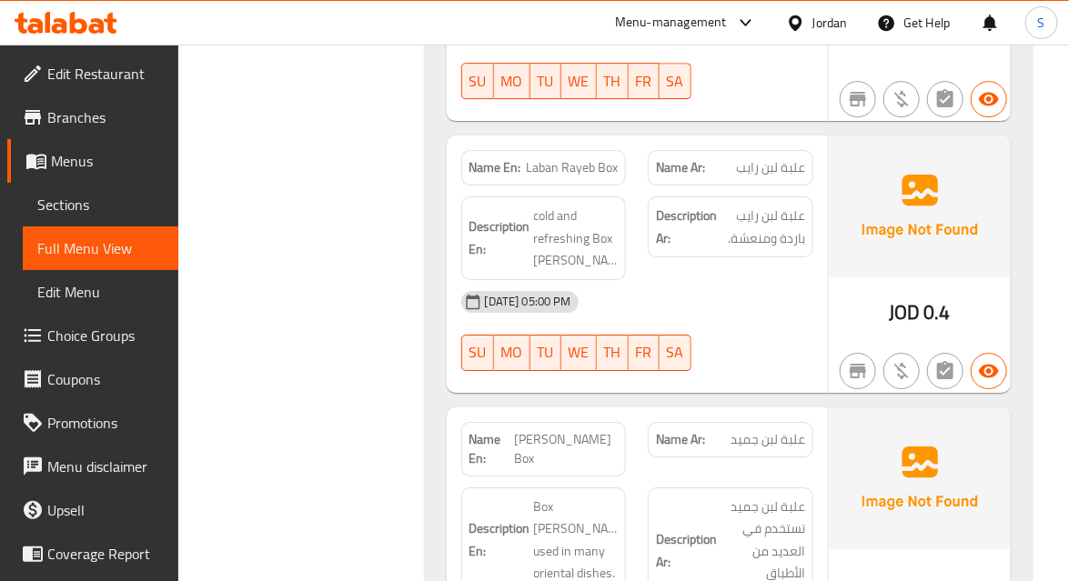
click at [782, 321] on div "14-09-2025 05:00 PM" at bounding box center [637, 302] width 374 height 44
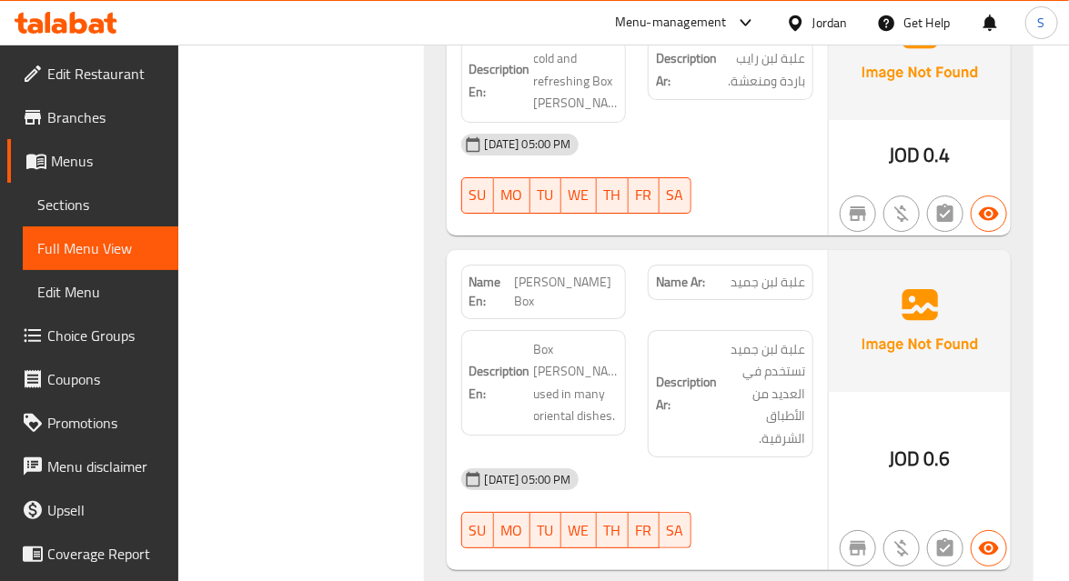
scroll to position [2233, 0]
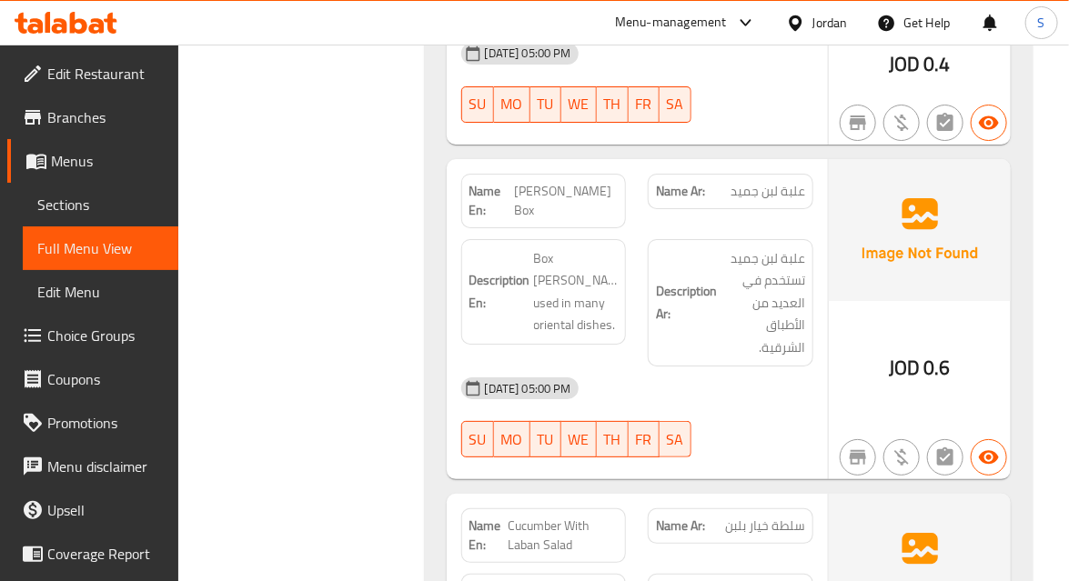
click at [753, 368] on div "Description Ar: علبة لبن جميد تستخدم في العديد من الأطباق الشرقية." at bounding box center [731, 303] width 166 height 128
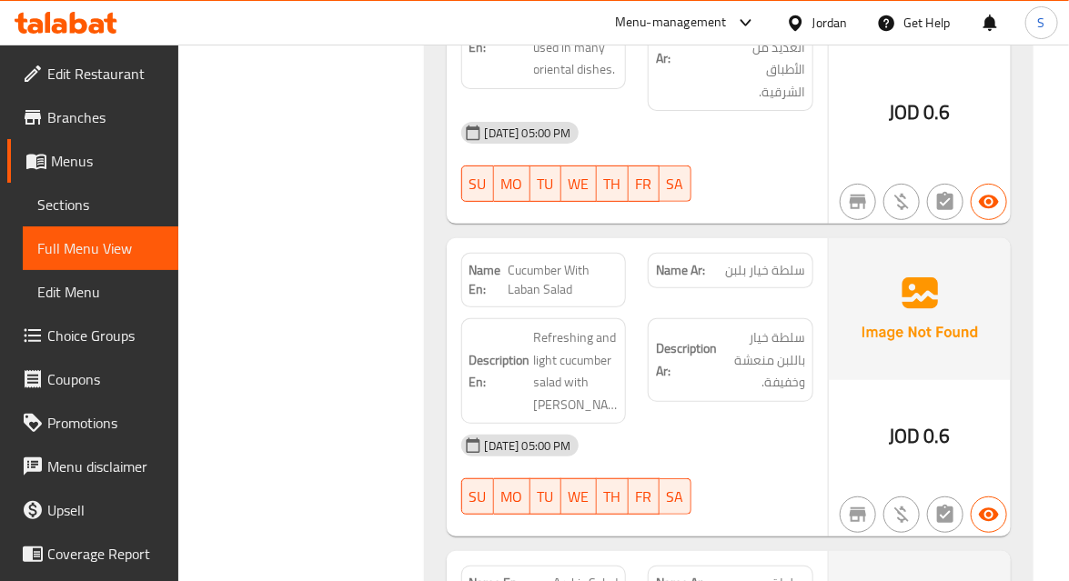
scroll to position [2564, 0]
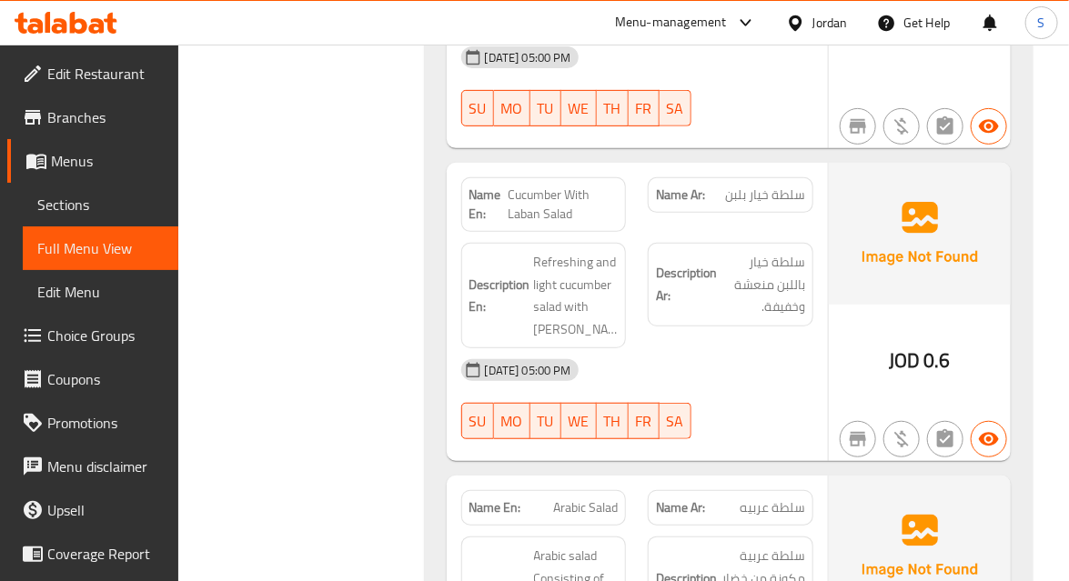
click at [743, 382] on div "14-09-2025 05:00 PM" at bounding box center [637, 370] width 374 height 44
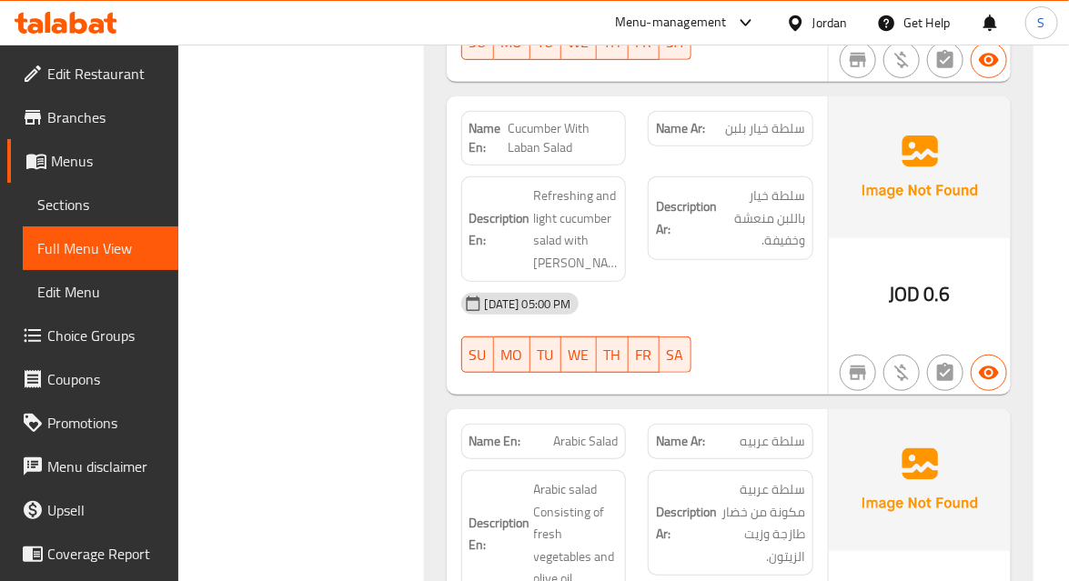
scroll to position [2730, 0]
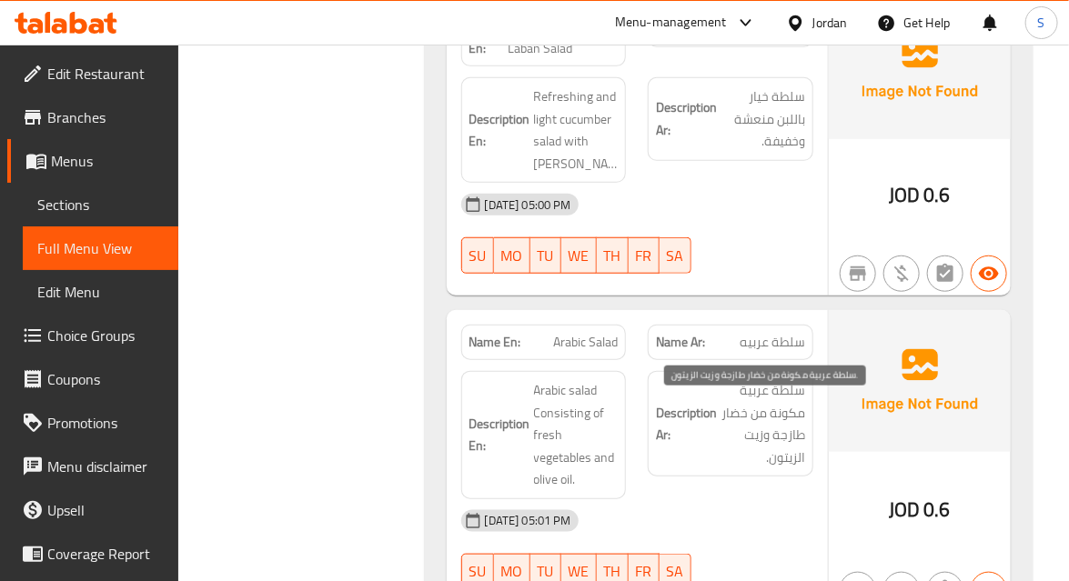
click at [765, 469] on span "سلطة عربية مكونة من خضار طازجة وزيت الزيتون." at bounding box center [763, 423] width 85 height 89
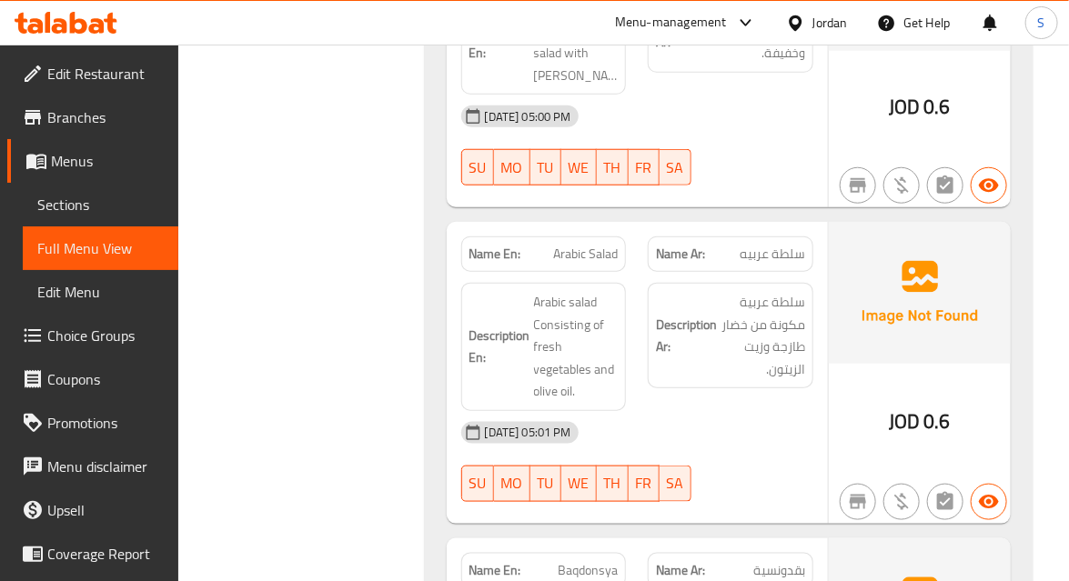
scroll to position [2977, 0]
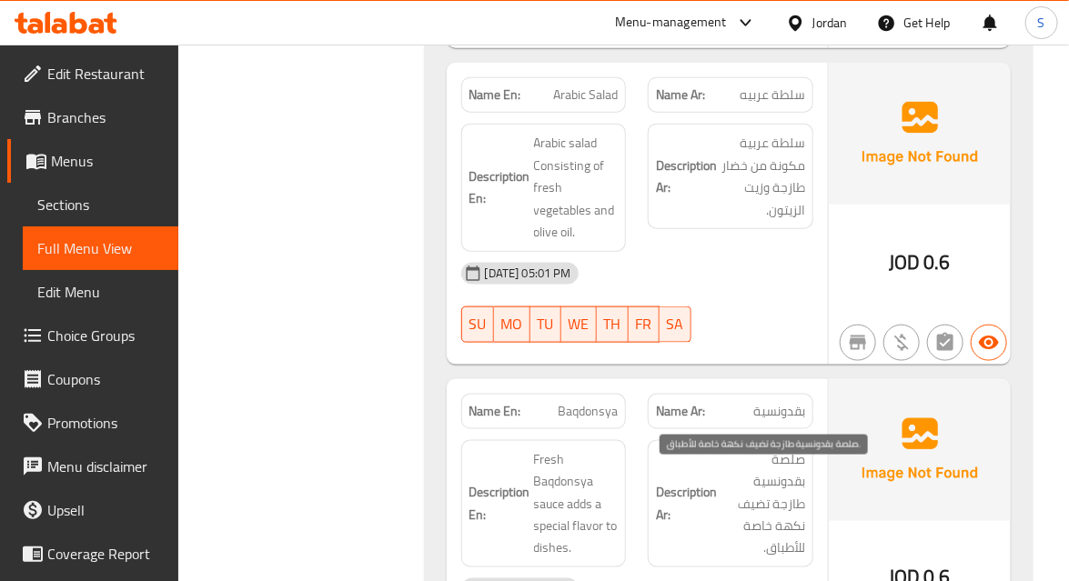
click at [776, 478] on span "صلصة بقدونسية طازجة تضيف نكهة خاصة للأطباق." at bounding box center [763, 505] width 85 height 112
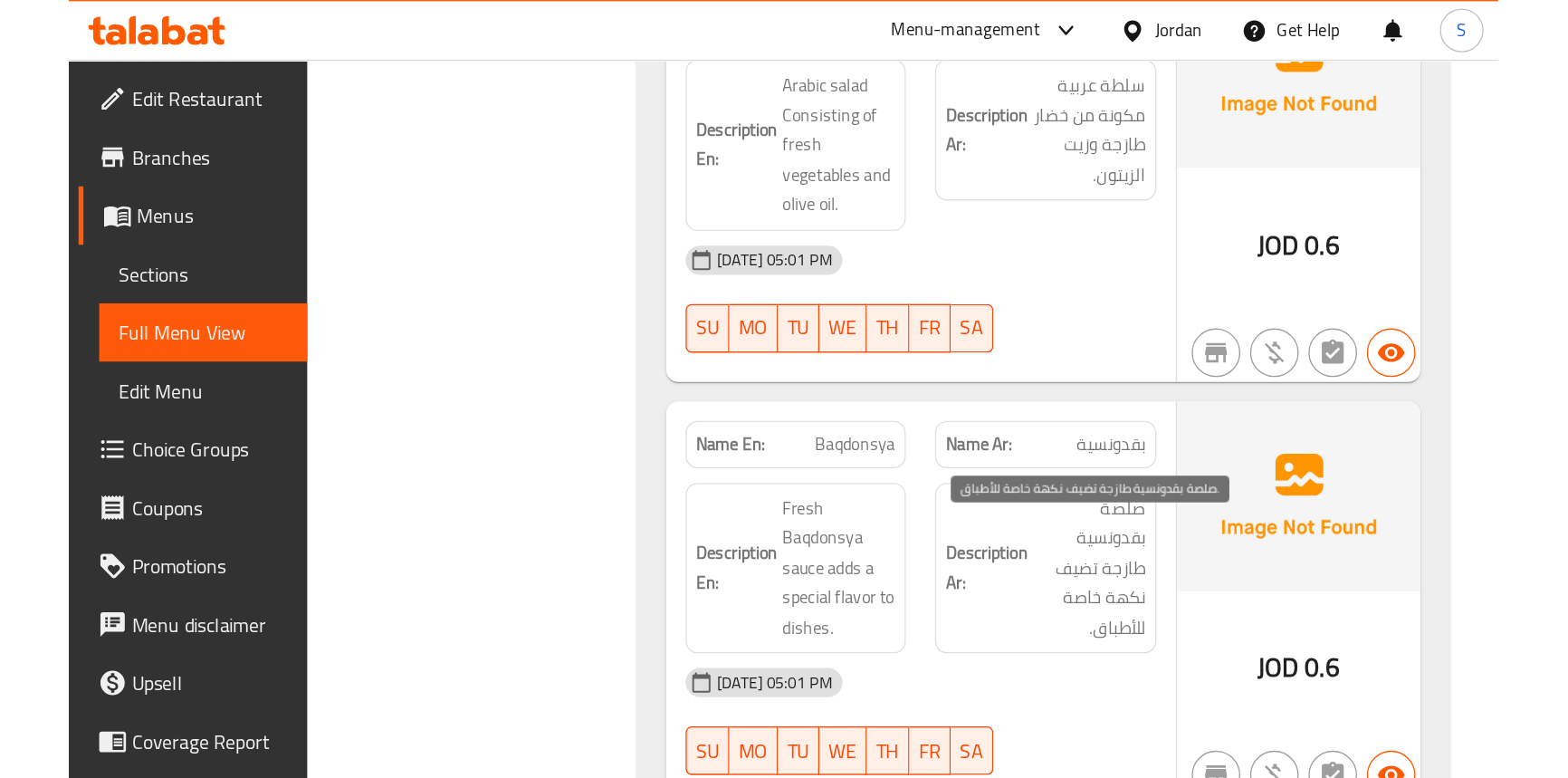
scroll to position [3127, 0]
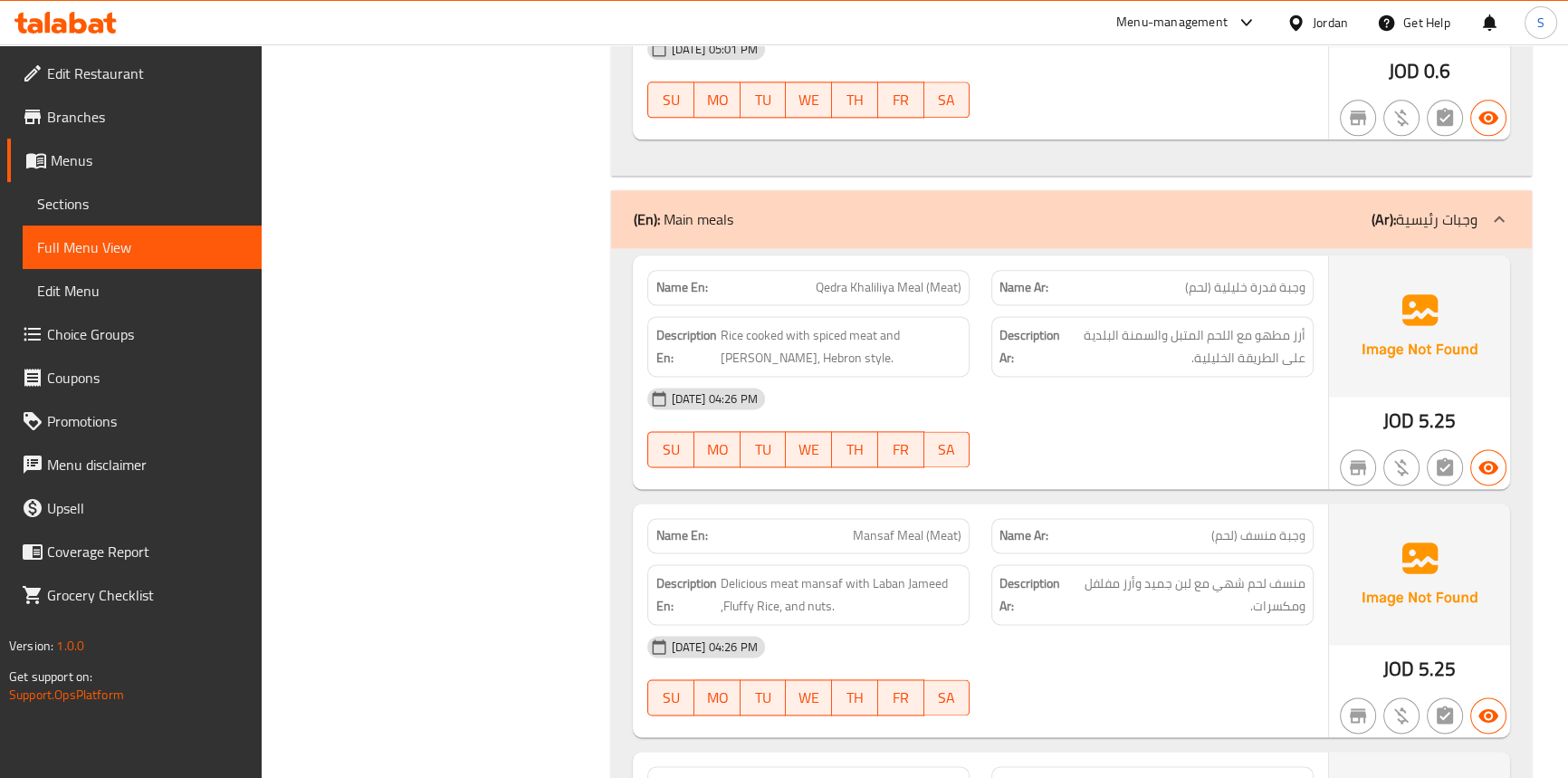
scroll to position [2962, 0]
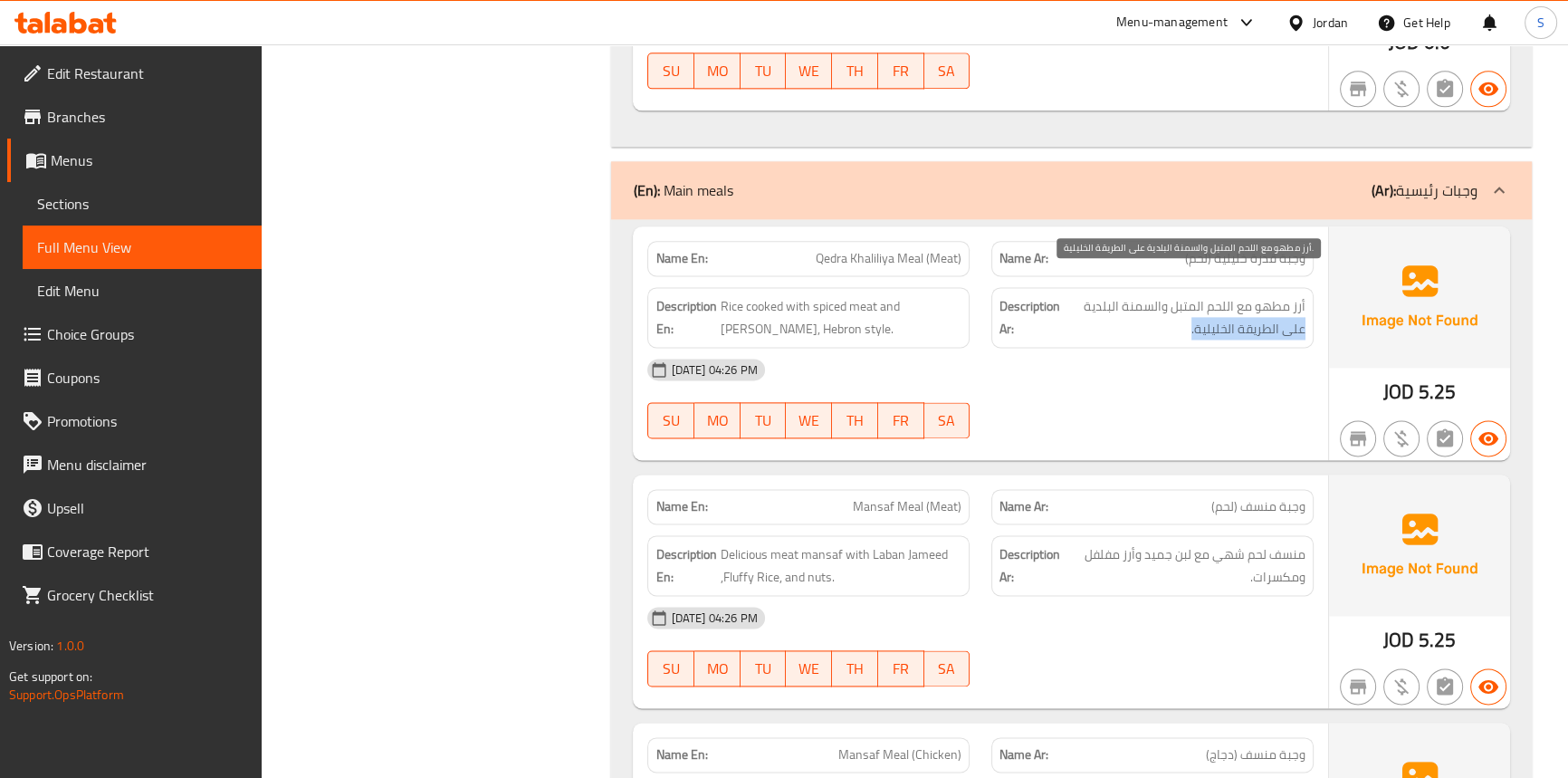
drag, startPoint x: 1308, startPoint y: 300, endPoint x: 1136, endPoint y: 305, distance: 172.1
click at [1136, 305] on div "Description Ar: أرز مطهو مع اللحم المتبل والسمنة البلدية على الطريقة الخليلية." at bounding box center [1152, 316] width 322 height 61
copy span "على الطريقة الخليلية."
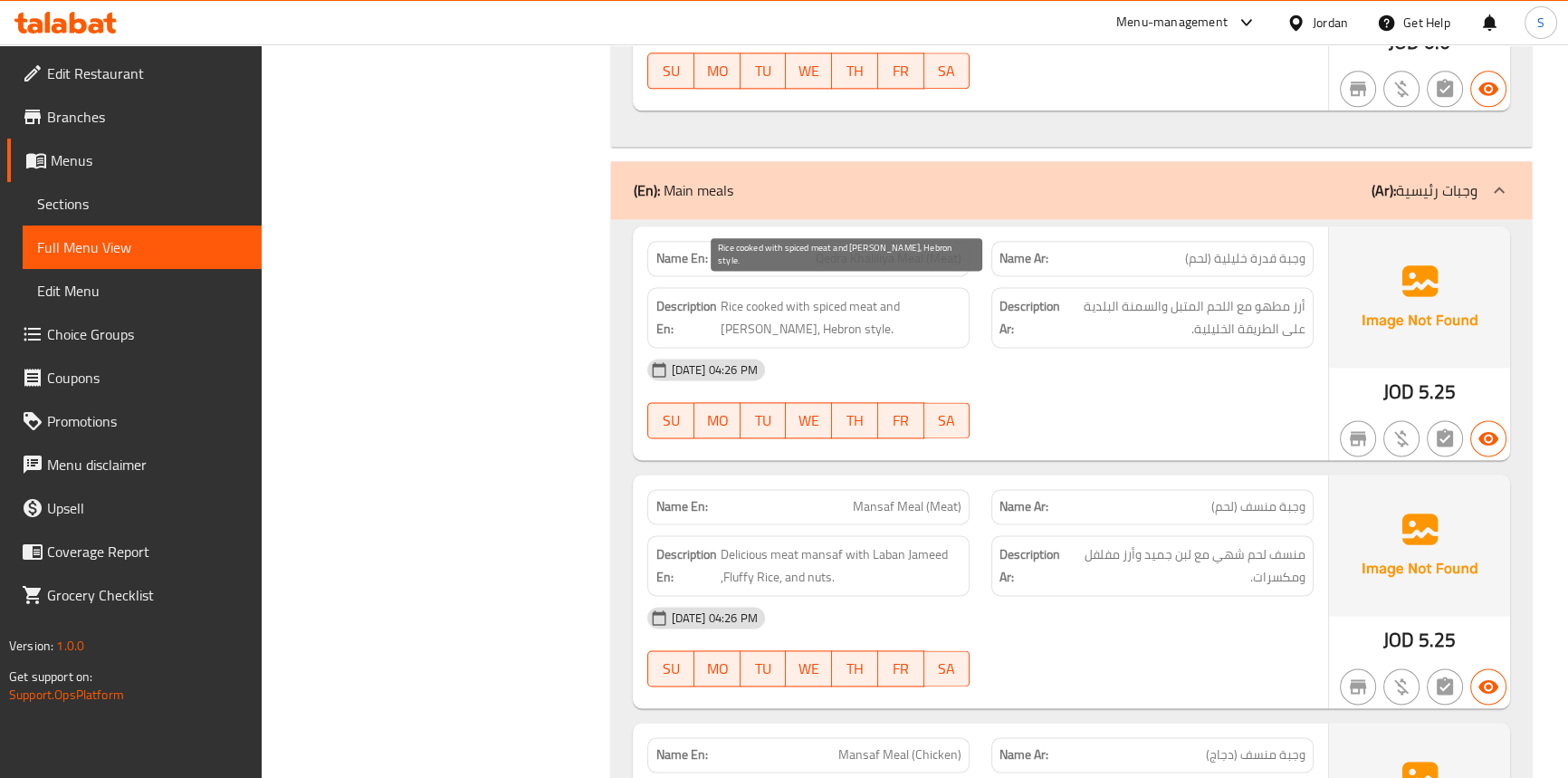
click at [788, 309] on span "Rice cooked with spiced meat and [PERSON_NAME], Hebron style." at bounding box center [840, 317] width 242 height 45
copy span "Hebron"
click at [868, 249] on span "Qedra Khaliliya Meal (Meat)" at bounding box center [888, 258] width 145 height 19
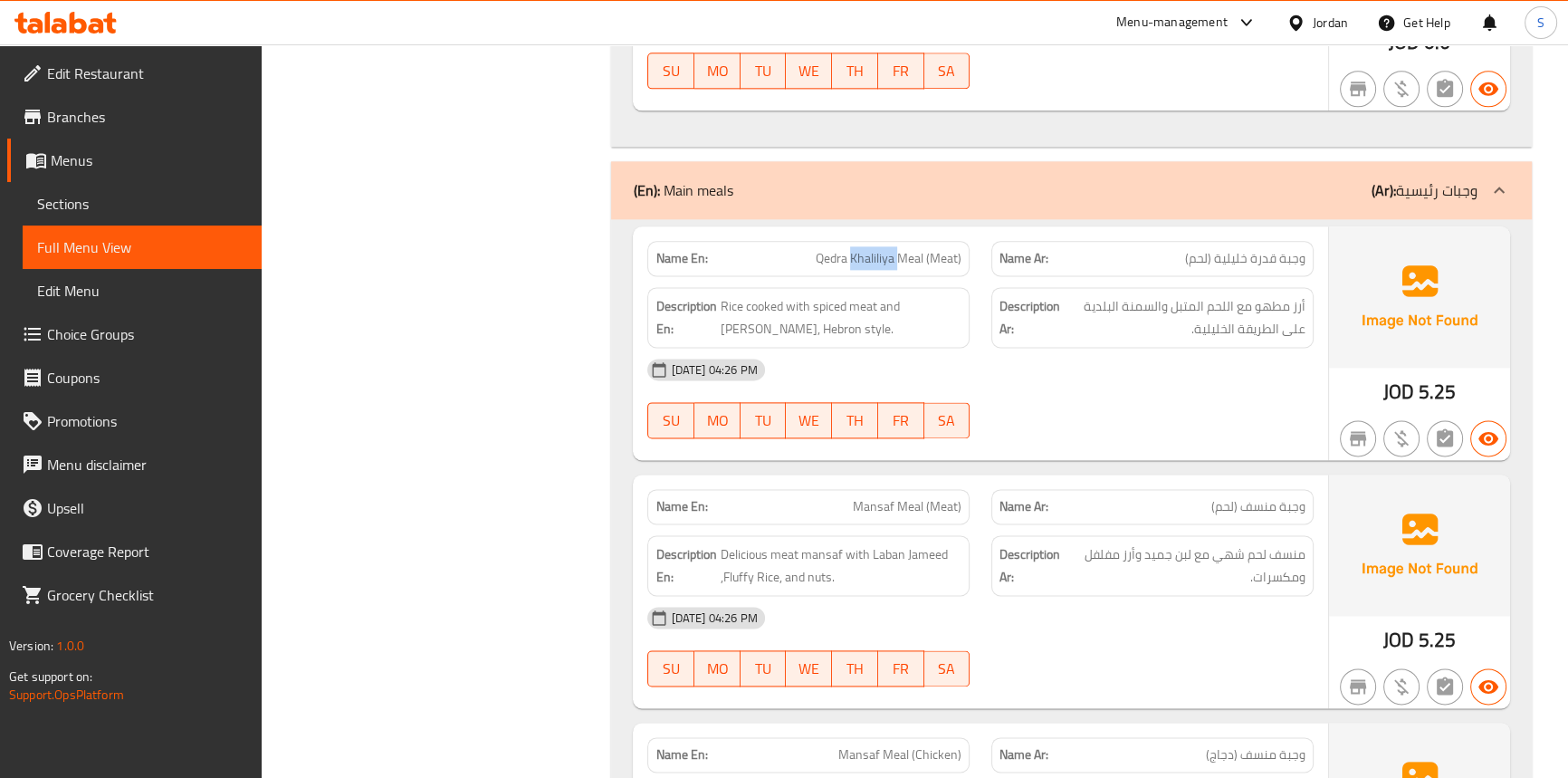
copy span "Khaliliya"
click at [1205, 361] on div "14-09-2025 04:26 PM" at bounding box center [980, 369] width 687 height 44
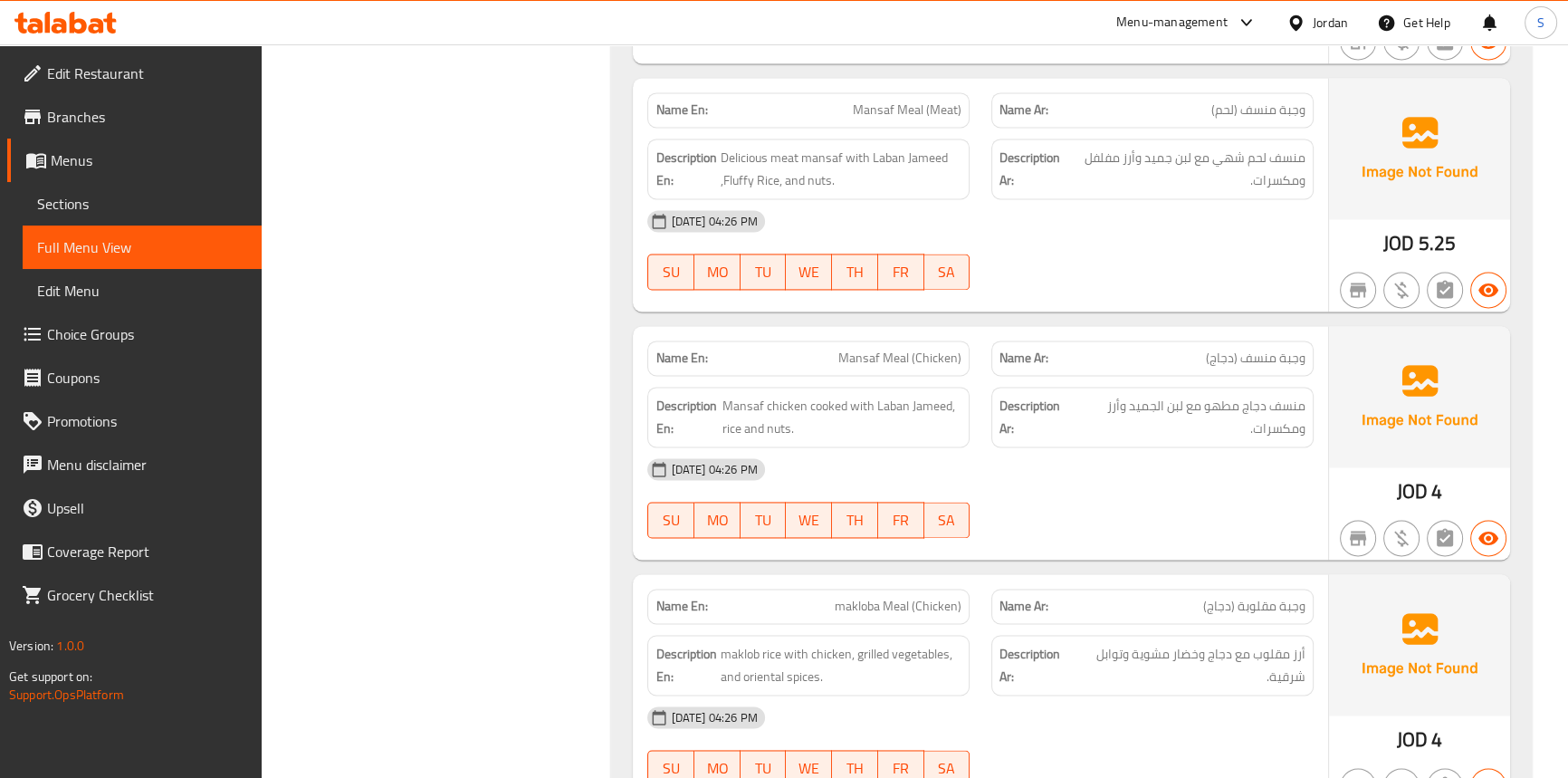
scroll to position [3374, 0]
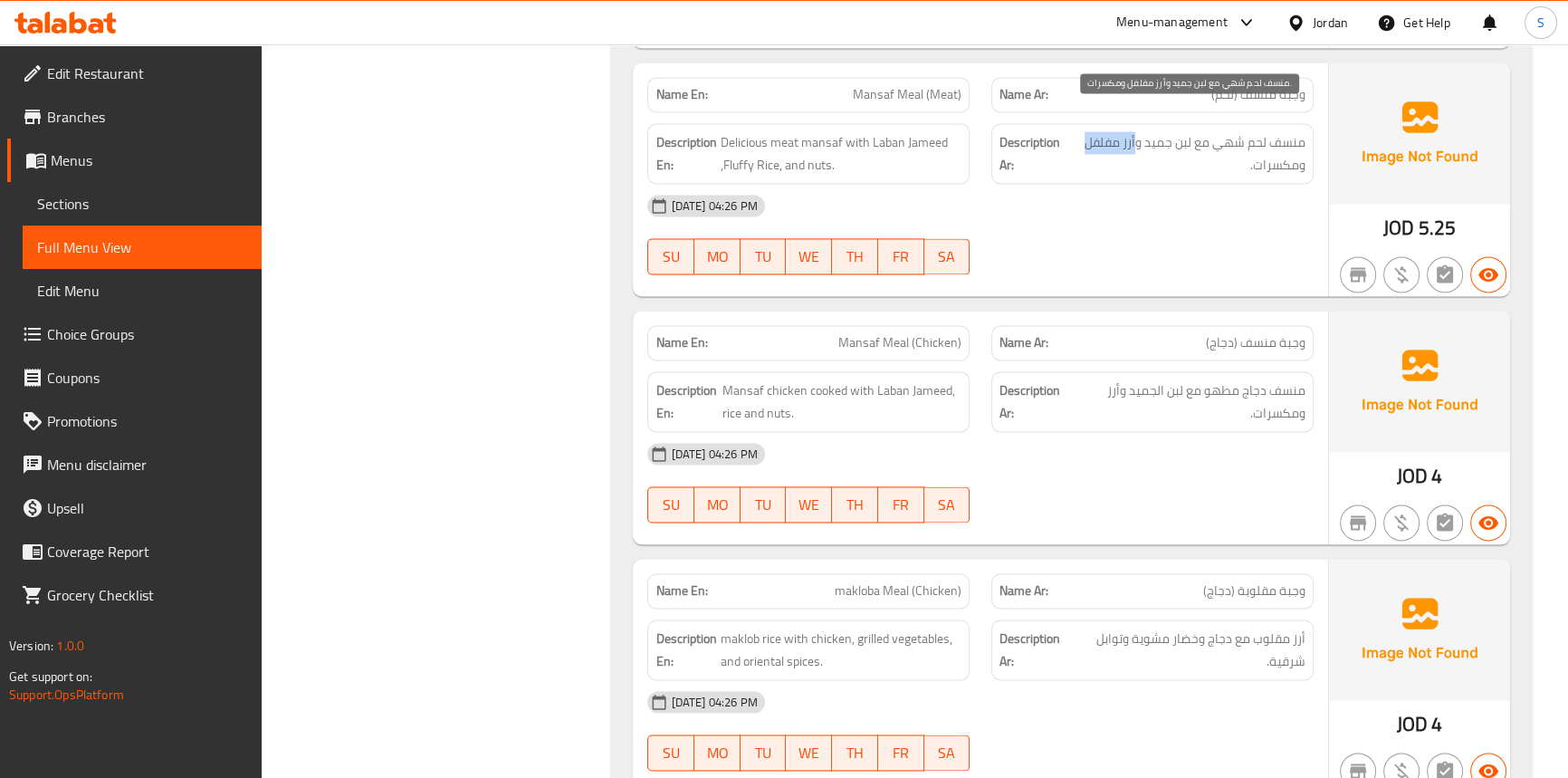
drag, startPoint x: 1134, startPoint y: 115, endPoint x: 1072, endPoint y: 114, distance: 62.0
click at [1072, 131] on span "منسف لحم شهي مع لبن جميد وأرز مفلفل ومكسرات." at bounding box center [1187, 153] width 236 height 45
copy span "أرز مفلفل"
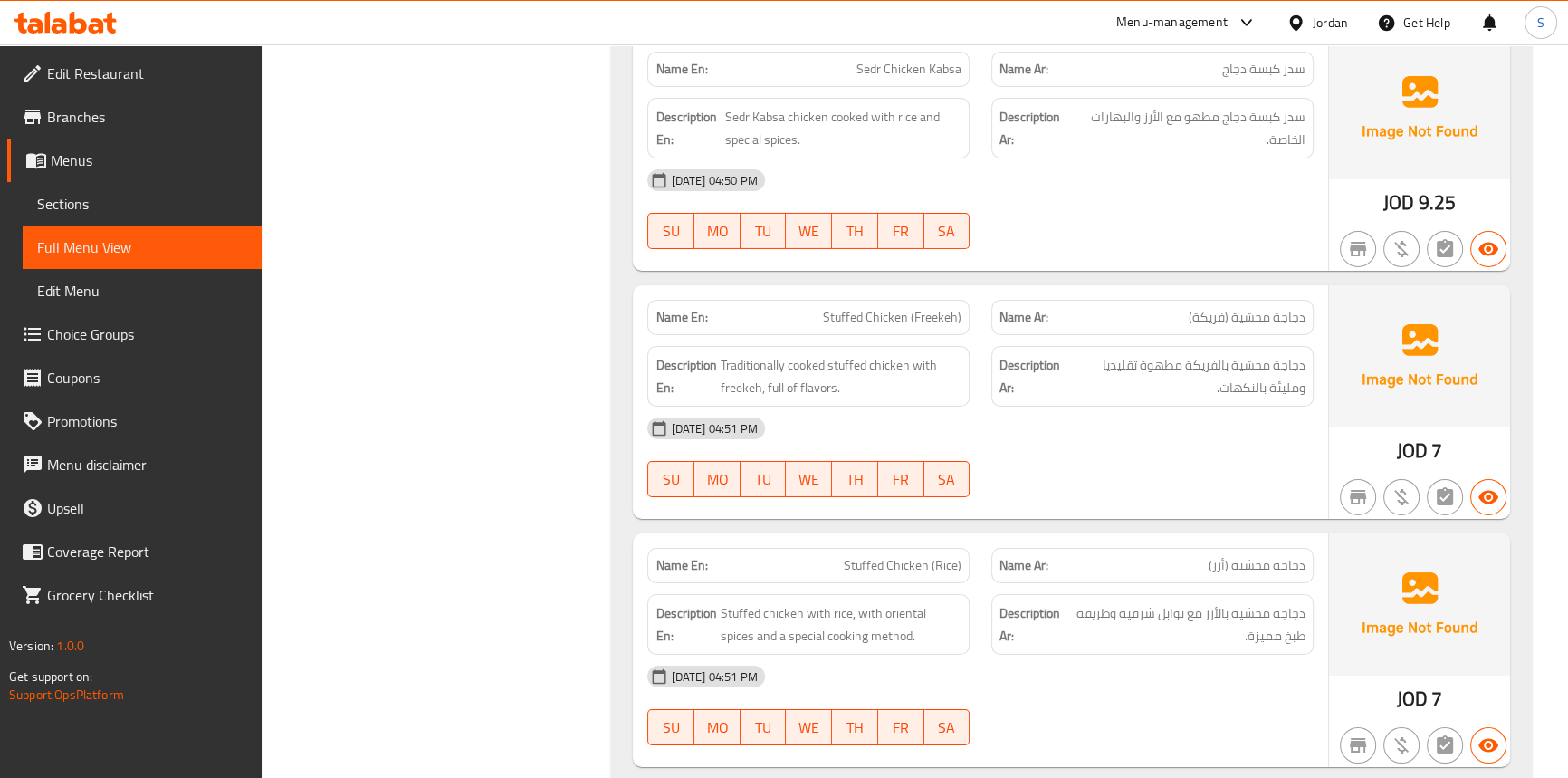
scroll to position [7818, 0]
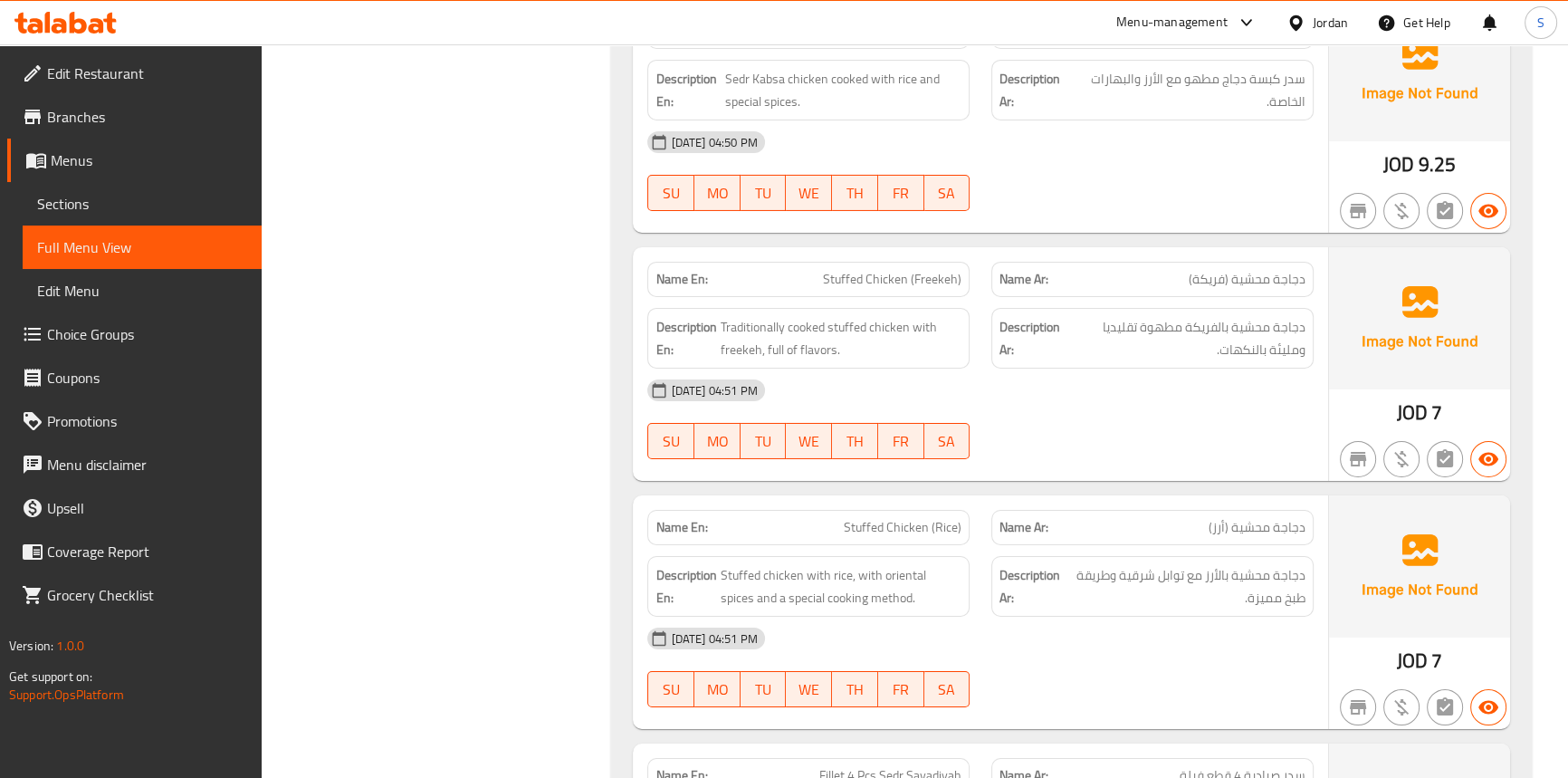
click at [1088, 448] on div at bounding box center [1152, 459] width 344 height 22
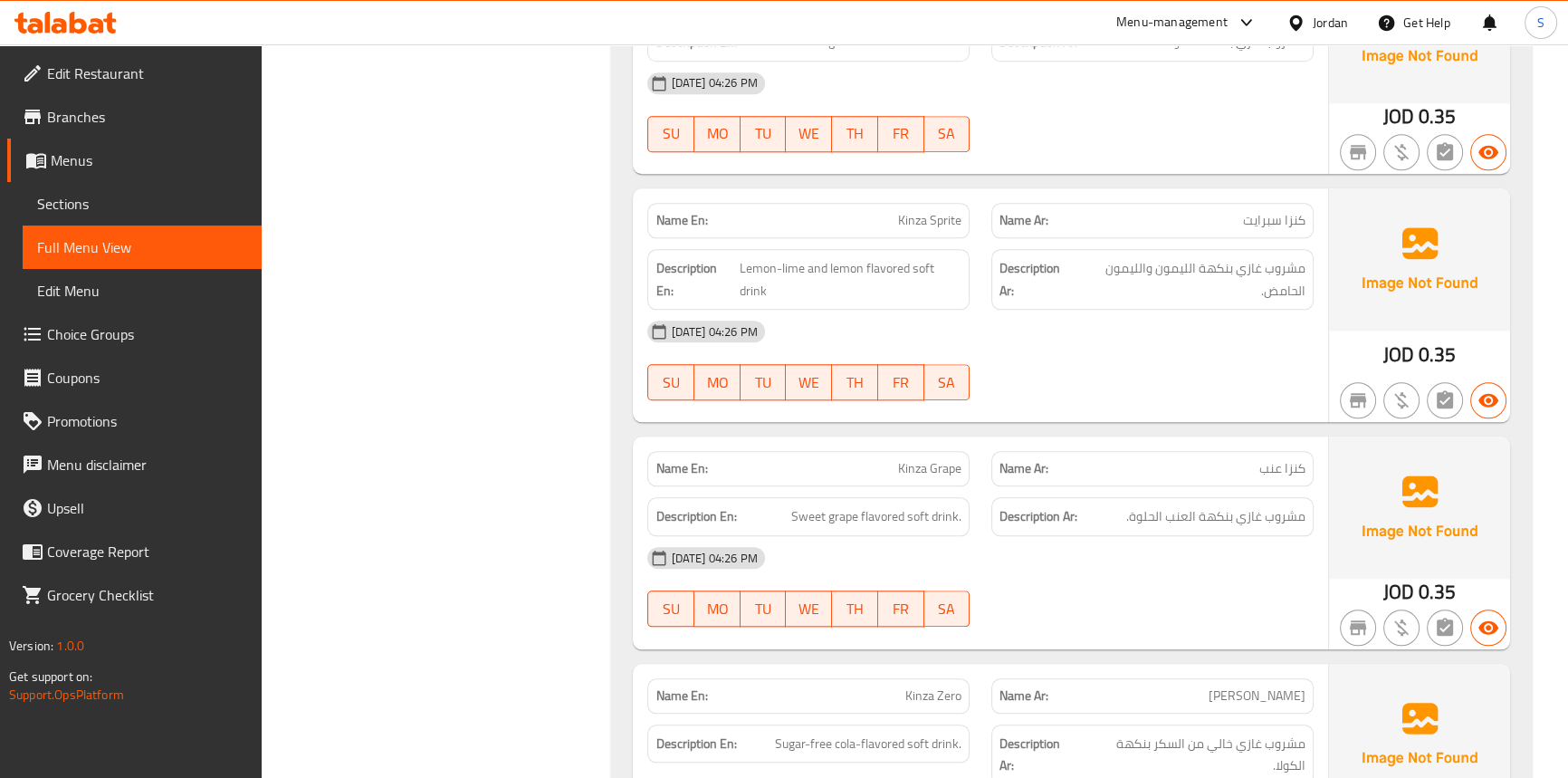
scroll to position [11113, 0]
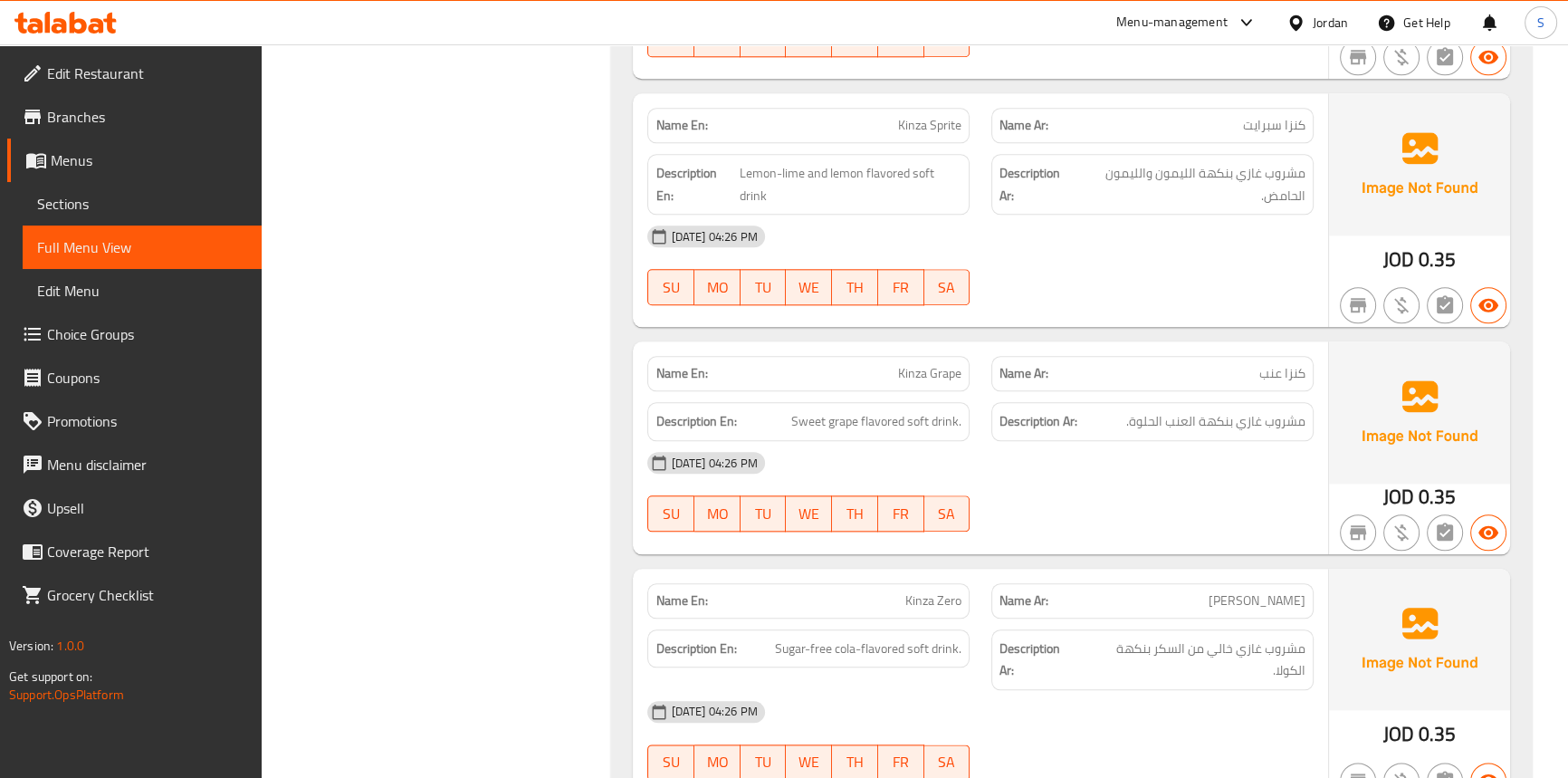
click at [886, 364] on p "Name En: Kinza Grape" at bounding box center [809, 373] width 306 height 19
copy span "Kinza Grape"
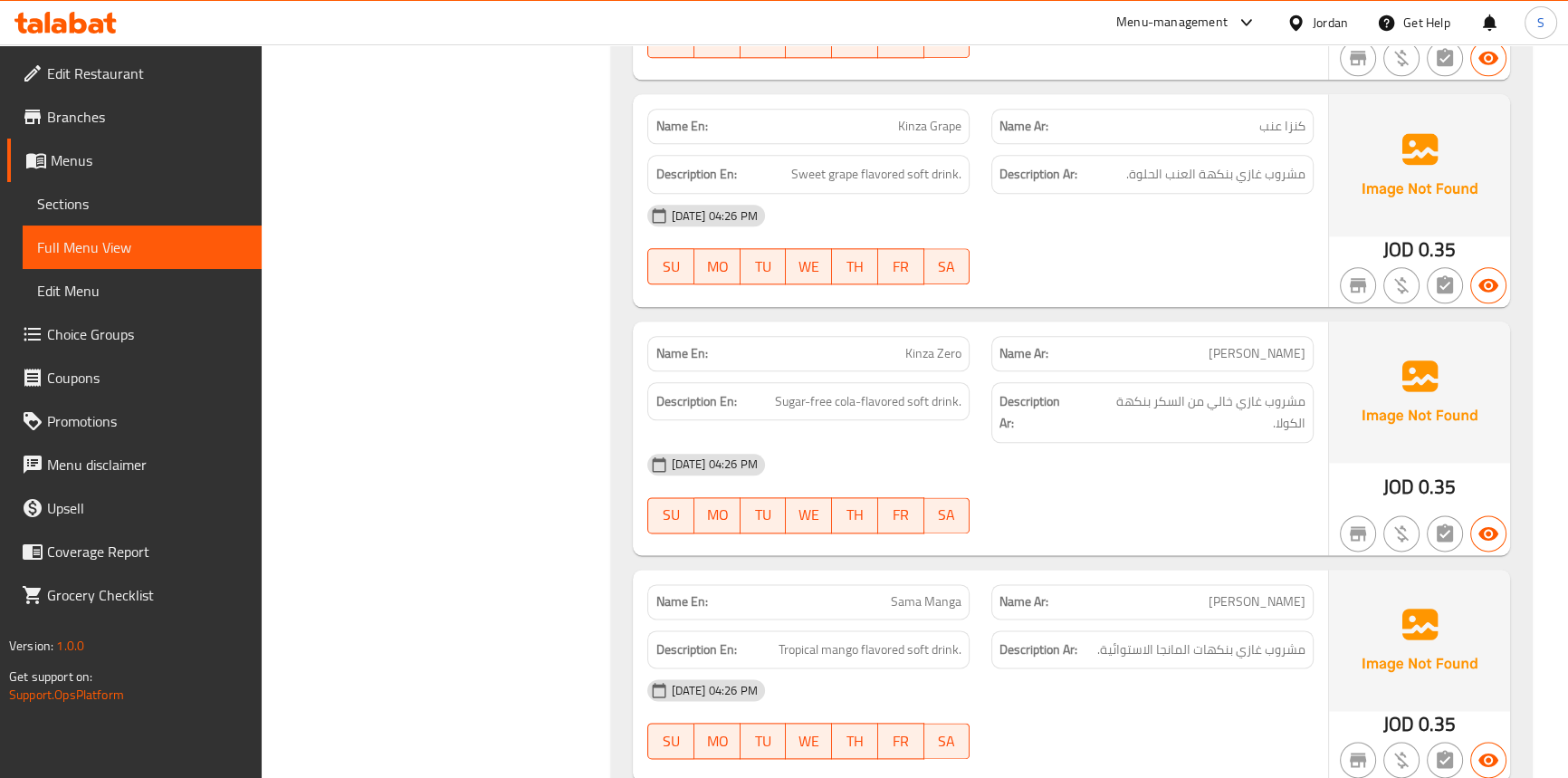
click at [958, 344] on span "Kinza Zero" at bounding box center [933, 353] width 56 height 19
copy span "Kinza Zero"
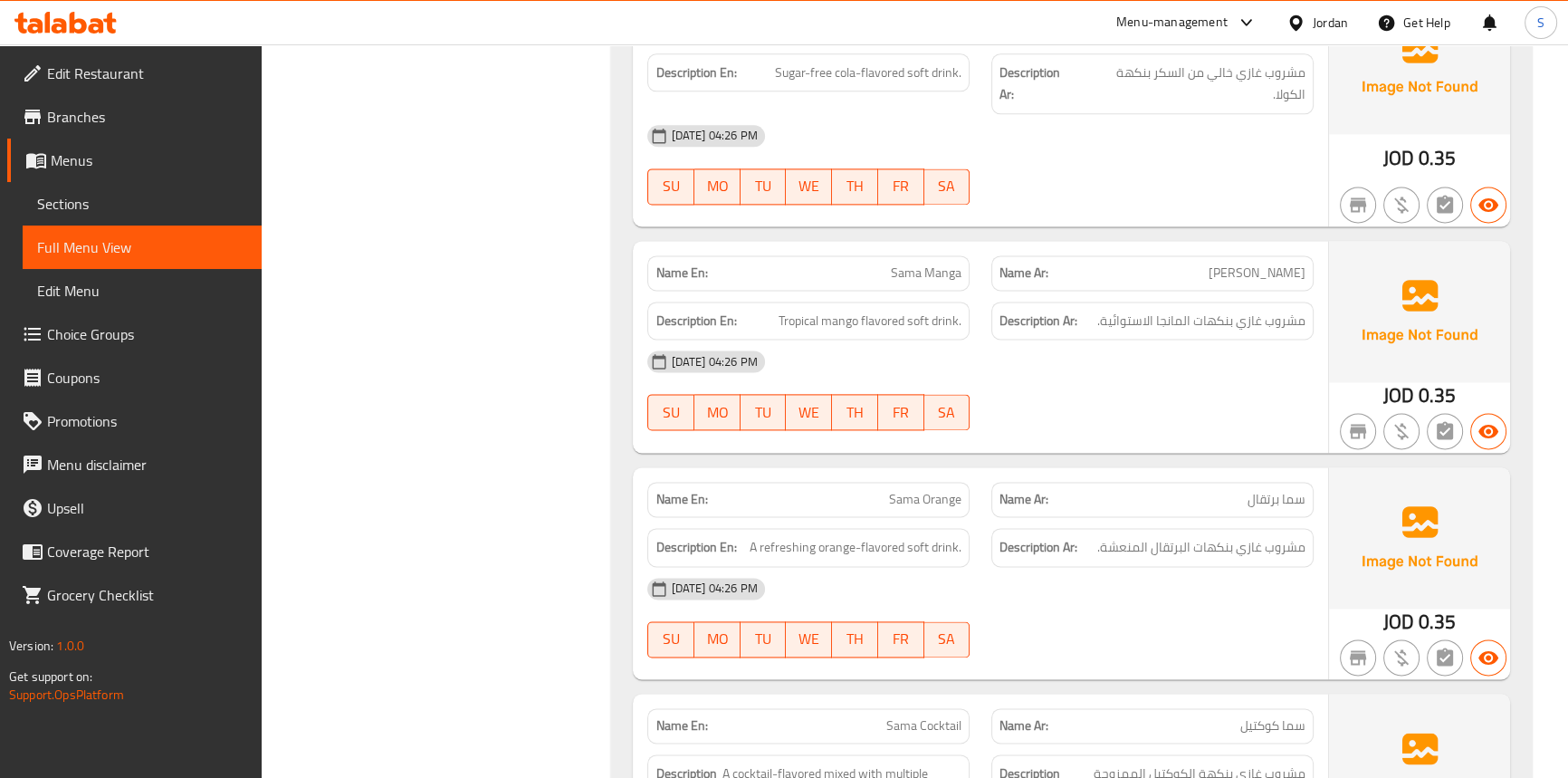
scroll to position [11770, 0]
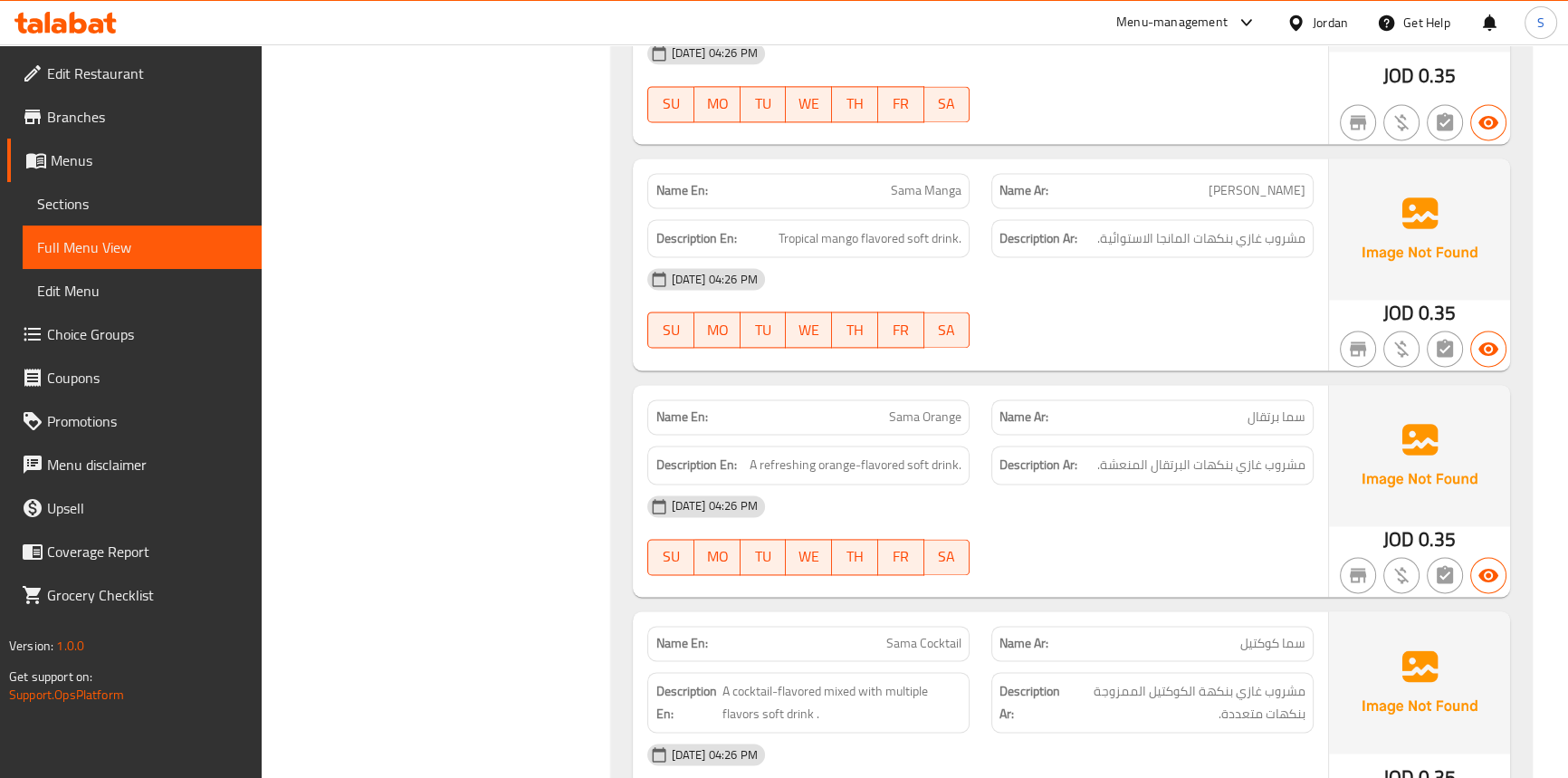
click at [923, 407] on span "Sama Orange" at bounding box center [925, 416] width 73 height 19
copy span "Sama Orange"
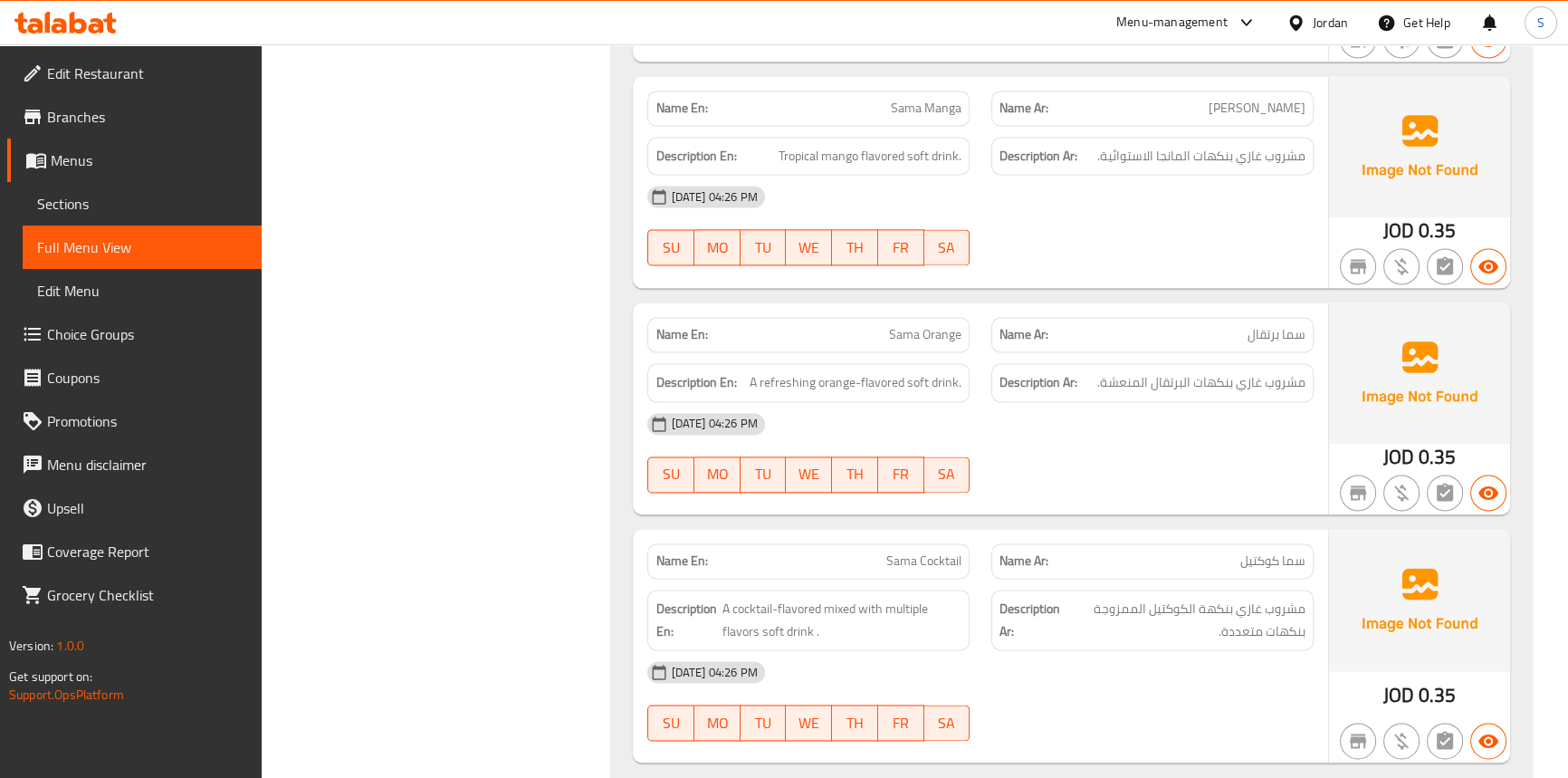
click at [1246, 175] on div "14-09-2025 04:26 PM SU MO TU WE TH FR SA" at bounding box center [980, 226] width 687 height 101
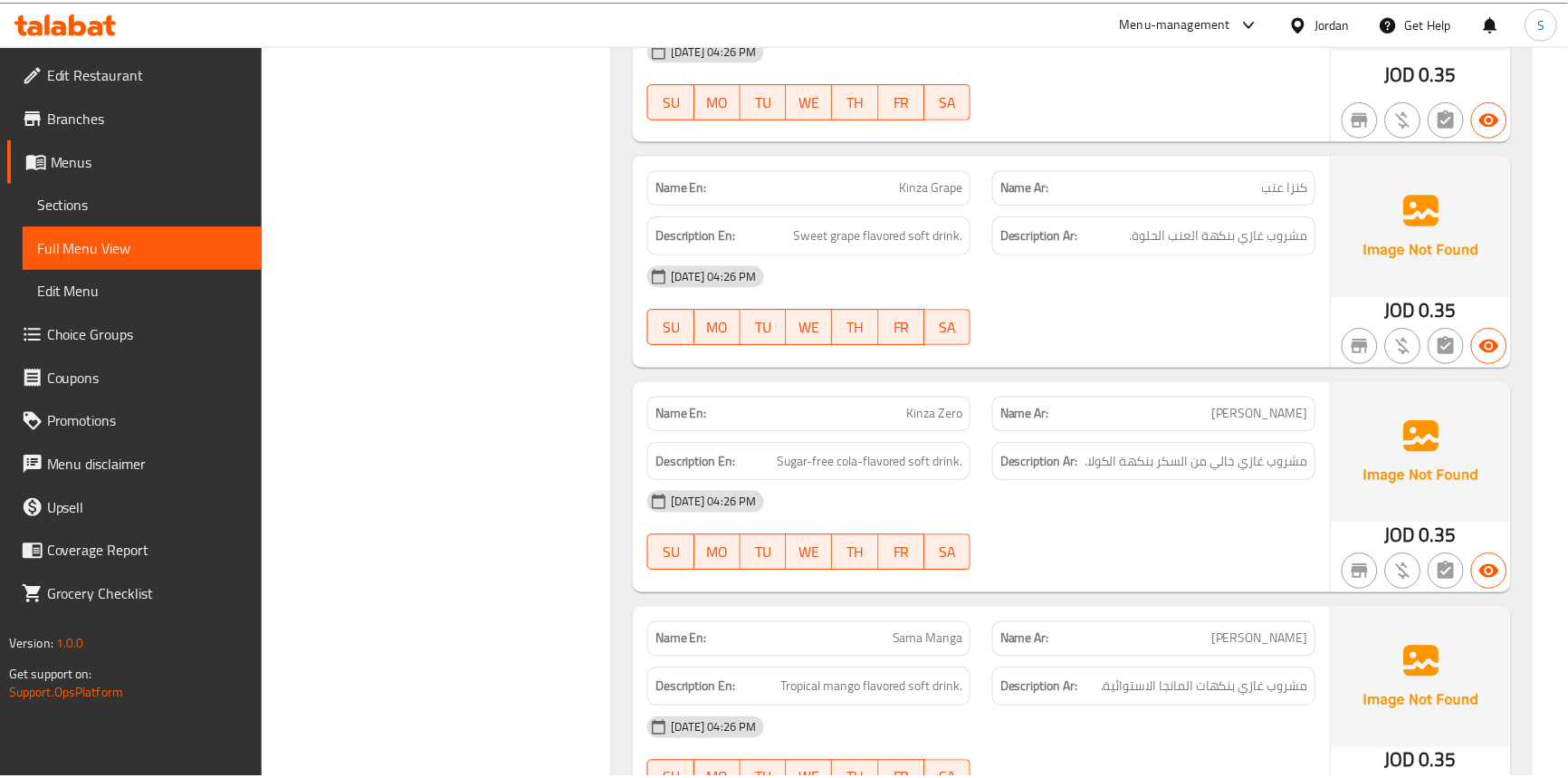
scroll to position [11831, 0]
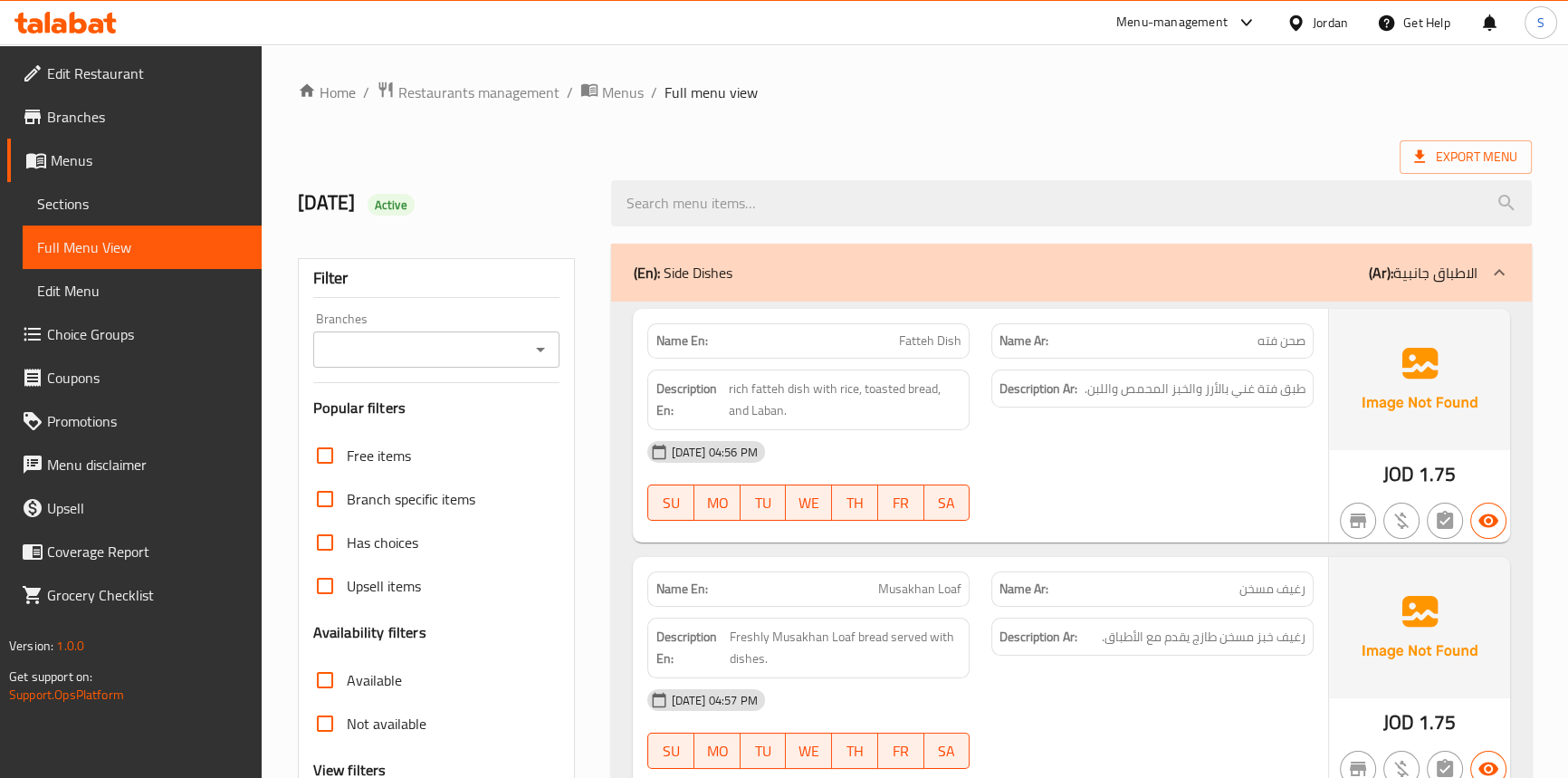
scroll to position [1241, 0]
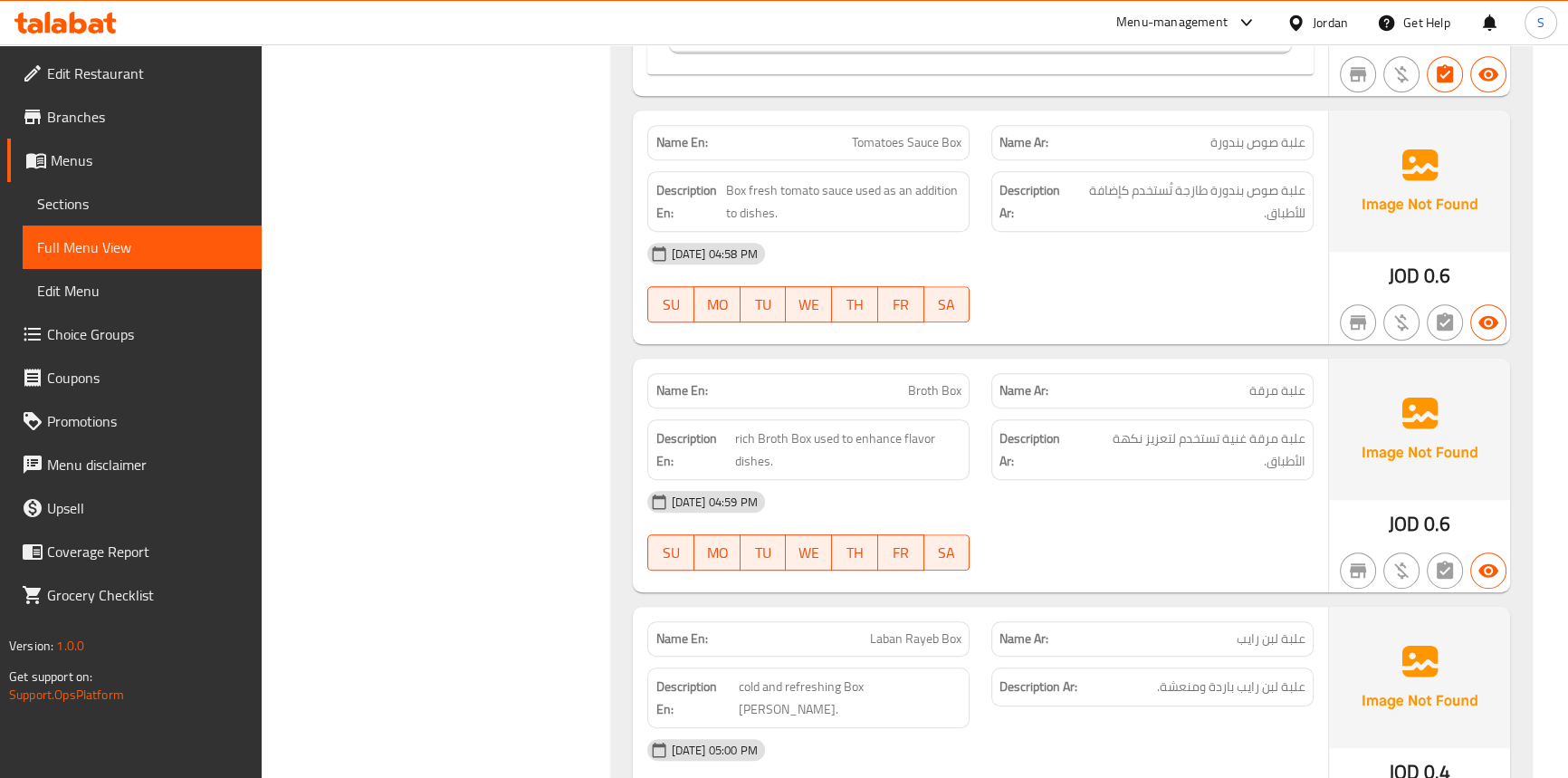
click at [950, 381] on span "Broth Box" at bounding box center [935, 390] width 54 height 19
copy span "Broth Box"
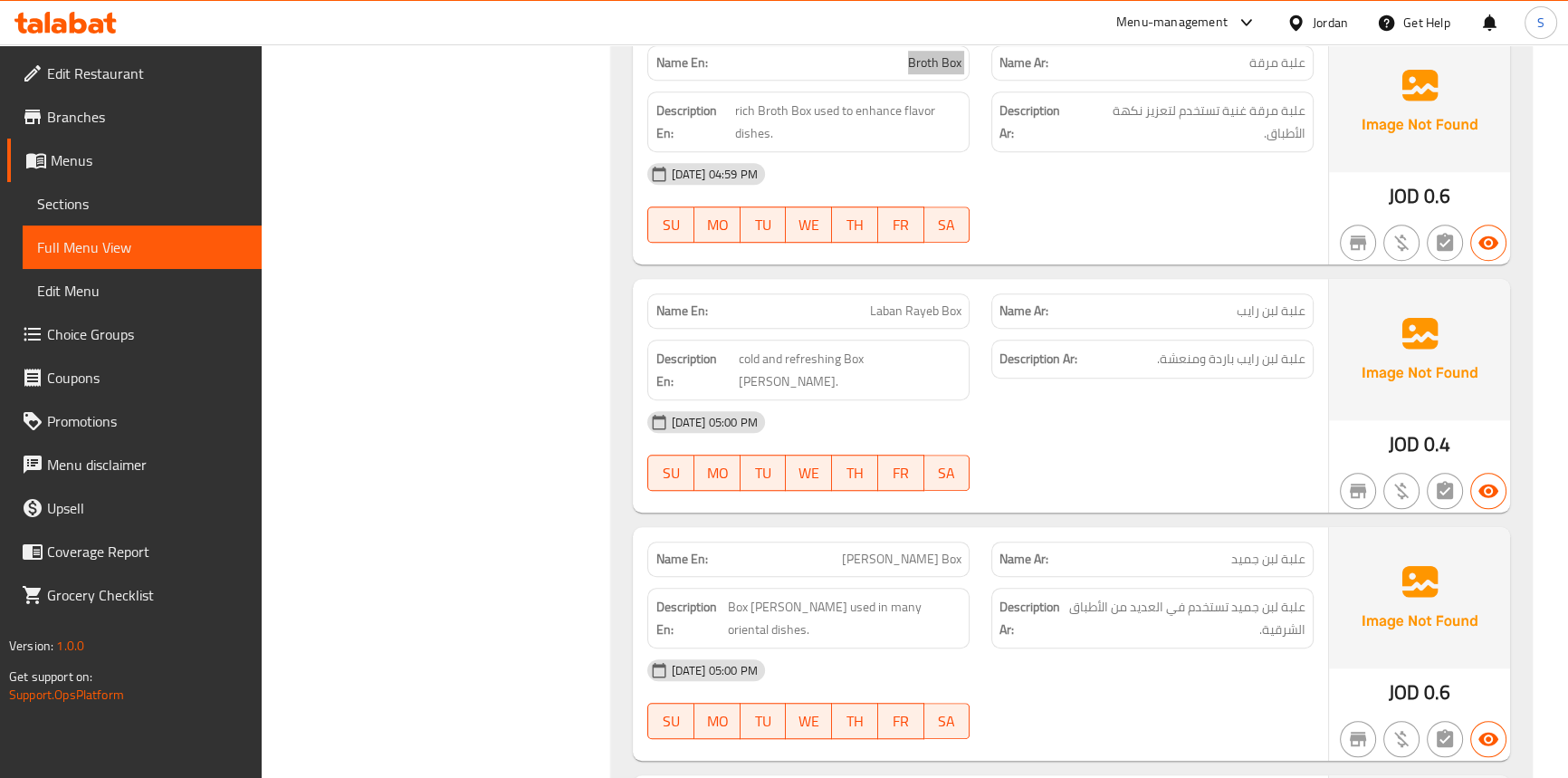
scroll to position [1570, 0]
click at [884, 547] on span "Jameed Laban Box" at bounding box center [901, 556] width 119 height 19
copy span "Jameed Laban Box"
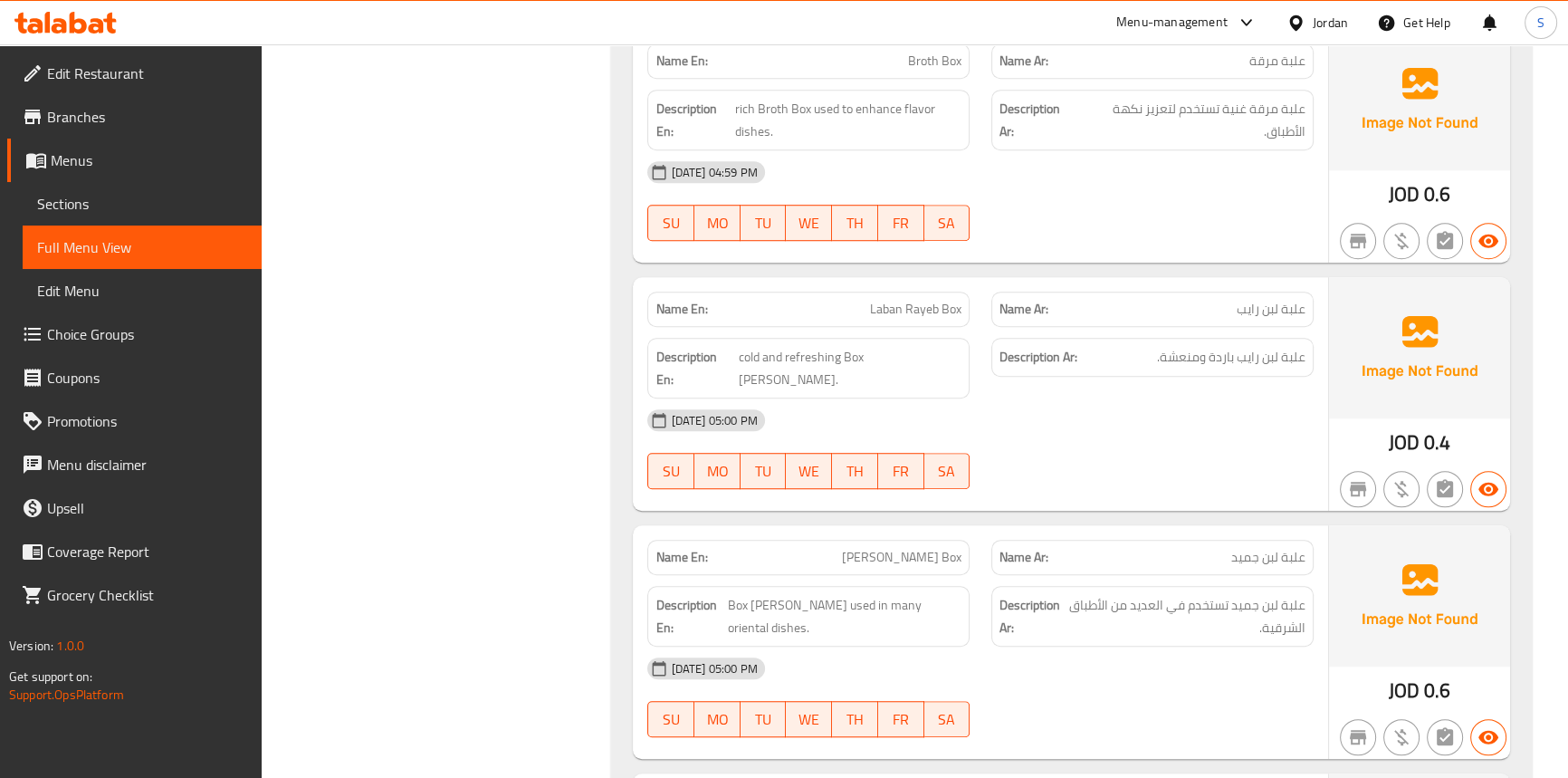
click at [881, 143] on div "Description En: rich Broth Box used to enhance flavor dishes." at bounding box center [809, 119] width 322 height 61
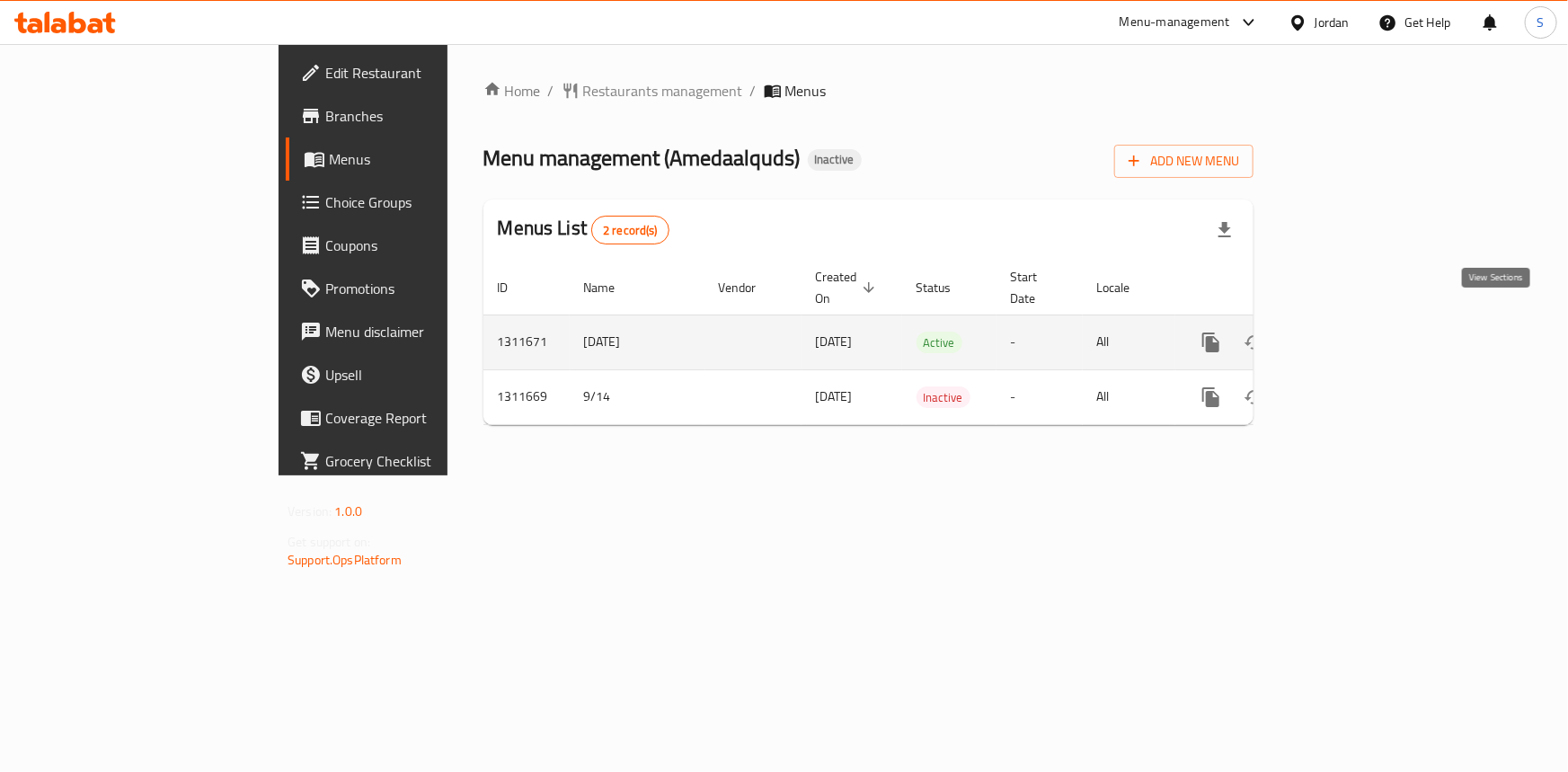
click at [1362, 334] on link "enhanced table" at bounding box center [1341, 343] width 43 height 43
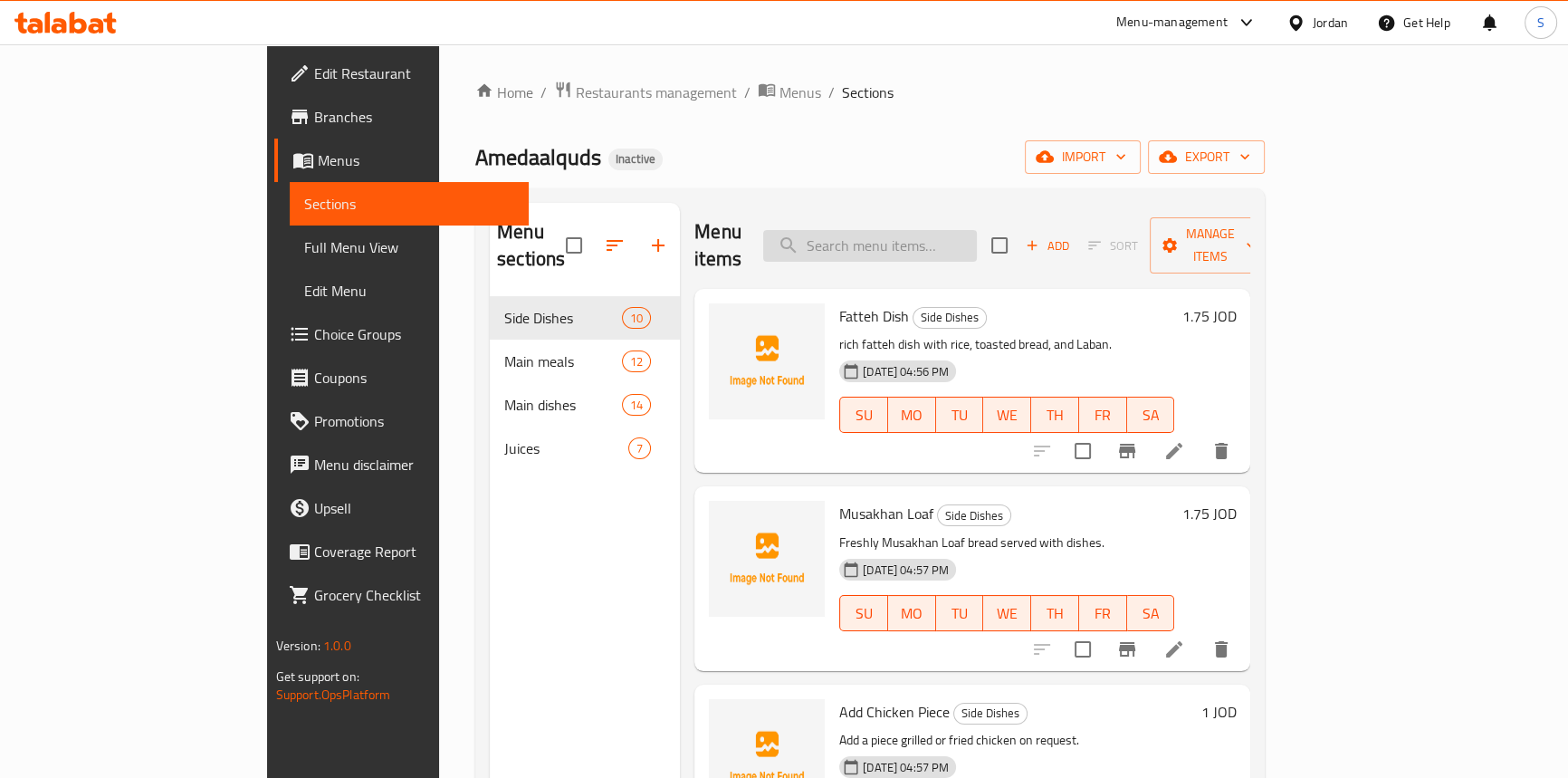
click at [929, 230] on input "search" at bounding box center [870, 246] width 214 height 32
paste input ": desc should be removed. not added value ( add from library )"
type input ": desc should be removed. not added value ( add from library )"
click at [937, 230] on input "box" at bounding box center [870, 246] width 214 height 32
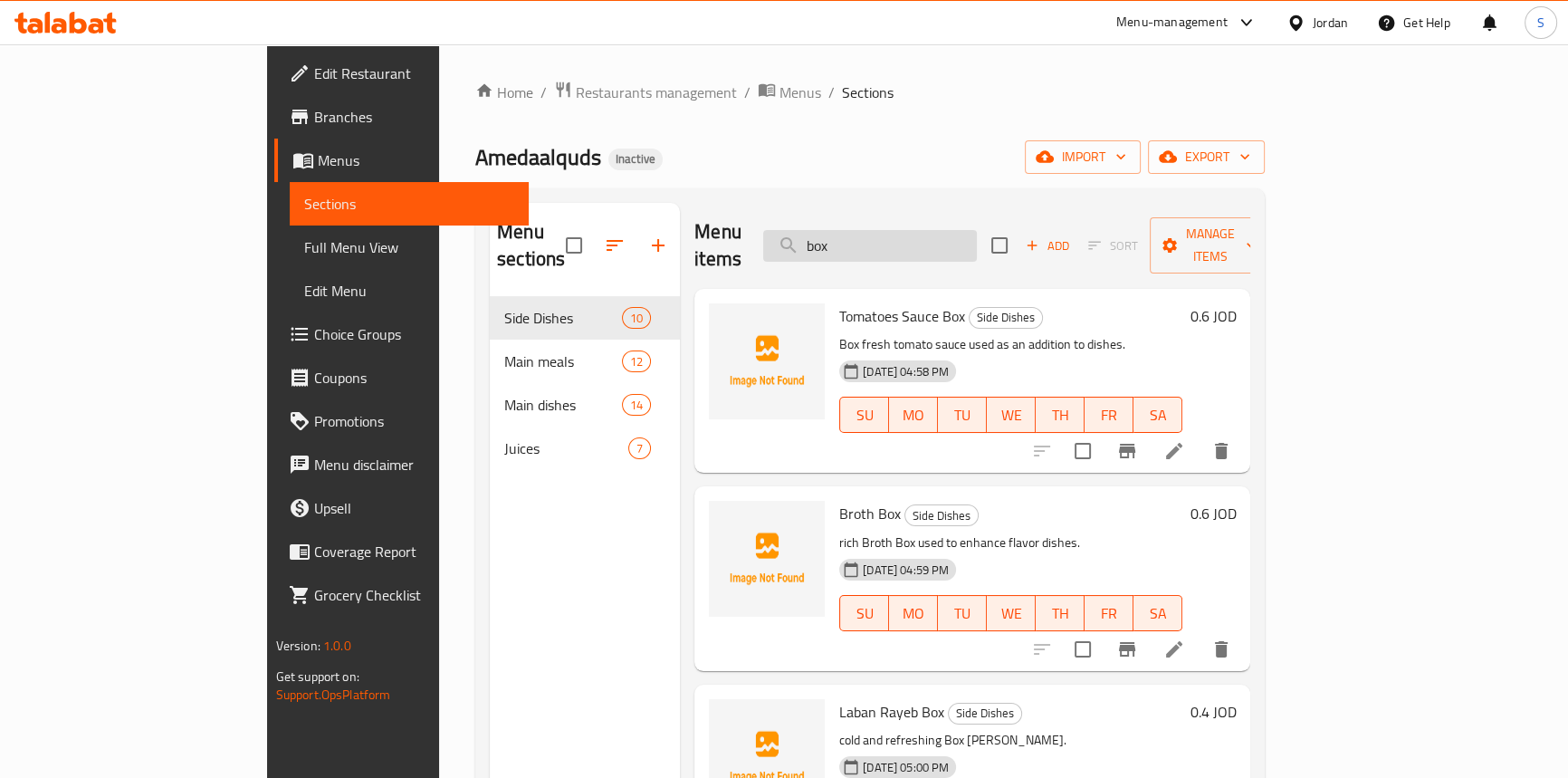
paste input "Hebron"
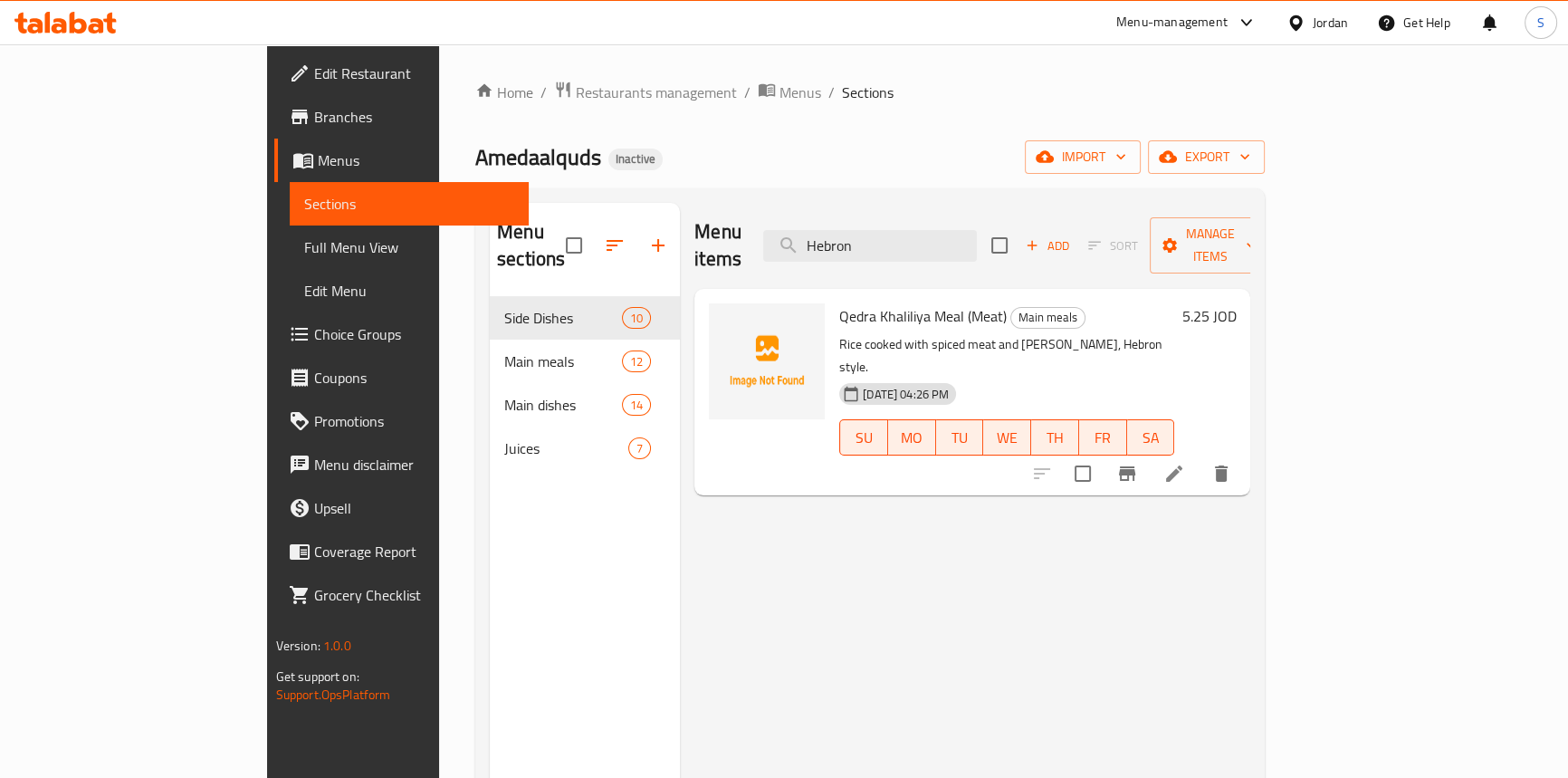
type input "Hebron"
click at [1251, 149] on span "export" at bounding box center [1206, 156] width 88 height 23
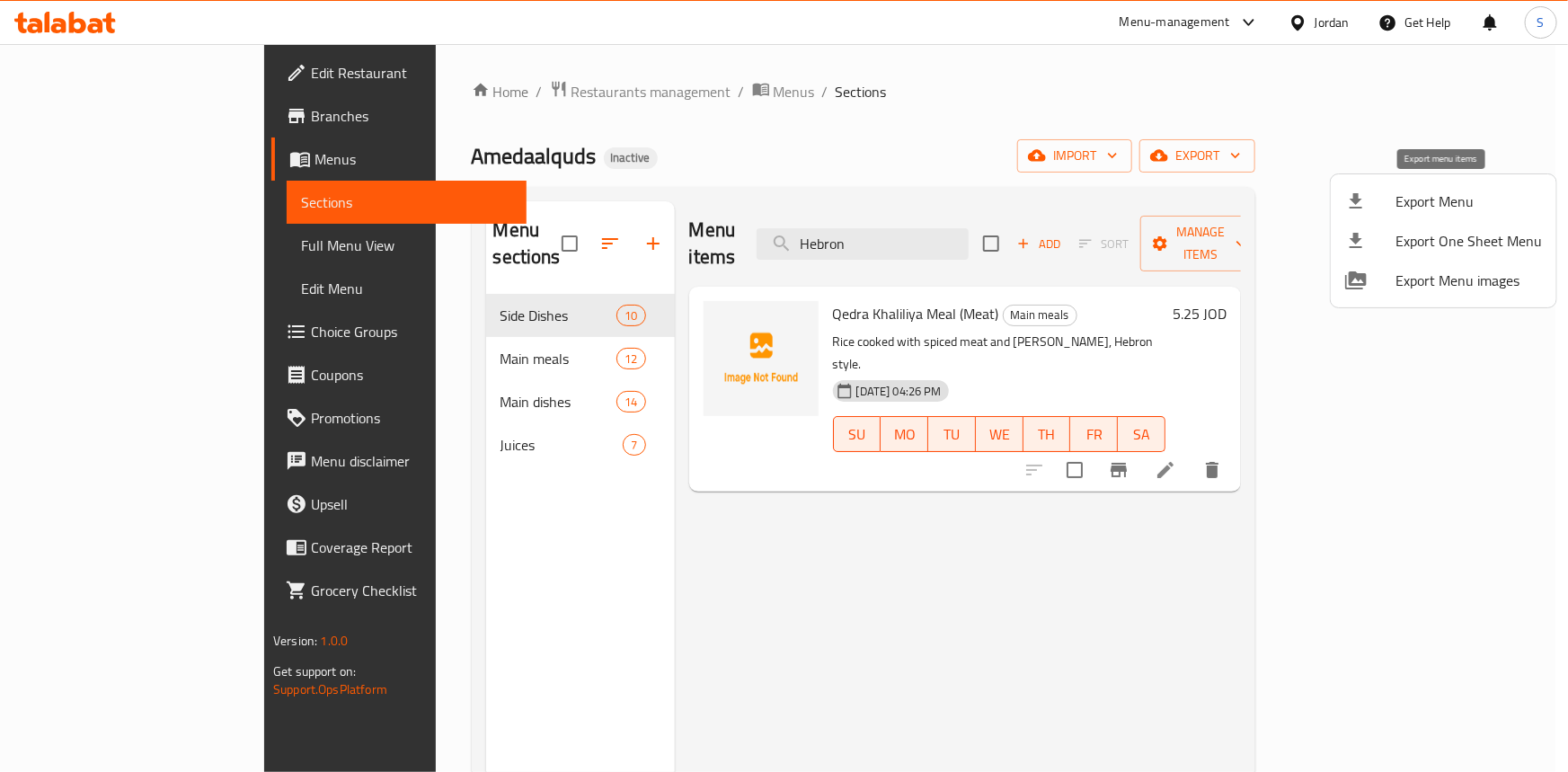
click at [1385, 202] on div at bounding box center [1370, 201] width 50 height 22
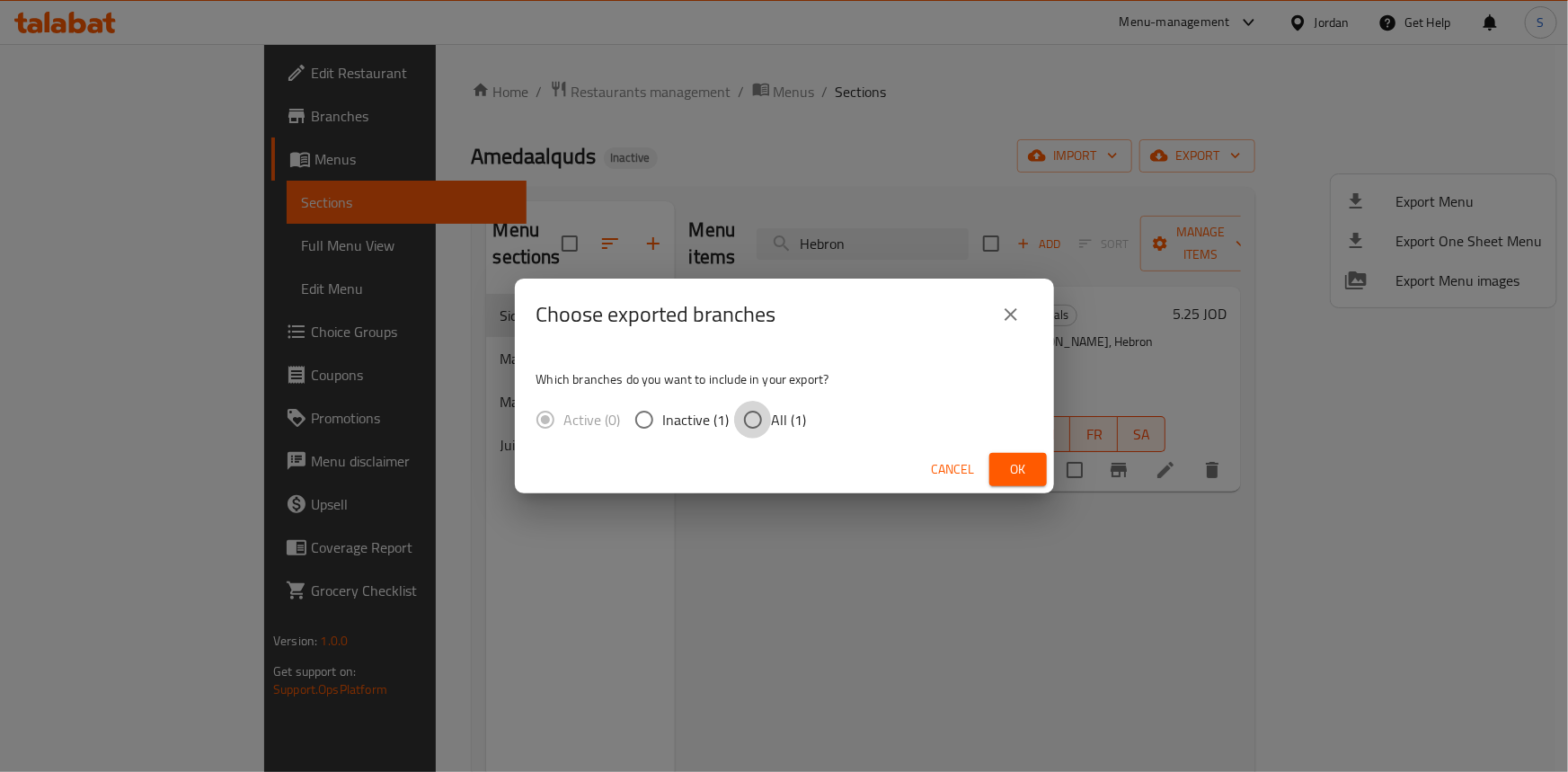
click at [759, 420] on input "All (1)" at bounding box center [752, 420] width 38 height 38
radio input "true"
click at [1027, 460] on span "Ok" at bounding box center [1017, 469] width 29 height 23
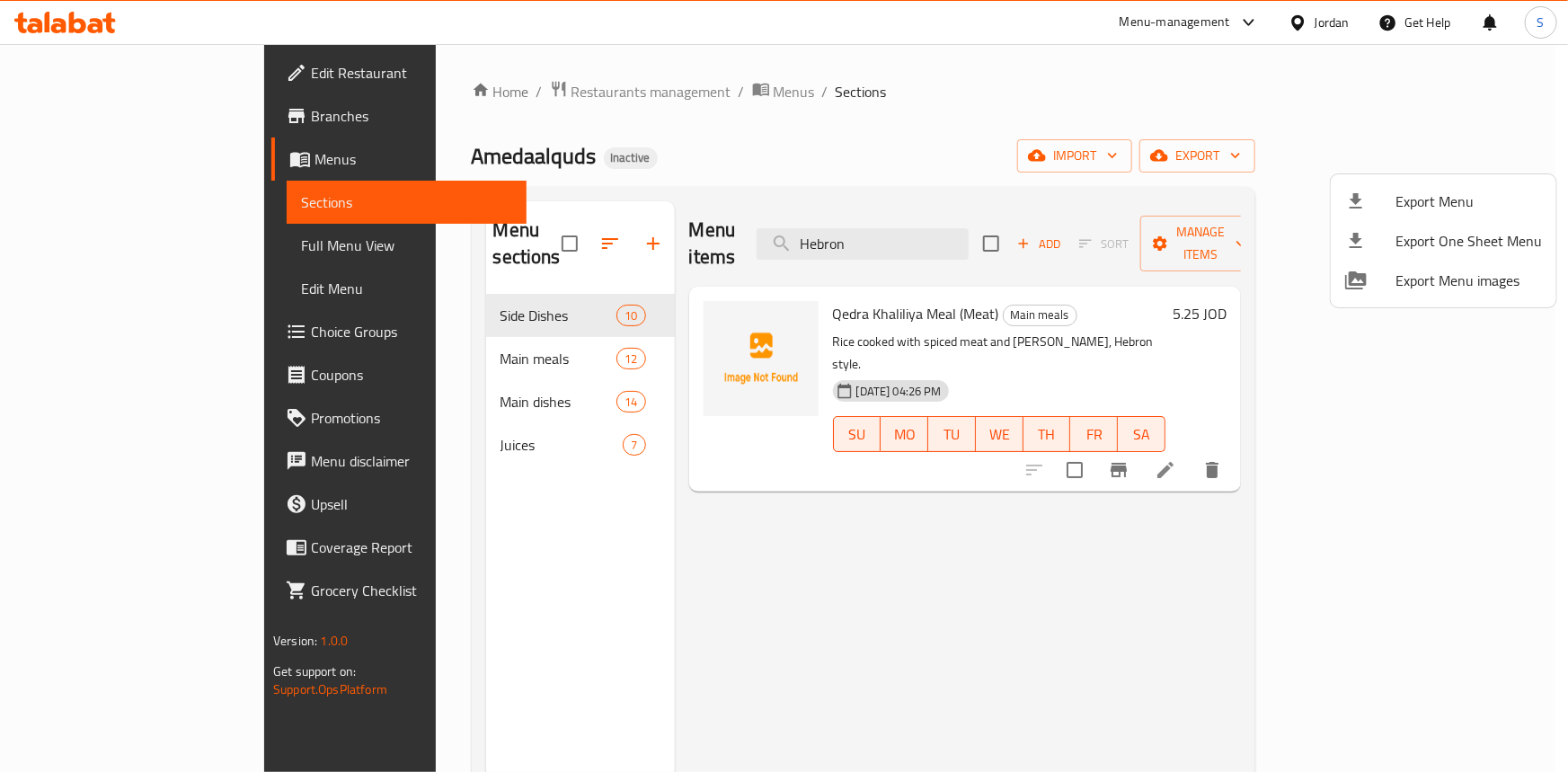
click at [1091, 163] on div at bounding box center [784, 386] width 1568 height 772
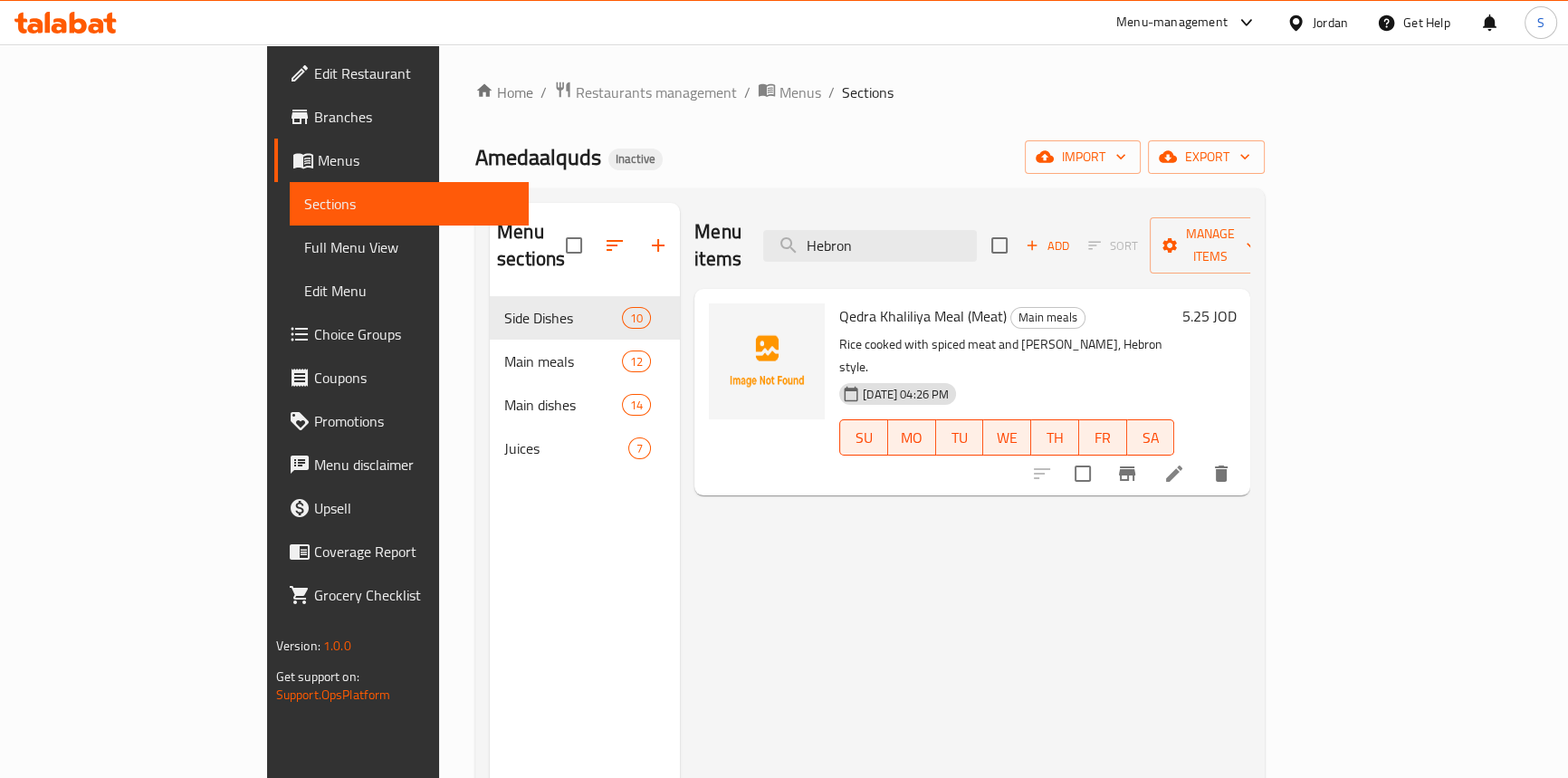
click at [476, 165] on span "Amedaalquds" at bounding box center [538, 156] width 125 height 41
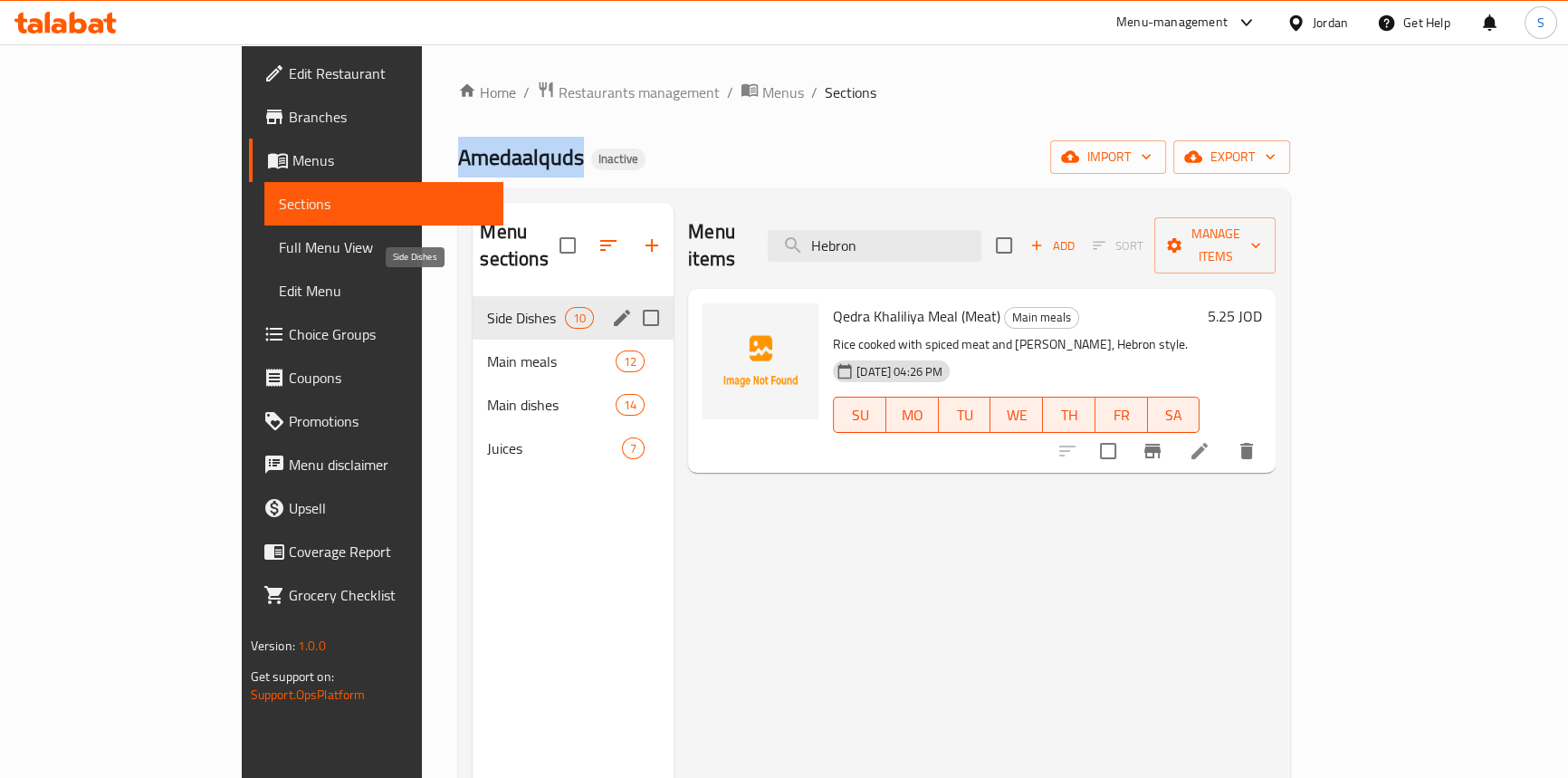
copy span "Amedaalquds"
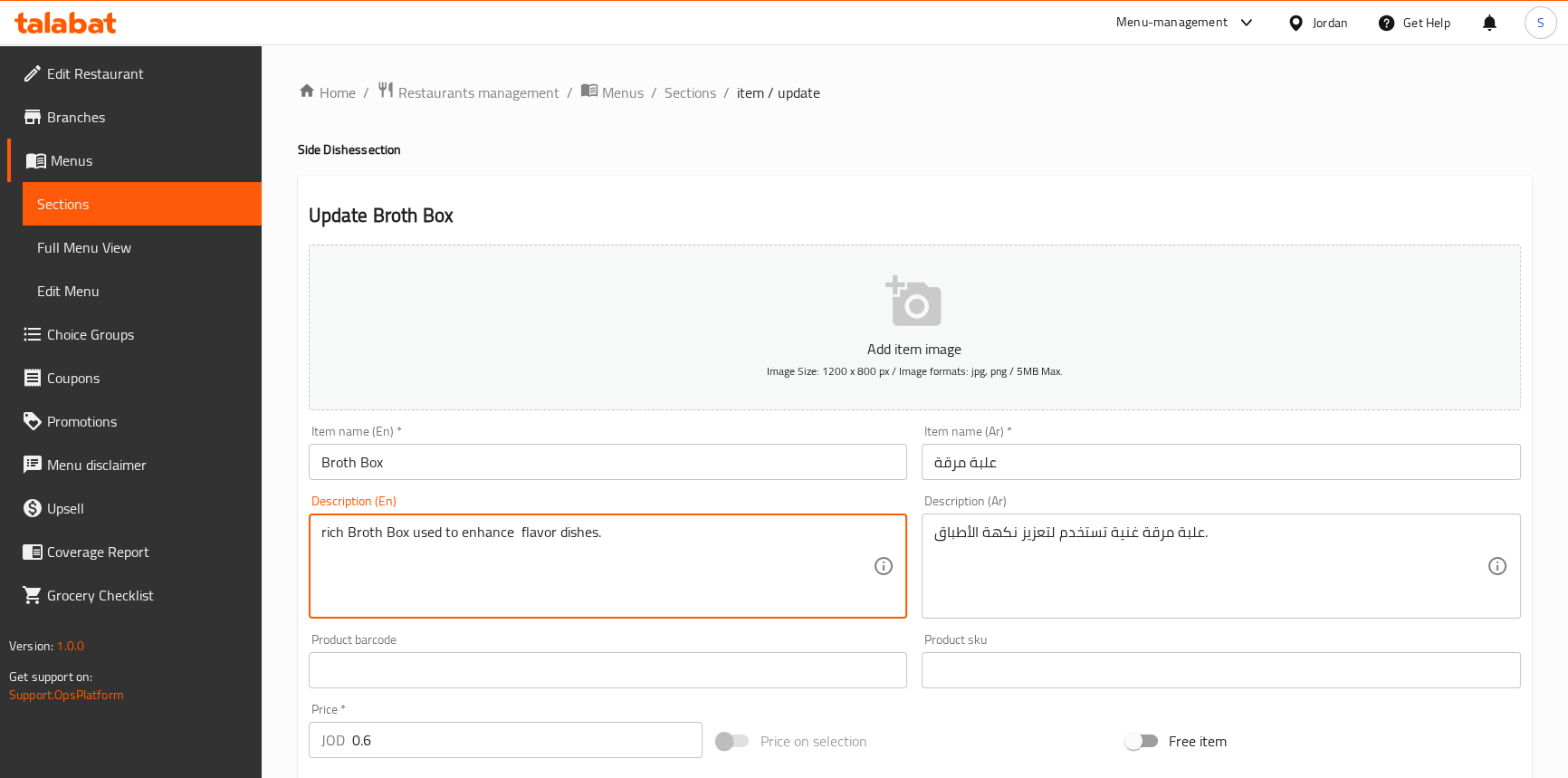
click at [489, 571] on textarea "rich Broth Box used to enhance flavor dishes." at bounding box center [597, 566] width 552 height 86
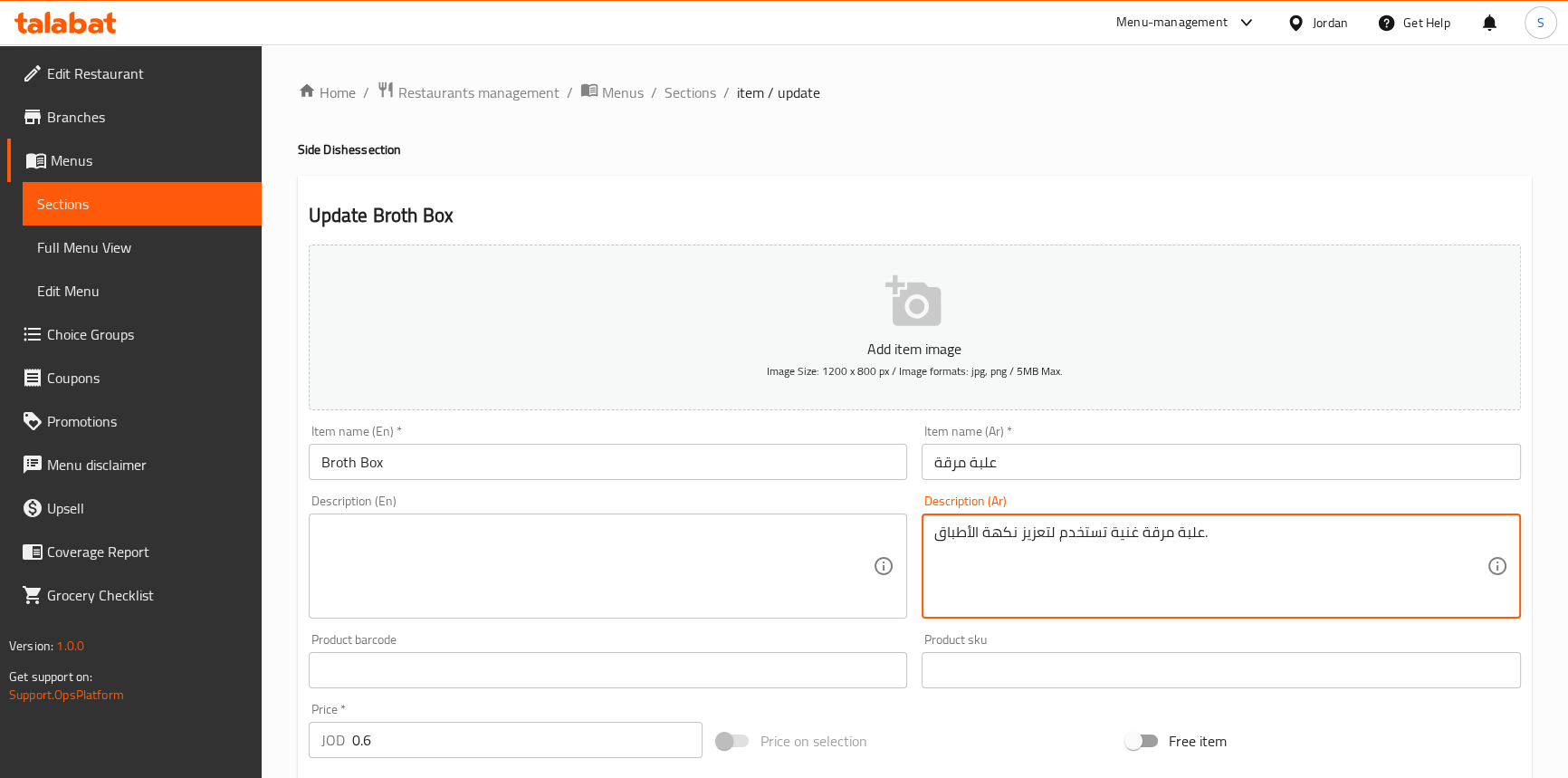
click at [1002, 533] on textarea "علبة مرقة غنية تستخدم لتعزيز نكهة الأطباق." at bounding box center [1210, 566] width 552 height 86
click at [1027, 464] on input "علبة مرقة" at bounding box center [1221, 462] width 599 height 36
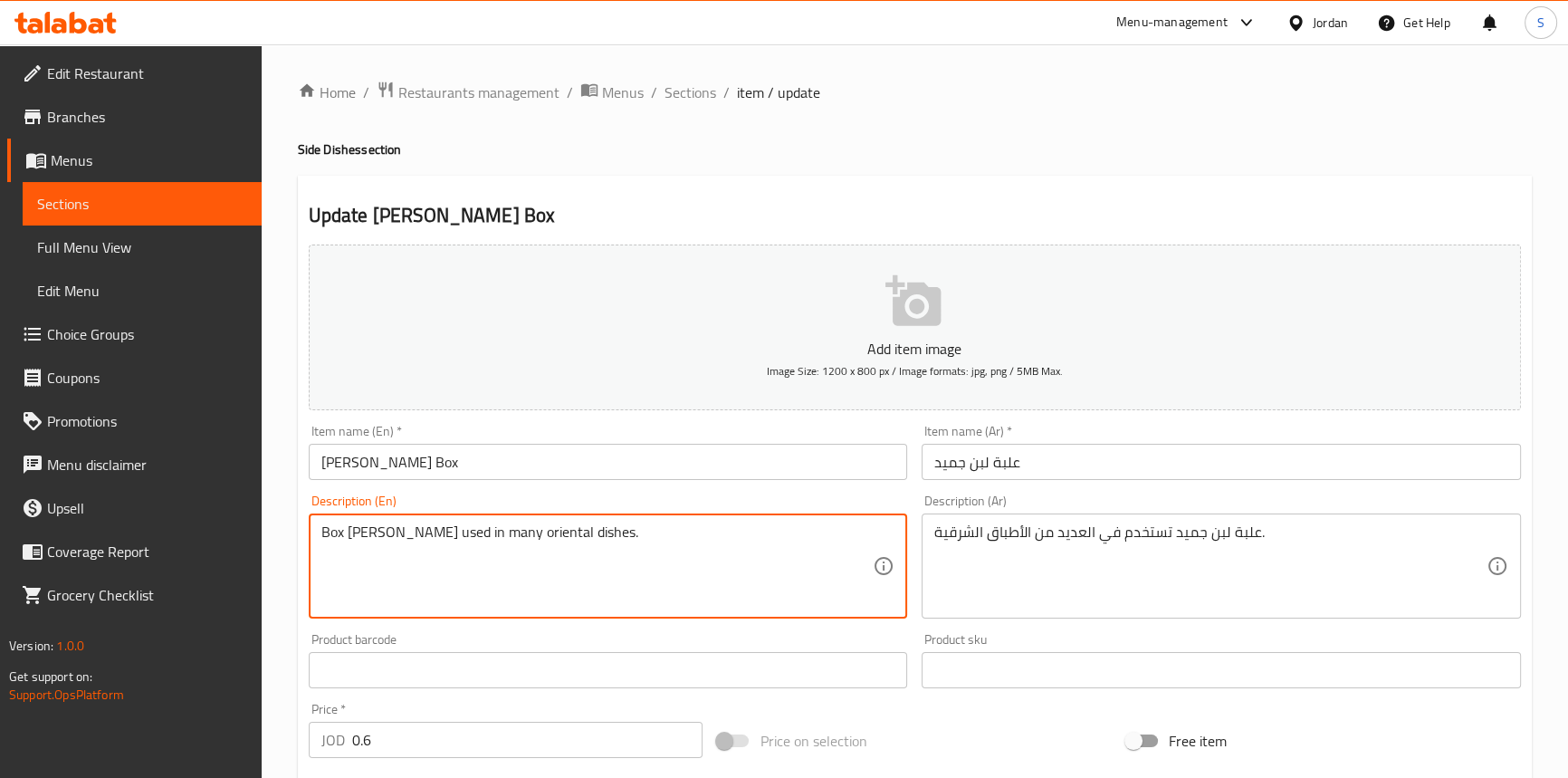
click at [575, 552] on textarea "Box [PERSON_NAME] used in many oriental dishes." at bounding box center [597, 566] width 552 height 86
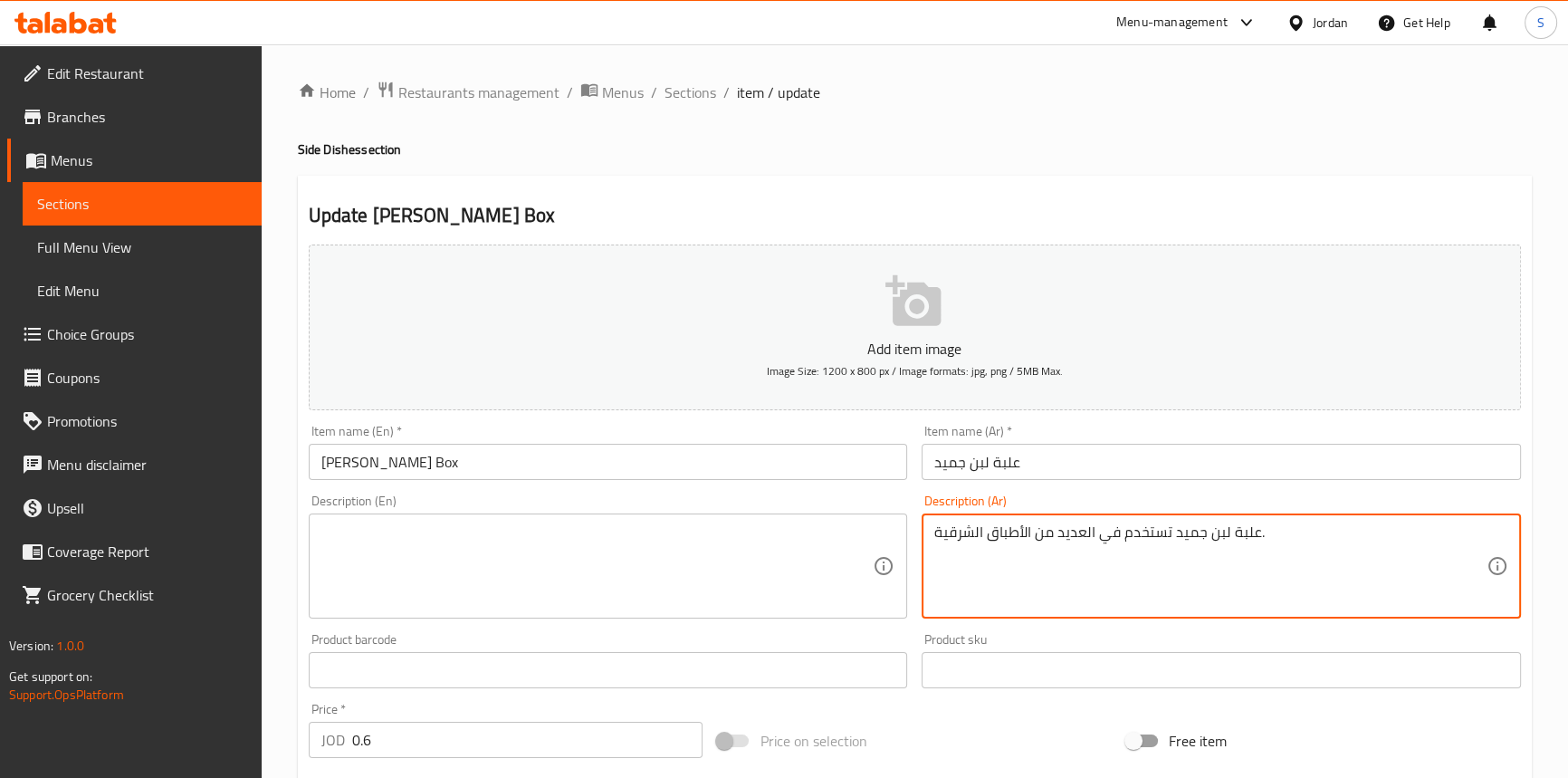
click at [1130, 567] on textarea "علبة لبن جميد تستخدم في العديد من الأطباق الشرقية." at bounding box center [1210, 566] width 552 height 86
click at [1091, 454] on input "علبة لبن جميد" at bounding box center [1221, 462] width 599 height 36
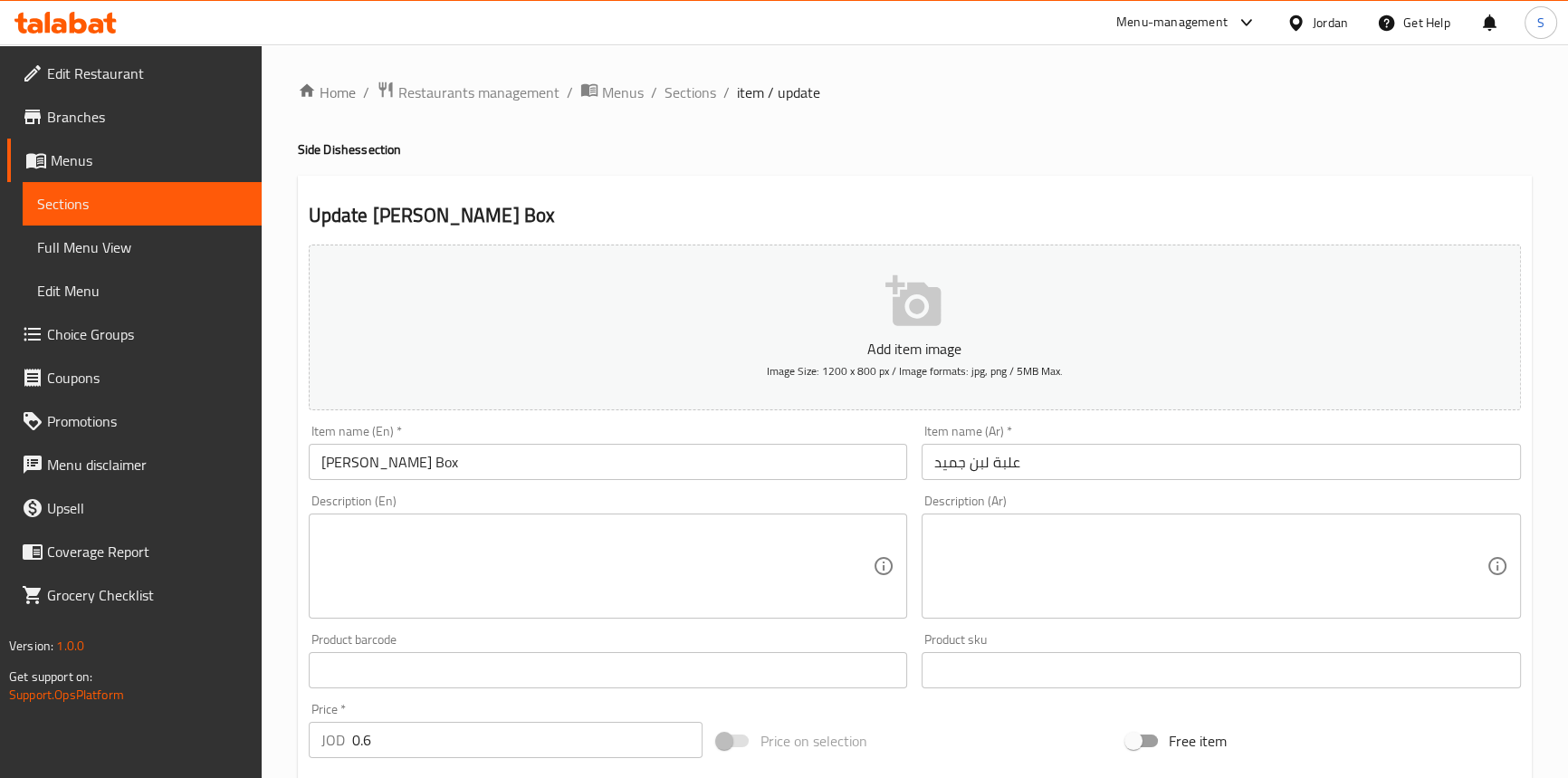
click at [486, 480] on div "Item name (En)   * Jameed Laban Box Item name (En) *" at bounding box center [608, 452] width 614 height 70
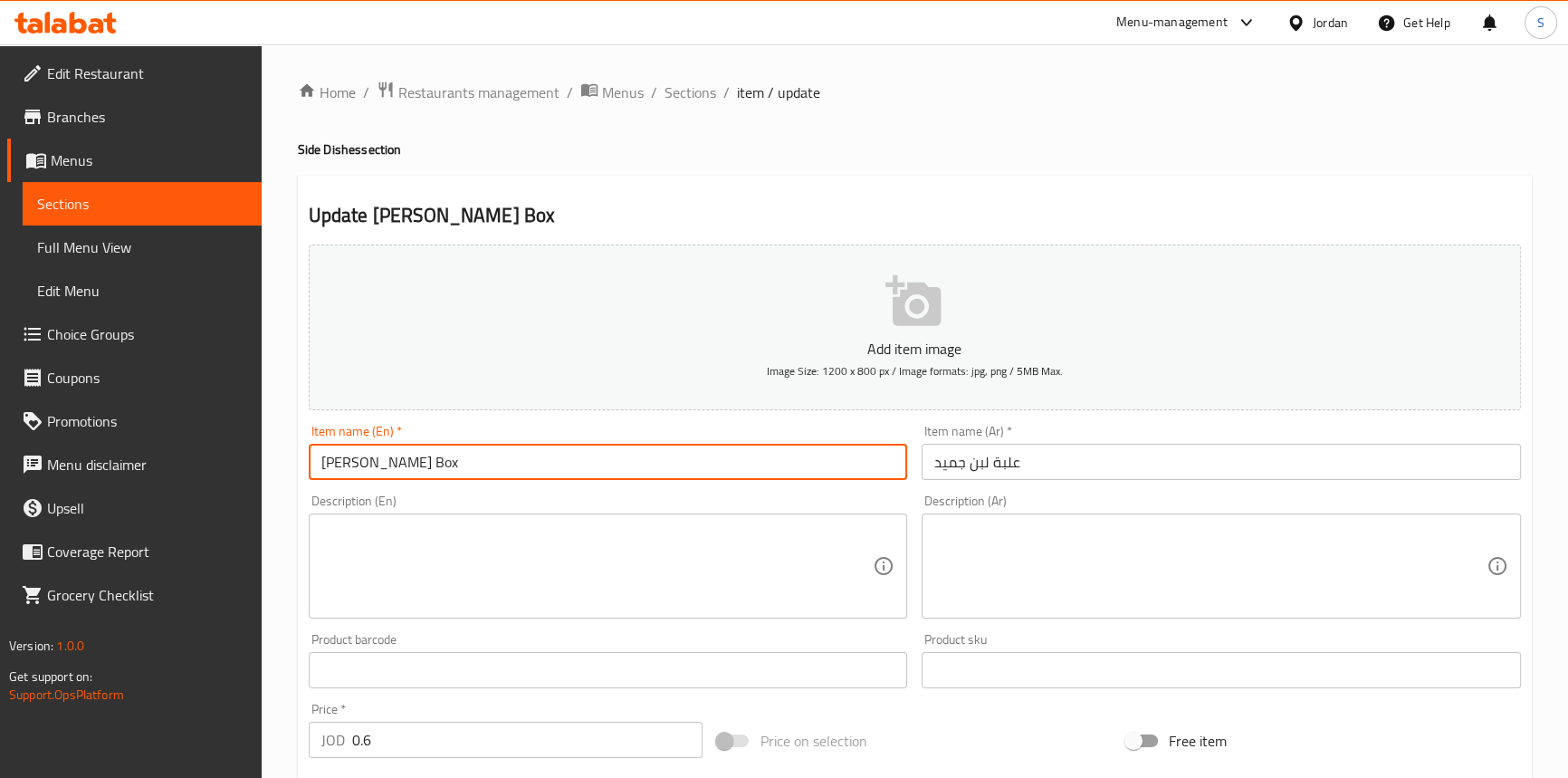
click at [486, 464] on input "Jameed Laban Box" at bounding box center [608, 462] width 599 height 36
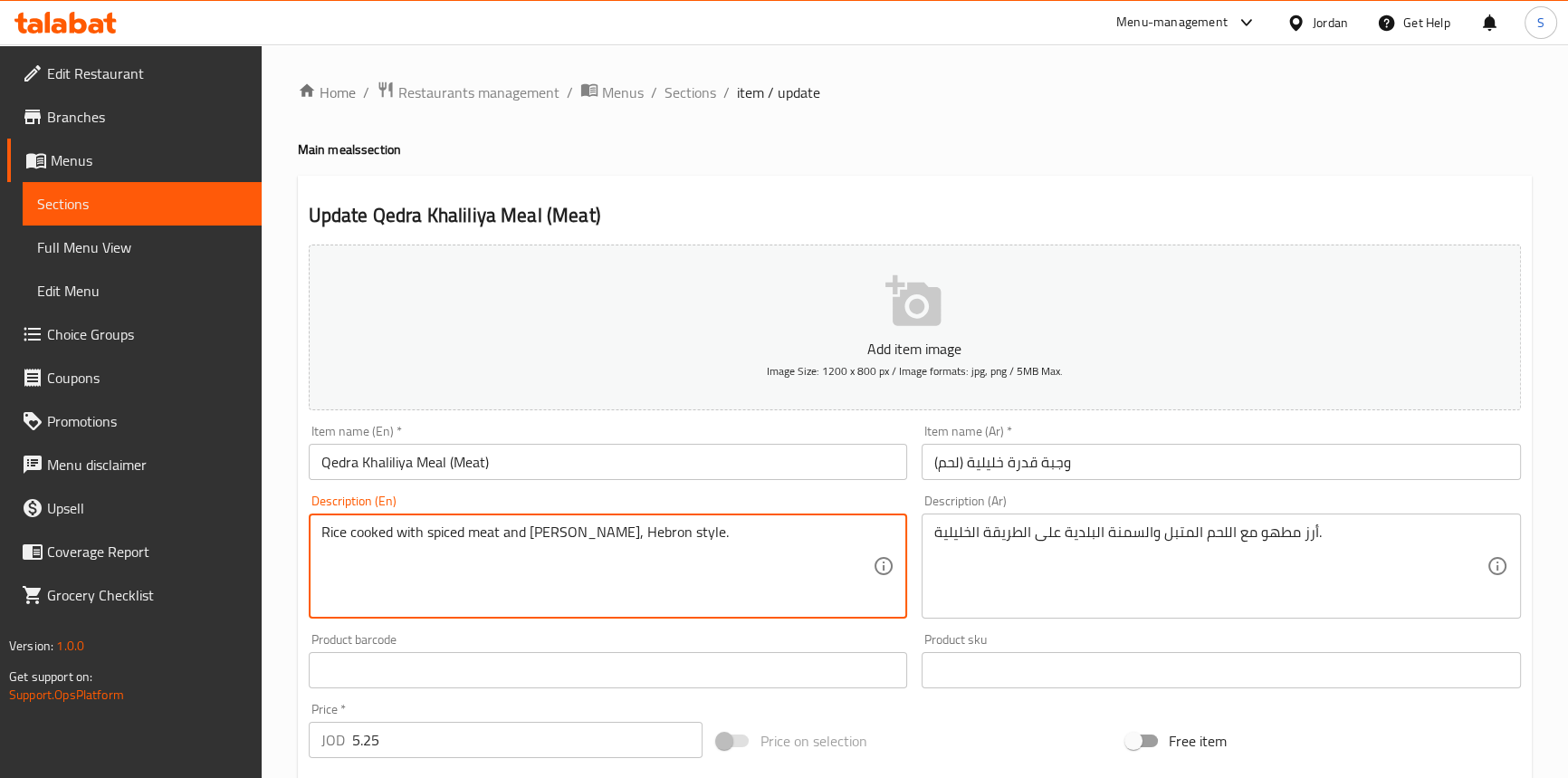
click at [625, 531] on textarea "Rice cooked with spiced meat and [PERSON_NAME], Hebron style." at bounding box center [597, 566] width 552 height 86
paste textarea "Khaliliya"
type textarea "Rice cooked with spiced meat and [PERSON_NAME], Khaliliya style."
click at [612, 460] on input "Qedra Khaliliya Meal (Meat)" at bounding box center [608, 462] width 599 height 36
